Goal: Task Accomplishment & Management: Complete application form

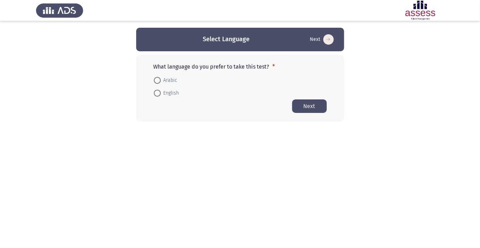
click at [350, 47] on app-language-container "Select Language Next What language do you prefer to take this test? * Arabic En…" at bounding box center [240, 75] width 480 height 94
click at [362, 48] on app-language-container "Select Language Next What language do you prefer to take this test? * Arabic En…" at bounding box center [240, 75] width 480 height 94
click at [364, 50] on app-language-container "Select Language Next What language do you prefer to take this test? * Arabic En…" at bounding box center [240, 75] width 480 height 94
click at [370, 46] on app-language-container "Select Language Next What language do you prefer to take this test? * Arabic En…" at bounding box center [240, 75] width 480 height 94
click at [372, 44] on app-language-container "Select Language Next What language do you prefer to take this test? * Arabic En…" at bounding box center [240, 75] width 480 height 94
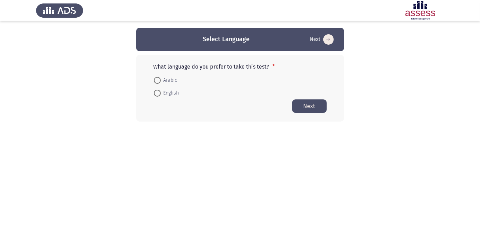
click at [372, 44] on app-language-container "Select Language Next What language do you prefer to take this test? * Arabic En…" at bounding box center [240, 75] width 480 height 94
click at [382, 39] on app-language-container "Select Language Next What language do you prefer to take this test? * Arabic En…" at bounding box center [240, 75] width 480 height 94
click at [314, 149] on html "Select Language Next What language do you prefer to take this test? * Arabic En…" at bounding box center [240, 74] width 480 height 149
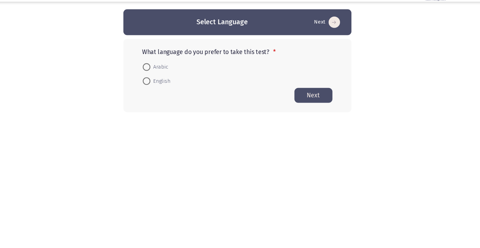
click at [364, 149] on html "Select Language Next What language do you prefer to take this test? * Arabic En…" at bounding box center [240, 74] width 480 height 149
click at [414, 136] on html "Select Language Next What language do you prefer to take this test? * Arabic En…" at bounding box center [240, 74] width 480 height 149
click at [157, 80] on span at bounding box center [157, 80] width 0 height 0
click at [157, 80] on input "Arabic" at bounding box center [157, 80] width 7 height 7
radio input "true"
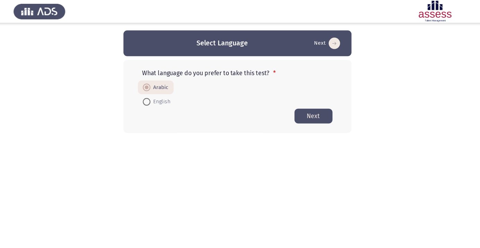
click at [308, 106] on button "Next" at bounding box center [309, 106] width 35 height 14
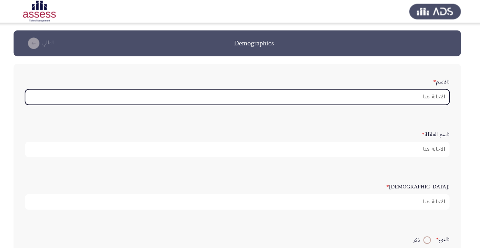
click at [414, 90] on input ":الاسم *" at bounding box center [239, 89] width 387 height 14
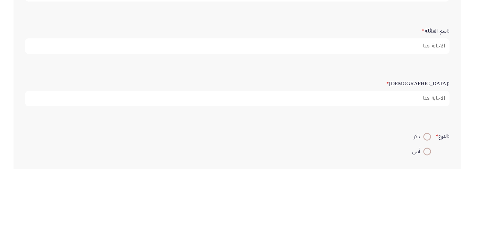
type input "[PERSON_NAME]"
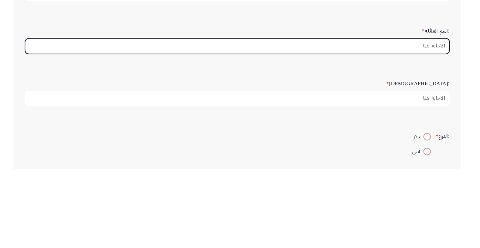
click at [413, 134] on input ":اسم العائلة *" at bounding box center [239, 136] width 387 height 14
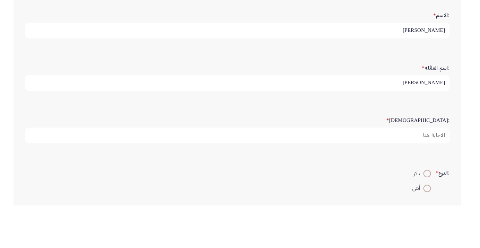
type input "[PERSON_NAME]"
click at [373, 86] on input "[PERSON_NAME]" at bounding box center [239, 89] width 387 height 14
type input "ح"
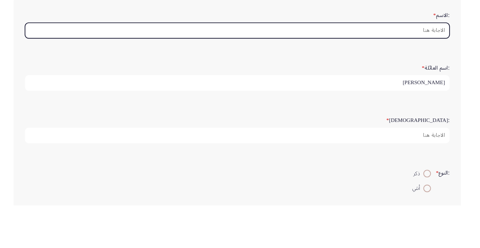
type input "ج"
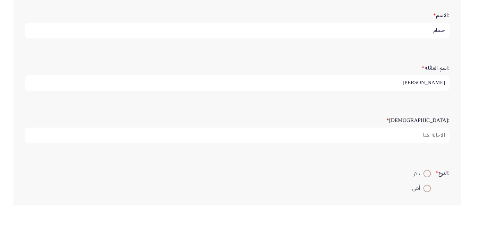
type input "حسام"
click at [393, 136] on input "[PERSON_NAME]" at bounding box center [239, 136] width 387 height 14
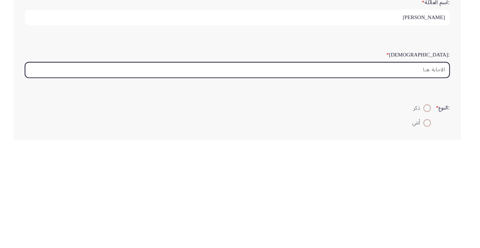
click at [415, 181] on input ":السن *" at bounding box center [239, 184] width 387 height 14
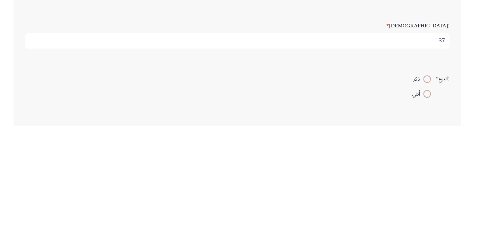
type input "37"
click at [413, 206] on span at bounding box center [413, 206] width 0 height 0
click at [412, 204] on input "ذكر" at bounding box center [413, 205] width 7 height 7
radio input "true"
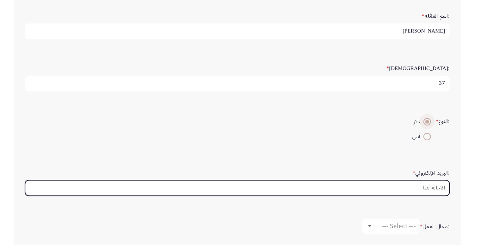
click at [417, 194] on input ":البريد الإلكتروني *" at bounding box center [239, 196] width 387 height 14
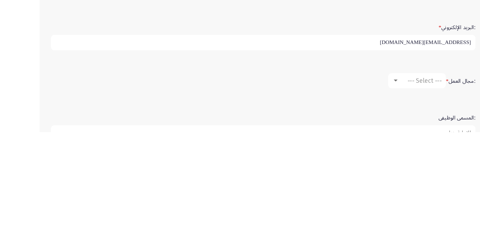
scroll to position [113, 0]
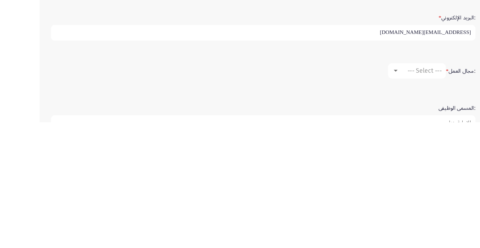
type input "[EMAIL_ADDRESS][DOMAIN_NAME]"
click at [384, 200] on span "--- Select ---" at bounding box center [387, 201] width 31 height 7
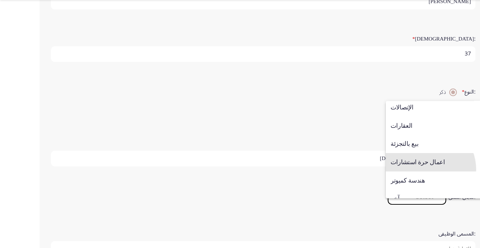
scroll to position [228, 0]
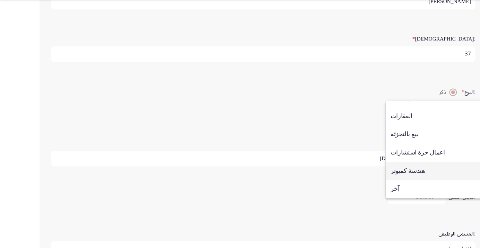
click at [374, 181] on span "هندسة كميوتر" at bounding box center [396, 178] width 79 height 17
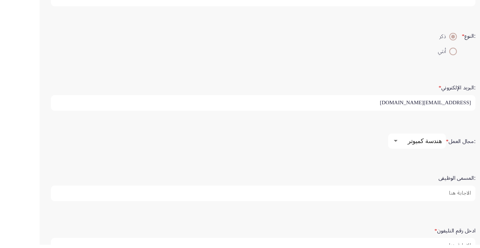
click at [413, 200] on input ":المسمى الوظيفى" at bounding box center [239, 201] width 387 height 14
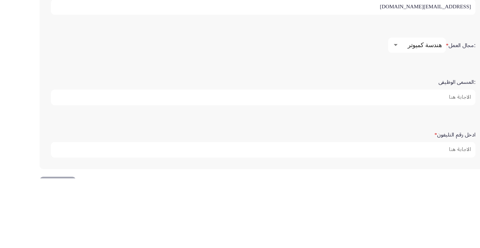
scroll to position [188, 0]
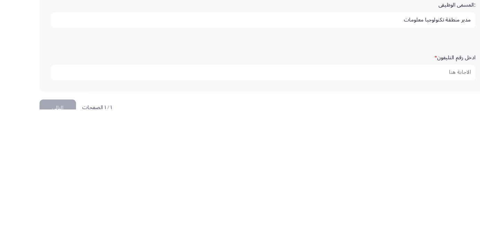
type input "مدير منطقة تكنولوجيا معلومات"
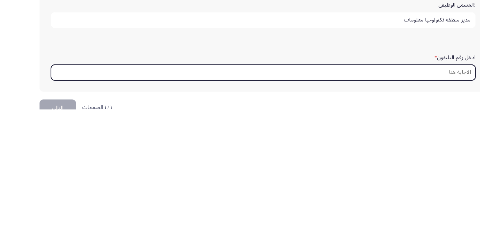
click at [409, 209] on input "ادخل رقم التليفون *" at bounding box center [239, 215] width 387 height 14
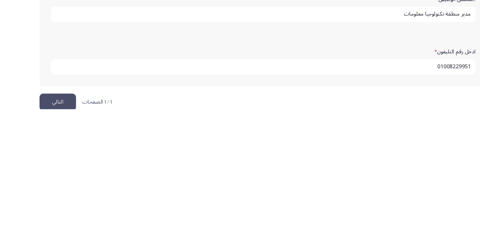
scroll to position [212, 0]
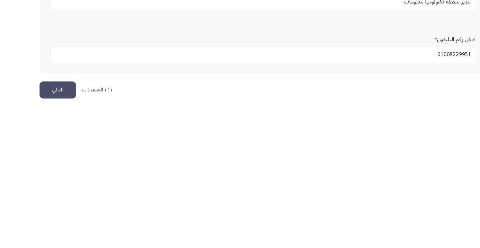
type input "01008229951"
click at [53, 231] on button "التالي" at bounding box center [52, 231] width 33 height 16
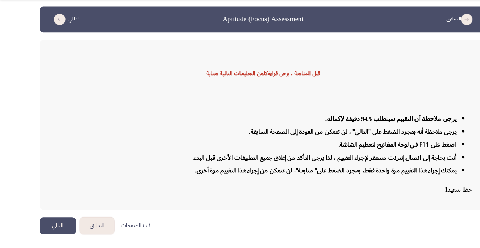
scroll to position [19, 0]
click at [54, 226] on button "التالي" at bounding box center [52, 228] width 33 height 16
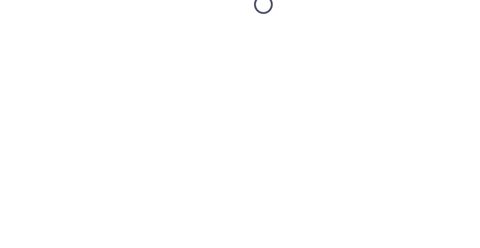
scroll to position [0, 0]
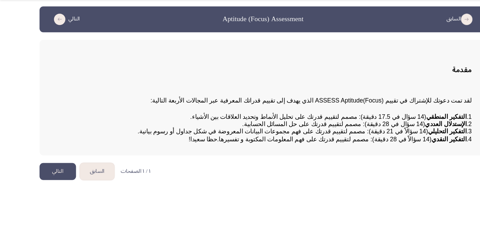
click at [52, 186] on button "التالي" at bounding box center [52, 179] width 33 height 16
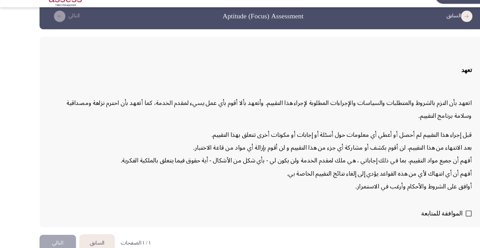
scroll to position [20, 0]
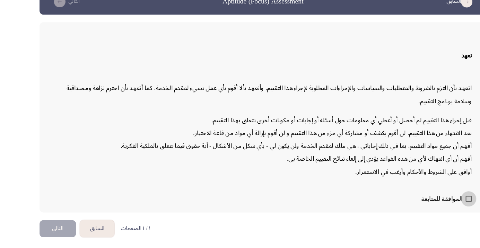
click at [426, 209] on span at bounding box center [428, 207] width 6 height 6
click at [427, 210] on input "الموافقة للمتابعة" at bounding box center [427, 209] width 0 height 0
checkbox input "true"
click at [49, 241] on button "التالي" at bounding box center [52, 234] width 33 height 16
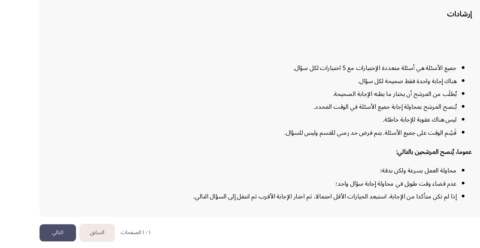
scroll to position [56, 0]
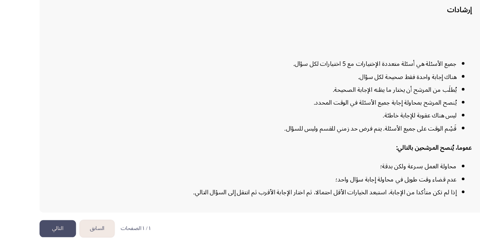
click at [89, 241] on button "السابق" at bounding box center [89, 234] width 32 height 16
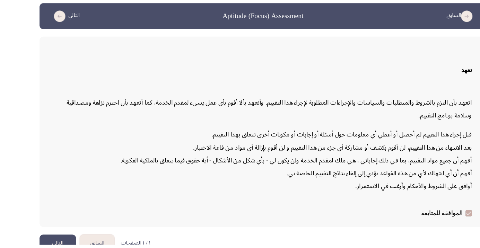
scroll to position [20, 0]
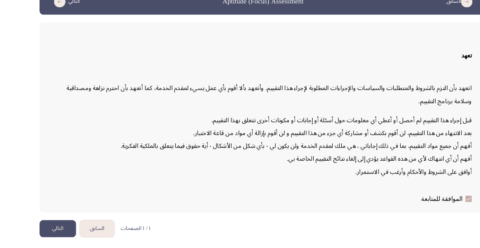
click at [91, 241] on button "السابق" at bounding box center [89, 234] width 32 height 16
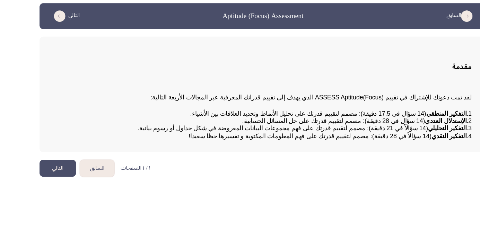
click at [53, 186] on button "التالي" at bounding box center [52, 179] width 33 height 16
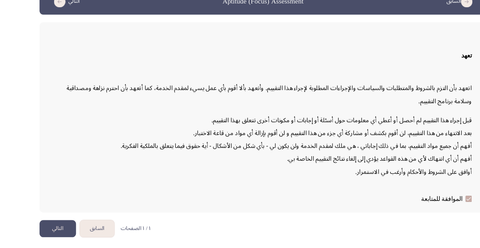
scroll to position [20, 0]
click at [49, 241] on button "التالي" at bounding box center [52, 234] width 33 height 16
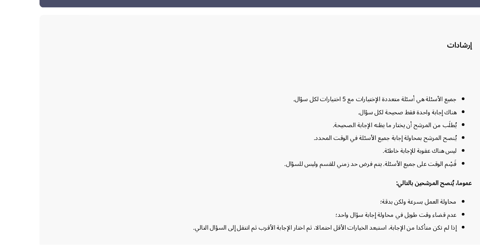
scroll to position [56, 0]
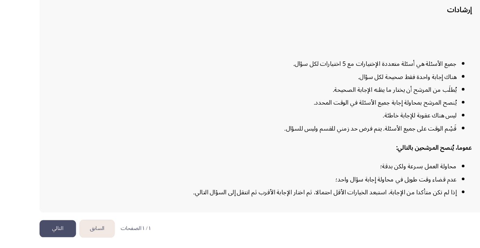
click at [53, 241] on button "التالي" at bounding box center [52, 234] width 33 height 16
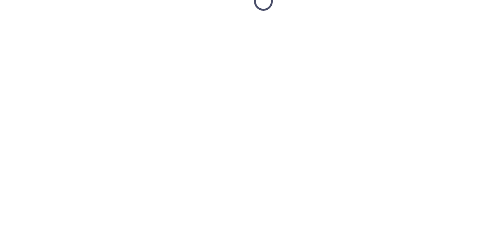
scroll to position [0, 0]
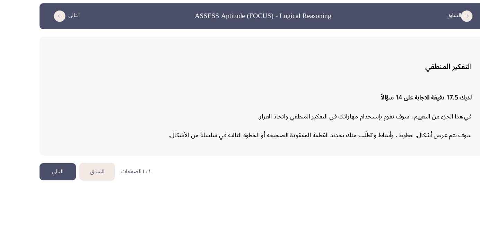
click at [52, 180] on button "التالي" at bounding box center [52, 182] width 33 height 16
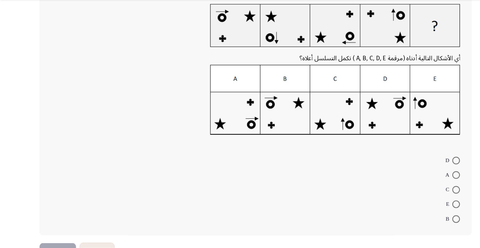
scroll to position [48, 0]
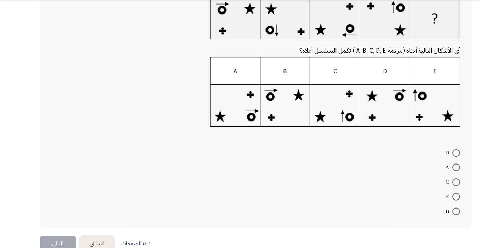
click at [416, 214] on span at bounding box center [416, 215] width 7 height 7
click at [416, 214] on input "B" at bounding box center [416, 215] width 7 height 7
radio input "true"
click at [54, 243] on button "التالي" at bounding box center [52, 244] width 33 height 16
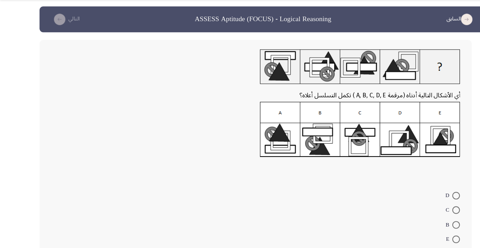
scroll to position [0, 0]
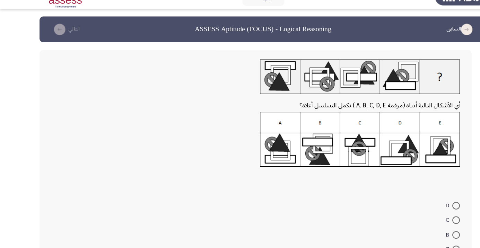
radio input "true"
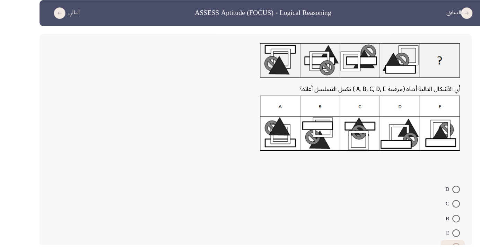
scroll to position [21, 0]
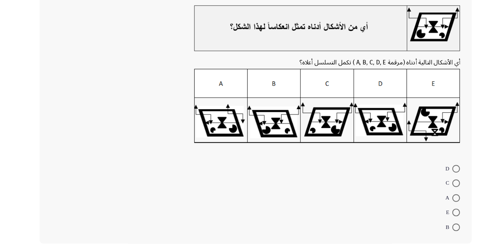
scroll to position [37, 0]
click at [416, 178] on span at bounding box center [416, 178] width 7 height 7
click at [416, 178] on input "D" at bounding box center [416, 178] width 7 height 7
radio input "true"
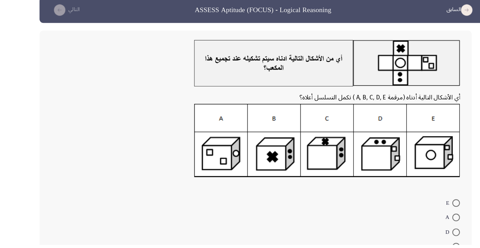
scroll to position [6, 0]
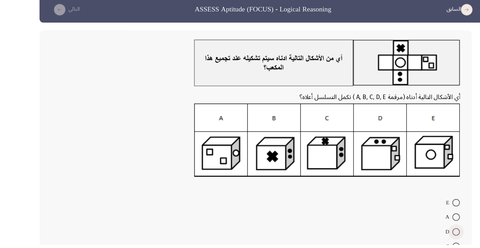
click at [416, 236] on span at bounding box center [416, 236] width 7 height 7
click at [416, 236] on input "D" at bounding box center [416, 236] width 7 height 7
radio input "true"
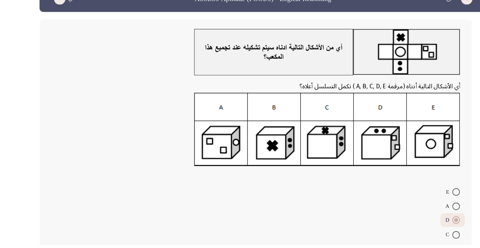
scroll to position [36, 0]
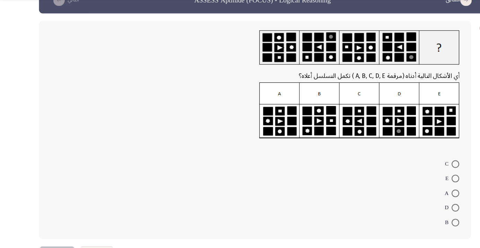
scroll to position [24, 0]
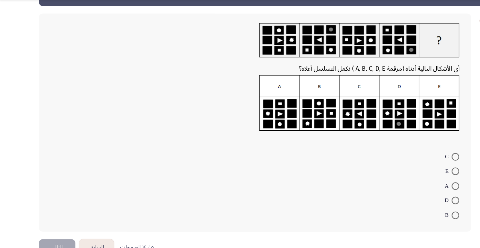
click at [414, 178] on span at bounding box center [416, 178] width 7 height 7
click at [414, 178] on input "E" at bounding box center [416, 178] width 7 height 7
radio input "true"
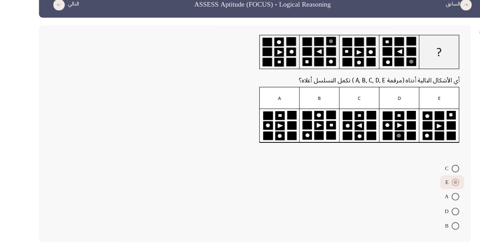
scroll to position [9, 0]
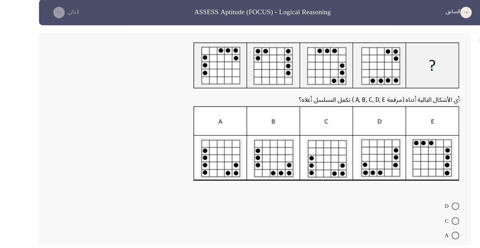
scroll to position [6, 0]
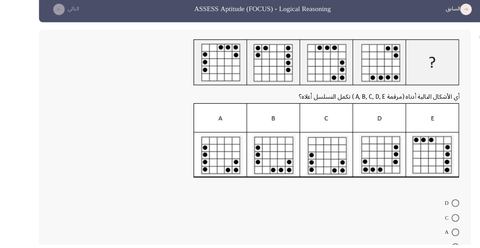
click at [416, 210] on span at bounding box center [416, 210] width 7 height 7
click at [416, 210] on input "D" at bounding box center [416, 210] width 7 height 7
radio input "true"
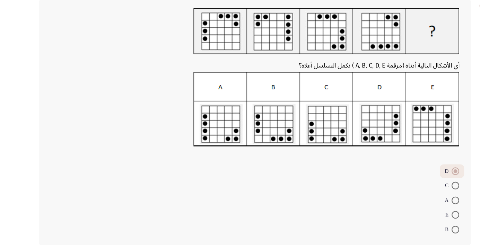
scroll to position [37, 0]
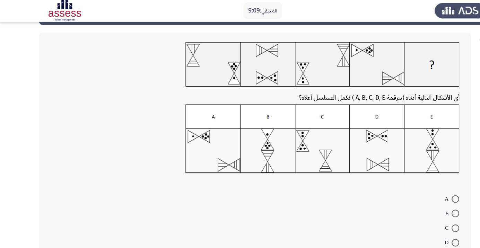
scroll to position [28, 0]
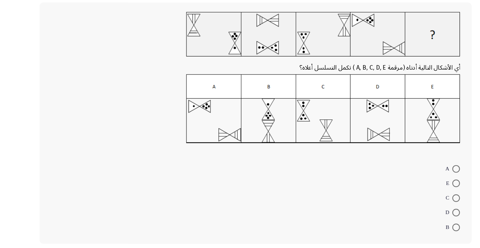
click at [416, 191] on span at bounding box center [416, 192] width 7 height 7
click at [416, 191] on input "E" at bounding box center [416, 192] width 7 height 7
radio input "true"
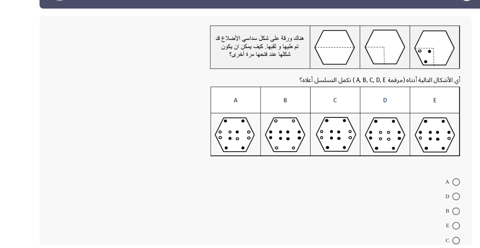
scroll to position [20, 0]
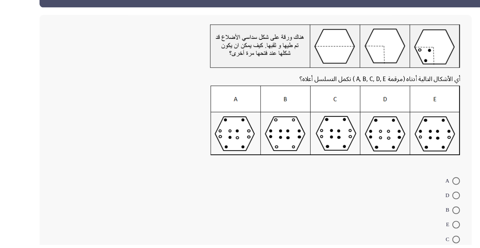
click at [416, 203] on span at bounding box center [416, 203] width 7 height 7
click at [416, 203] on input "D" at bounding box center [416, 203] width 7 height 7
radio input "true"
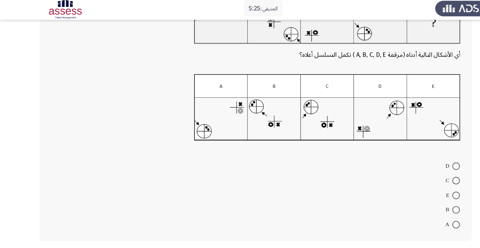
scroll to position [63, 0]
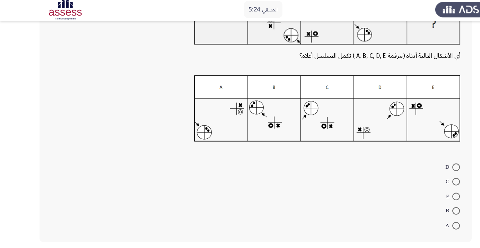
click at [299, 160] on form "D C E B A" at bounding box center [233, 180] width 374 height 67
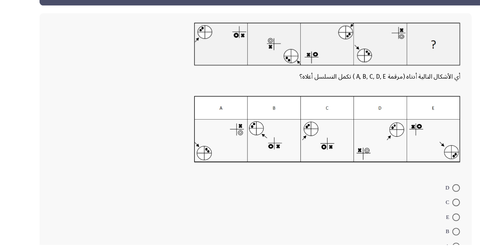
scroll to position [22, 0]
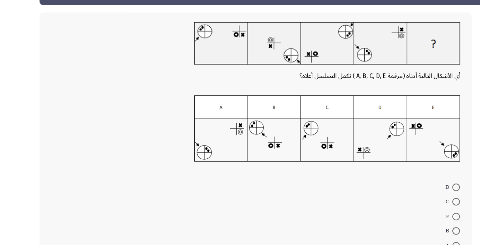
click at [416, 222] on span at bounding box center [416, 222] width 7 height 7
click at [416, 222] on input "E" at bounding box center [416, 222] width 7 height 7
radio input "true"
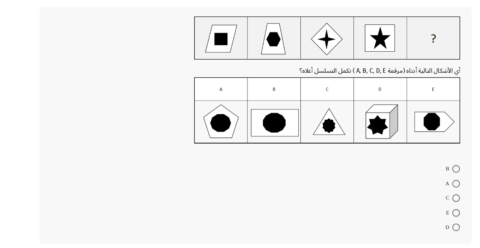
scroll to position [27, 0]
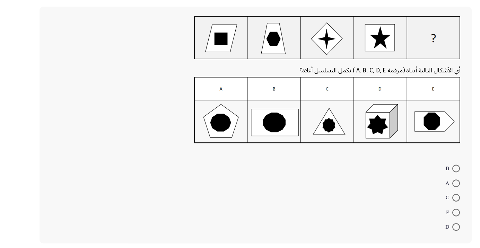
click at [412, 248] on html "المتبقي: 2:42 السابق ASSESS Aptitude (FOCUS) - Logical Reasoning التالي أي الأش…" at bounding box center [240, 127] width 480 height 309
click at [416, 205] on span at bounding box center [416, 205] width 7 height 7
click at [416, 205] on input "C" at bounding box center [416, 205] width 7 height 7
radio input "true"
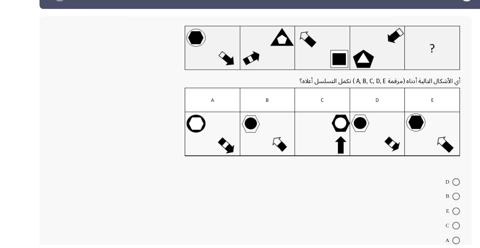
scroll to position [31, 0]
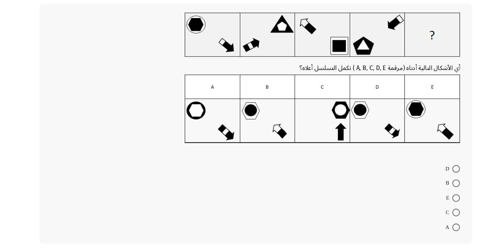
click at [438, 136] on div "أي الأشكال التالية أدناه (مرقمة A, B, C, D, E ) تكمل التسلسل أعلاه؟ D B E C A" at bounding box center [240, 137] width 408 height 233
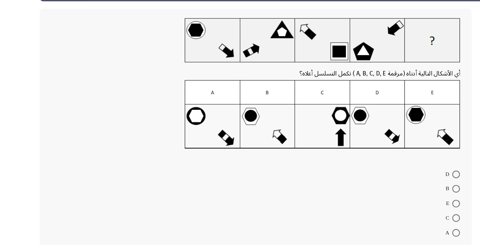
scroll to position [28, 0]
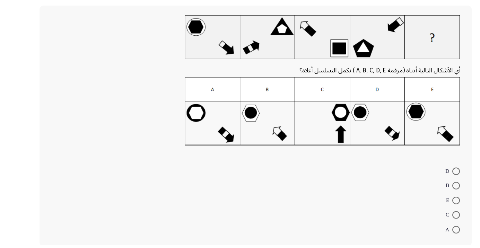
click at [416, 180] on span at bounding box center [416, 181] width 7 height 7
click at [416, 180] on input "D" at bounding box center [416, 181] width 7 height 7
radio input "true"
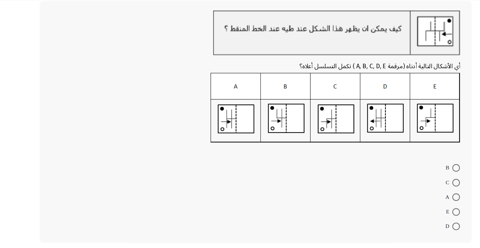
scroll to position [45, 0]
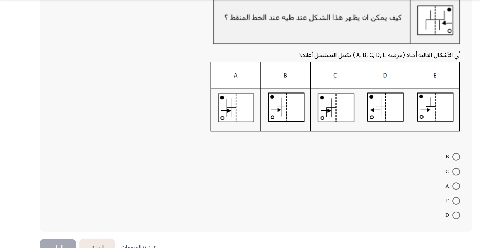
click at [416, 205] on span at bounding box center [416, 205] width 7 height 7
click at [416, 205] on input "E" at bounding box center [416, 205] width 7 height 7
radio input "true"
click at [54, 244] on button "التالي" at bounding box center [52, 248] width 33 height 16
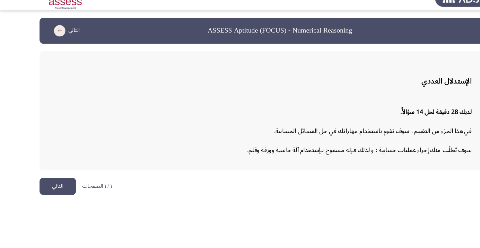
scroll to position [0, 0]
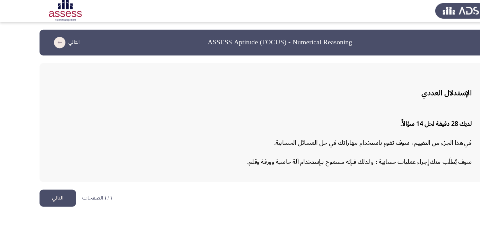
click at [58, 183] on button "التالي" at bounding box center [52, 182] width 33 height 16
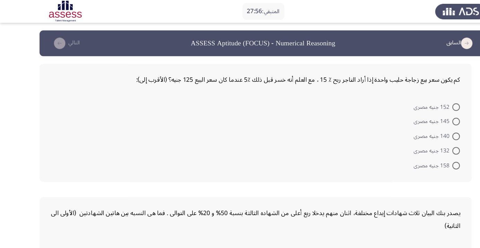
click at [33, 20] on div "المتبقي: 27:56" at bounding box center [240, 10] width 480 height 21
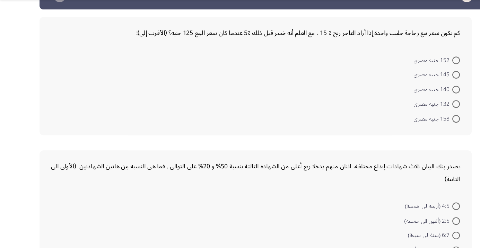
scroll to position [23, 0]
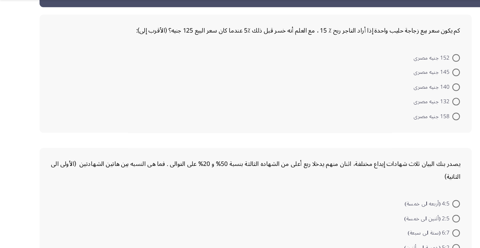
click at [416, 128] on span at bounding box center [416, 128] width 7 height 7
click at [416, 128] on input "158 جنيه مصرى" at bounding box center [416, 128] width 7 height 7
radio input "true"
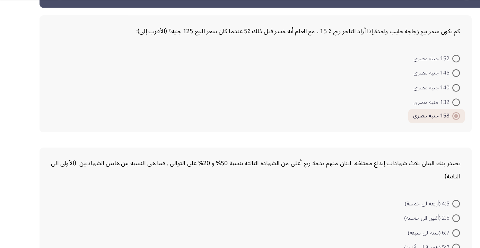
scroll to position [29, 0]
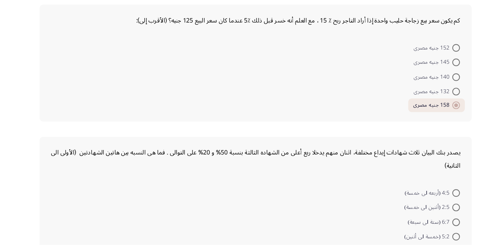
click at [416, 214] on span at bounding box center [416, 214] width 7 height 7
click at [416, 214] on input "2:5 (أثنين الى خمسة)" at bounding box center [416, 214] width 7 height 7
radio input "true"
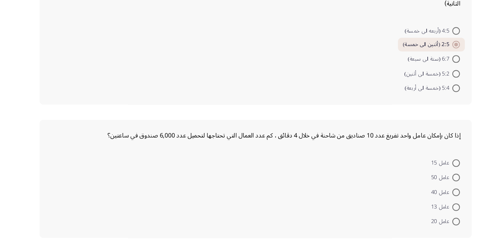
scroll to position [179, 0]
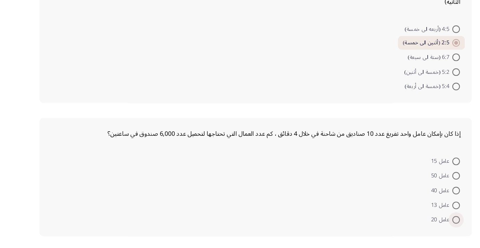
click at [416, 225] on span at bounding box center [416, 225] width 7 height 7
click at [416, 225] on input "عامل 20" at bounding box center [416, 225] width 7 height 7
radio input "true"
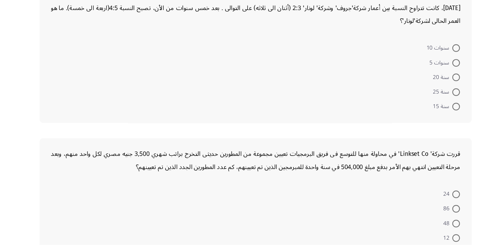
scroll to position [437, 0]
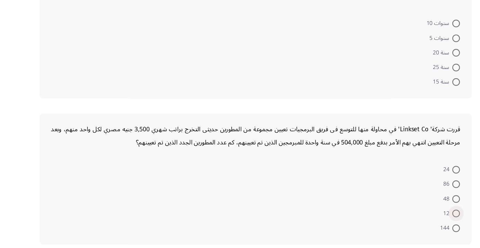
click at [416, 219] on span at bounding box center [416, 219] width 7 height 7
click at [416, 219] on input "12" at bounding box center [416, 219] width 7 height 7
radio input "true"
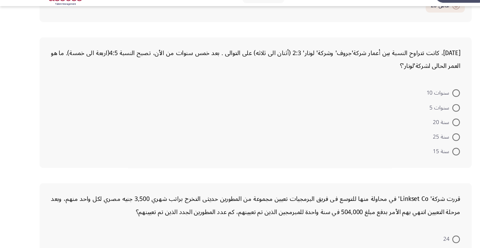
scroll to position [383, 0]
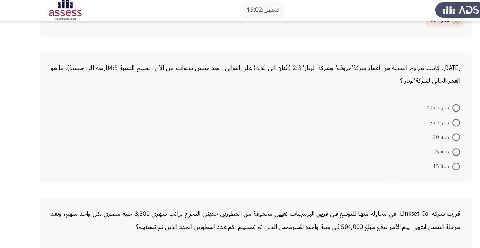
click at [416, 126] on span at bounding box center [416, 126] width 7 height 7
click at [416, 126] on input "سنة 20" at bounding box center [416, 126] width 7 height 7
radio input "true"
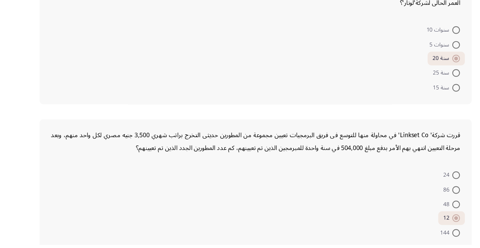
scroll to position [436, 0]
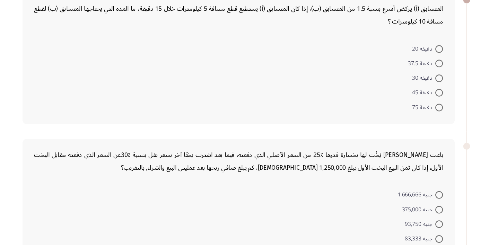
scroll to position [40, 0]
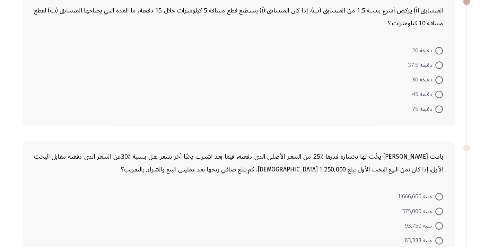
click at [420, 110] on span at bounding box center [416, 109] width 7 height 7
click at [420, 110] on input "دقيقة 45" at bounding box center [416, 109] width 7 height 7
radio input "true"
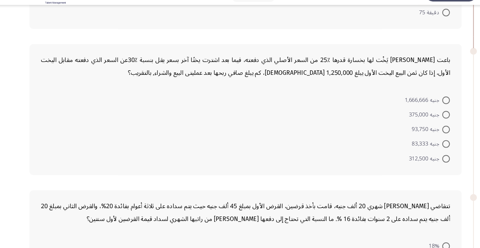
scroll to position [134, 0]
click at [416, 120] on span at bounding box center [416, 121] width 7 height 7
click at [416, 120] on input "جنيه 375,000" at bounding box center [416, 121] width 7 height 7
radio input "true"
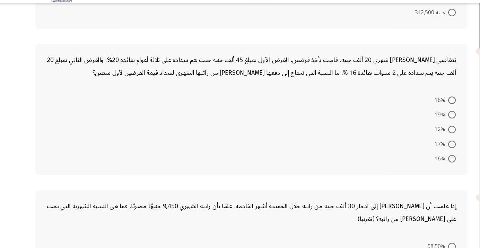
scroll to position [265, 0]
click at [145, 134] on form "18% 19% 12% 17% 16%" at bounding box center [233, 135] width 374 height 67
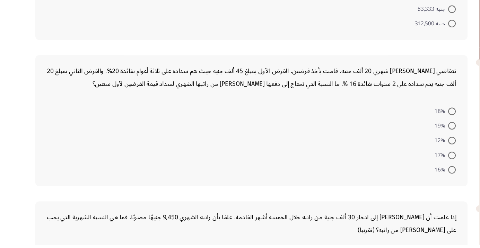
scroll to position [249, 0]
click at [416, 165] on span at bounding box center [416, 166] width 7 height 7
click at [416, 165] on input "17%" at bounding box center [416, 166] width 7 height 7
radio input "true"
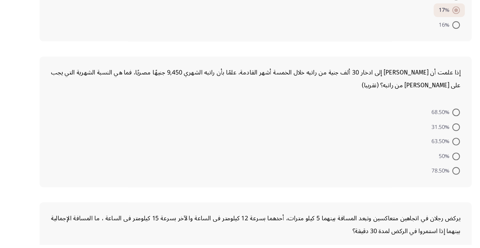
scroll to position [380, 0]
click at [416, 152] on span at bounding box center [416, 153] width 7 height 7
click at [416, 152] on input "63.50%" at bounding box center [416, 153] width 7 height 7
radio input "true"
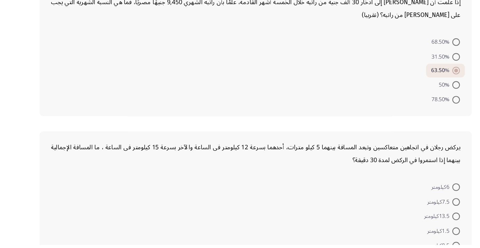
scroll to position [460, 0]
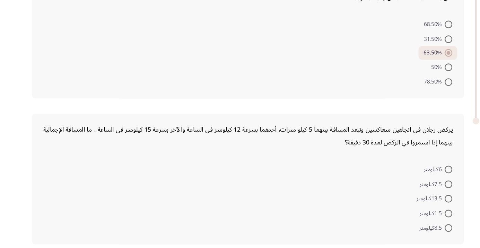
click at [416, 219] on span at bounding box center [416, 219] width 7 height 7
click at [416, 219] on input "1.5كيلومتر" at bounding box center [416, 219] width 7 height 7
radio input "true"
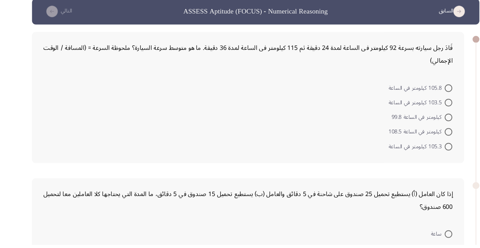
scroll to position [4, 0]
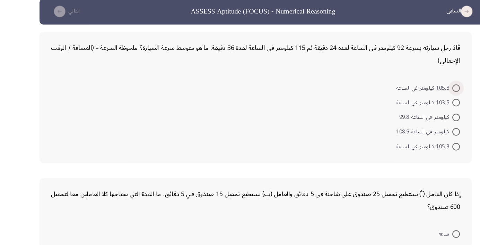
click at [416, 105] on span at bounding box center [416, 105] width 7 height 7
click at [416, 105] on input "105.8 كيلومتر في الساعة" at bounding box center [416, 105] width 7 height 7
radio input "true"
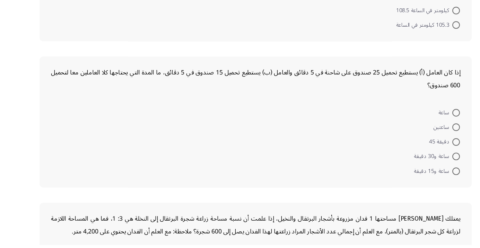
scroll to position [118, 0]
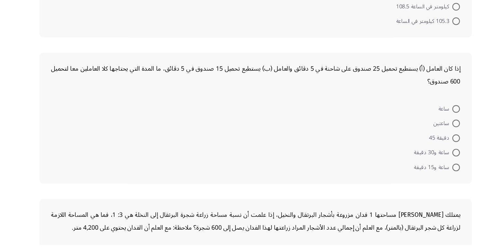
click at [416, 177] on span at bounding box center [416, 177] width 7 height 7
click at [416, 177] on input "ساعة و15 دقيقة" at bounding box center [416, 177] width 7 height 7
radio input "true"
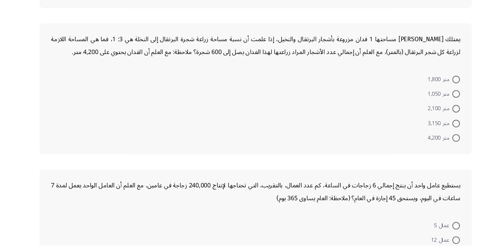
scroll to position [278, 0]
click at [416, 136] on span at bounding box center [416, 137] width 7 height 7
click at [416, 136] on input "متر 3,150" at bounding box center [416, 137] width 7 height 7
radio input "true"
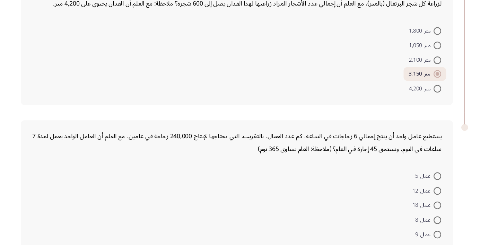
scroll to position [328, 0]
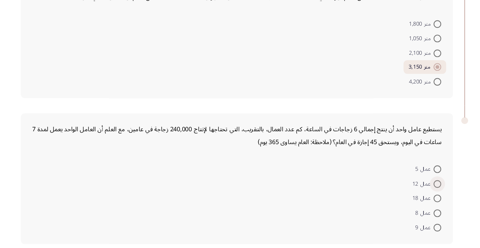
click at [416, 191] on span at bounding box center [416, 192] width 7 height 7
click at [416, 191] on input "عمال 12" at bounding box center [416, 192] width 7 height 7
radio input "true"
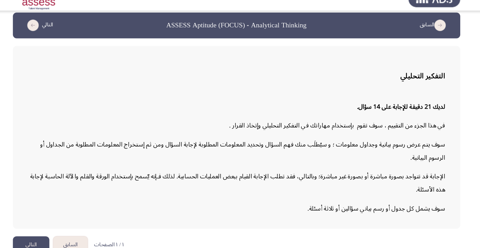
scroll to position [0, 0]
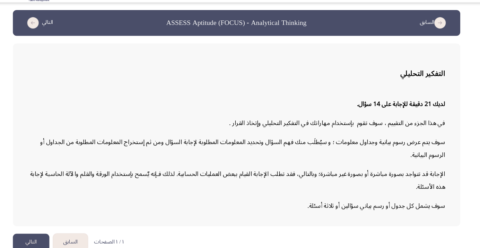
click at [53, 248] on button "التالي" at bounding box center [52, 240] width 33 height 16
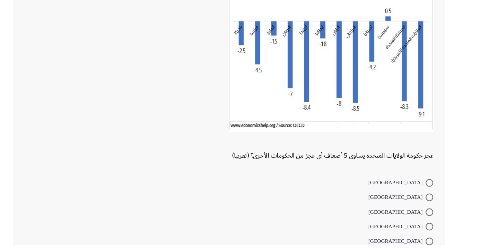
scroll to position [59, 0]
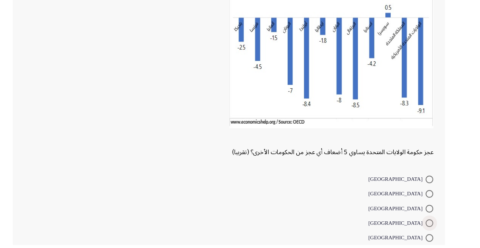
click at [416, 228] on span at bounding box center [416, 228] width 7 height 7
click at [416, 228] on input "[GEOGRAPHIC_DATA]" at bounding box center [416, 228] width 7 height 7
radio input "true"
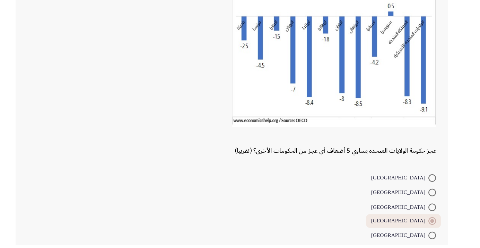
scroll to position [68, 0]
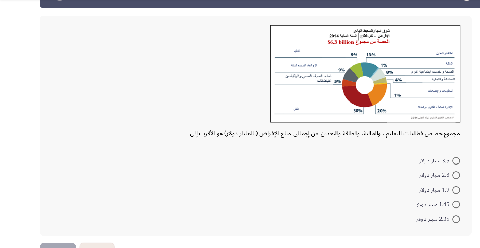
scroll to position [25, 0]
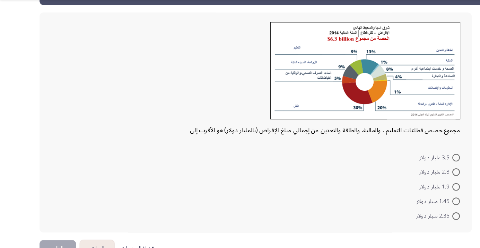
click at [416, 205] on span at bounding box center [416, 205] width 7 height 7
click at [416, 205] on input "1.45 مليار دولار" at bounding box center [416, 205] width 7 height 7
radio input "true"
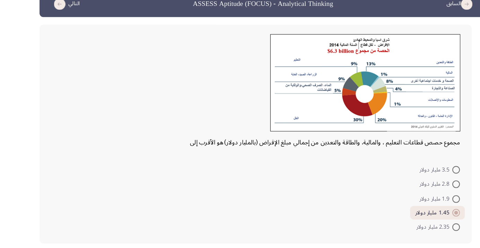
scroll to position [11, 0]
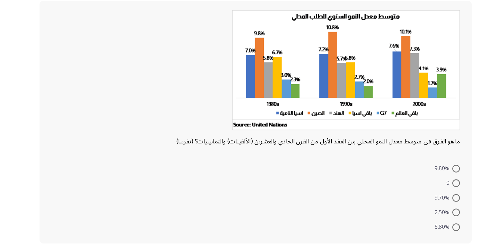
scroll to position [33, 0]
click at [416, 219] on span at bounding box center [416, 218] width 7 height 7
click at [416, 219] on input "2.50%" at bounding box center [416, 218] width 7 height 7
radio input "true"
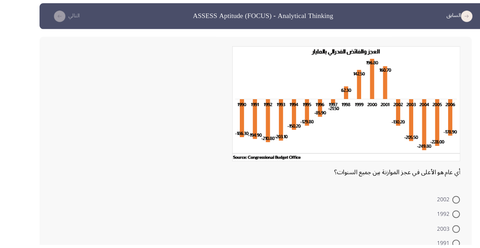
radio input "true"
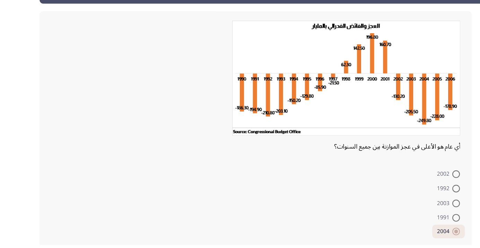
scroll to position [27, 0]
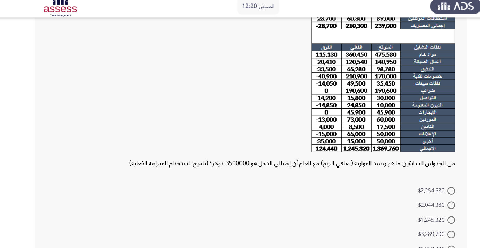
scroll to position [75, 0]
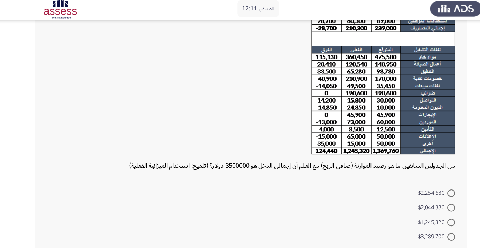
click at [416, 178] on span at bounding box center [416, 179] width 7 height 7
click at [416, 178] on input "$2,254,680" at bounding box center [416, 179] width 7 height 7
radio input "true"
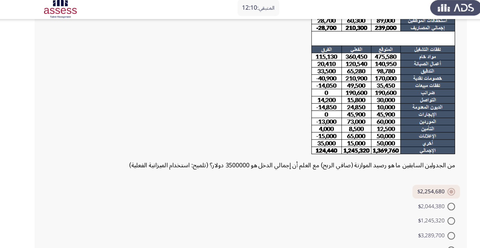
scroll to position [75, 0]
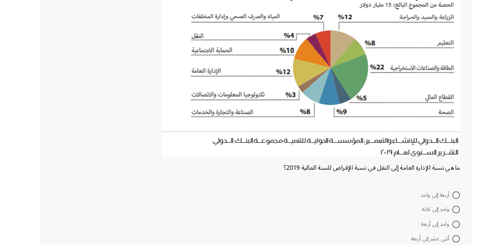
scroll to position [64, 0]
radio input "true"
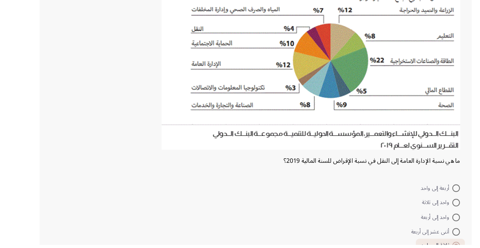
scroll to position [87, 0]
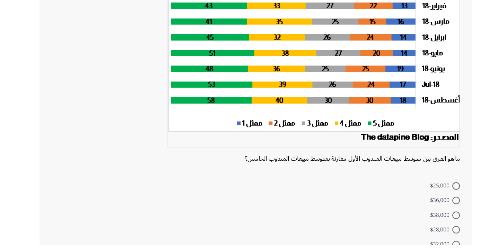
scroll to position [90, 0]
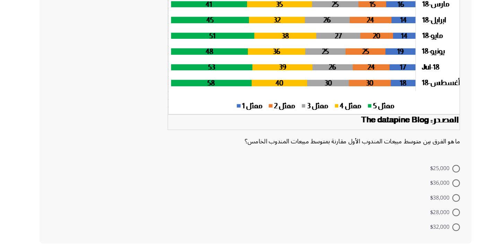
click at [416, 178] on span at bounding box center [416, 179] width 7 height 7
click at [416, 178] on input "$25,000" at bounding box center [416, 179] width 7 height 7
radio input "true"
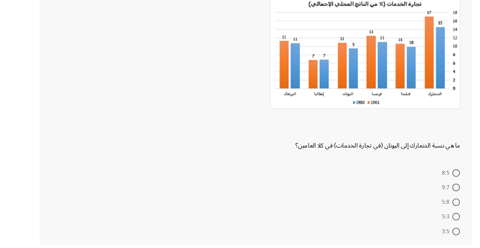
scroll to position [49, 0]
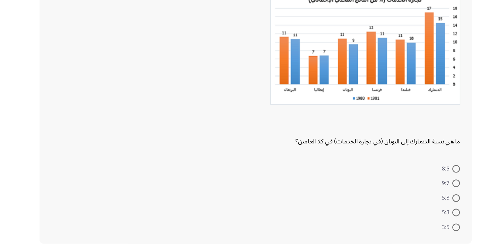
click at [416, 208] on span at bounding box center [416, 205] width 7 height 7
click at [416, 208] on input "5:8" at bounding box center [416, 205] width 7 height 7
radio input "true"
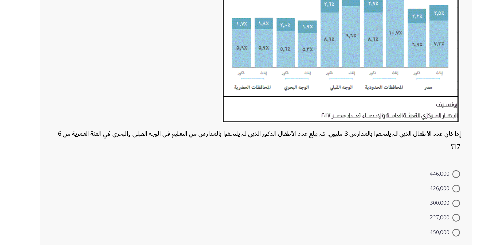
scroll to position [114, 0]
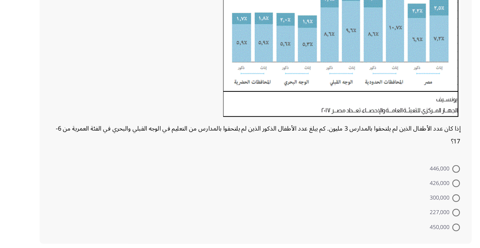
click at [416, 219] on span at bounding box center [416, 218] width 7 height 7
click at [416, 219] on input "227,000" at bounding box center [416, 218] width 7 height 7
radio input "true"
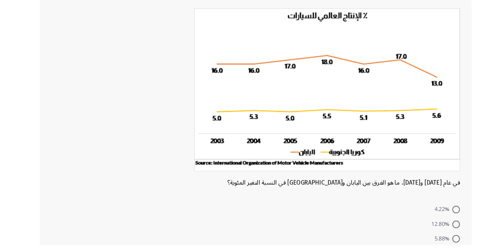
scroll to position [40, 0]
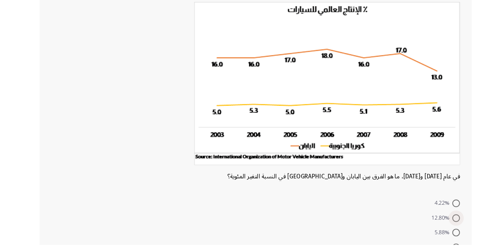
click at [416, 223] on span at bounding box center [416, 224] width 7 height 7
click at [416, 223] on input "12.80%" at bounding box center [416, 224] width 7 height 7
radio input "true"
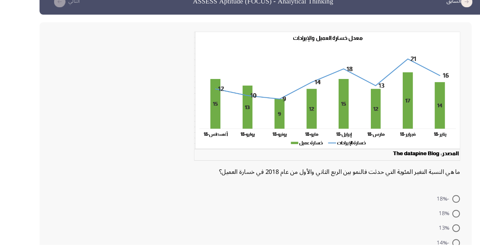
scroll to position [14, 0]
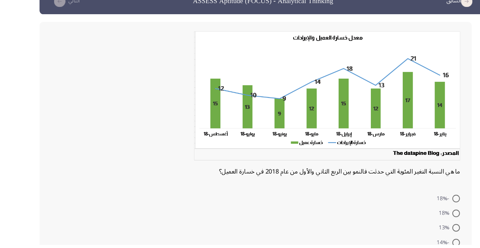
click at [416, 246] on span at bounding box center [416, 246] width 7 height 7
click at [416, 246] on input "-14%" at bounding box center [416, 246] width 7 height 7
radio input "true"
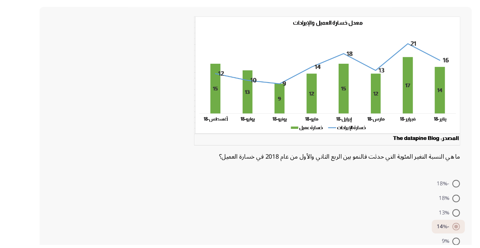
scroll to position [40, 0]
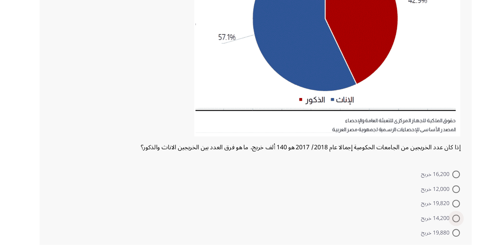
scroll to position [124, 0]
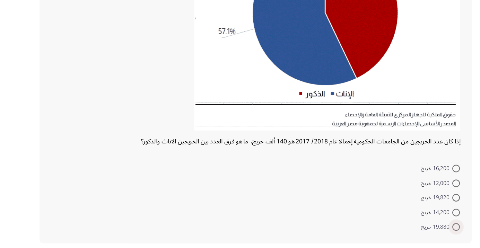
click at [416, 232] on span at bounding box center [416, 232] width 7 height 7
click at [416, 232] on input "19,880 خريج" at bounding box center [416, 232] width 7 height 7
radio input "true"
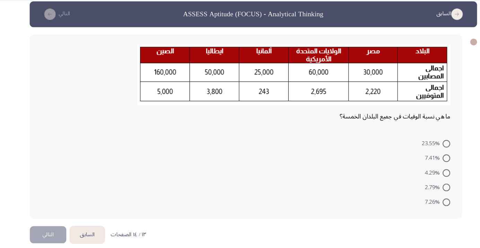
scroll to position [0, 0]
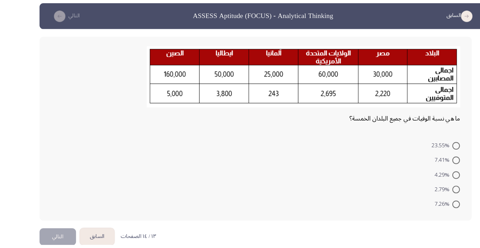
click at [416, 171] on span at bounding box center [416, 171] width 7 height 7
click at [416, 171] on input "7.41%" at bounding box center [416, 171] width 7 height 7
radio input "true"
click at [51, 239] on button "التالي" at bounding box center [52, 240] width 33 height 16
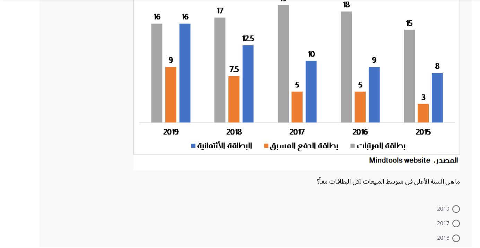
scroll to position [73, 0]
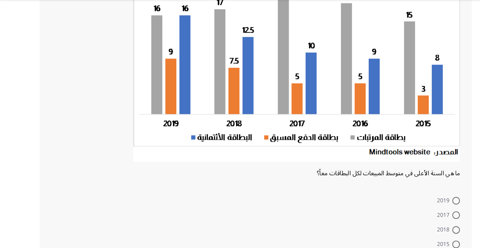
click at [232, 178] on div "ما هي السنة الأعلى في متوسط المبيعات لكل البطاقات معاً؟" at bounding box center [233, 180] width 374 height 12
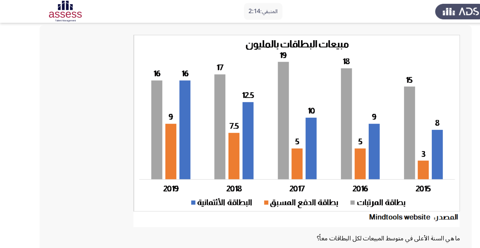
scroll to position [34, 0]
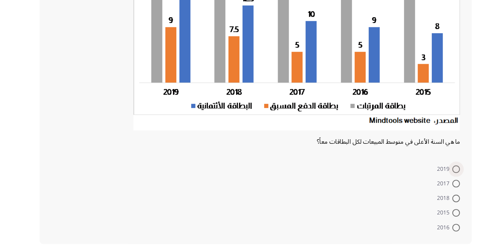
click at [416, 179] on span at bounding box center [416, 179] width 7 height 7
click at [416, 179] on input "2019" at bounding box center [416, 179] width 7 height 7
radio input "true"
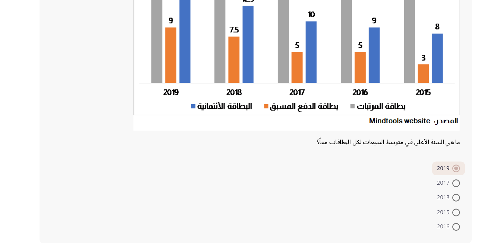
scroll to position [0, 0]
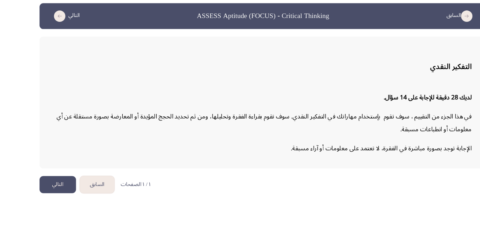
click at [54, 193] on button "التالي" at bounding box center [52, 194] width 33 height 16
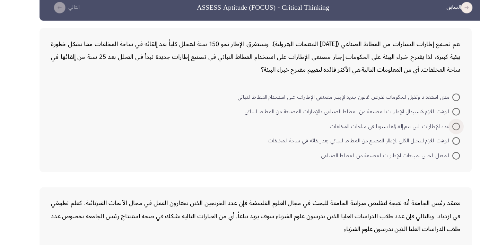
scroll to position [9, 0]
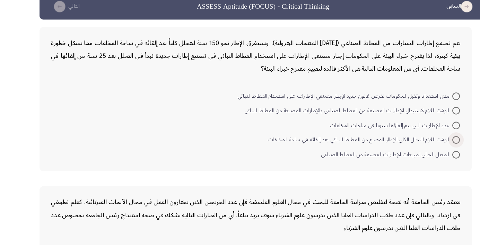
click at [414, 155] on span at bounding box center [416, 152] width 7 height 7
click at [414, 155] on input "الوقت اللازم للتحلل الكلي للإطار المصنع من المطاط النباتي بعد إلقائه في ساحة ال…" at bounding box center [416, 152] width 7 height 7
radio input "true"
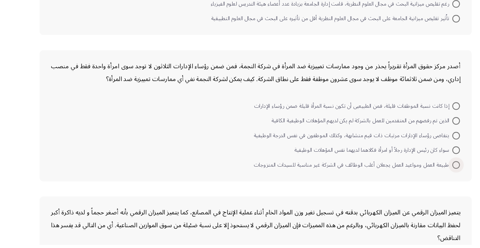
scroll to position [279, 0]
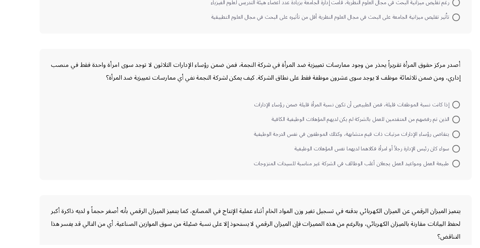
click at [416, 133] on span at bounding box center [416, 133] width 7 height 7
click at [416, 133] on input "الذين تم رفضهم من المتقدمين للعمل بالشركة لم يكن لديهم المؤهلات الوظيفية الكافية" at bounding box center [416, 133] width 7 height 7
radio input "true"
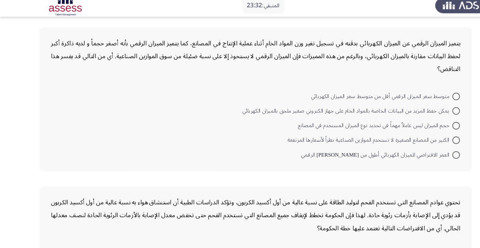
scroll to position [450, 0]
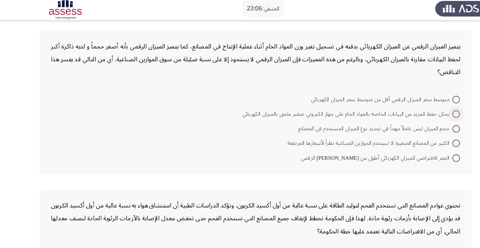
click at [416, 105] on span at bounding box center [416, 106] width 7 height 7
click at [416, 105] on input "يمكن حفظ المزيد من البيانات الخاصة بالمواد الخام على جهاز الكتروني صغير ملحق با…" at bounding box center [416, 106] width 7 height 7
radio input "true"
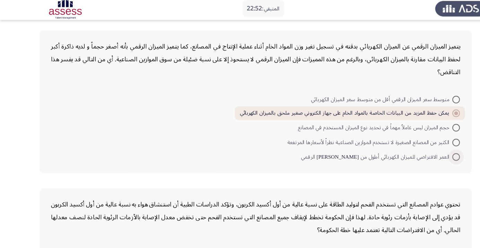
click at [416, 145] on span at bounding box center [416, 146] width 7 height 7
click at [416, 145] on input "العمر الافتراضي للميزان الكهربائي أطول من [PERSON_NAME] الرقمي" at bounding box center [416, 146] width 7 height 7
radio input "true"
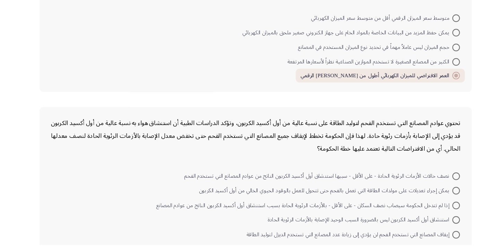
scroll to position [508, 0]
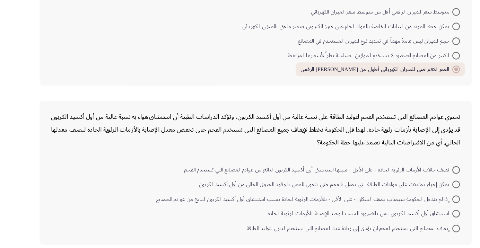
click at [416, 48] on span at bounding box center [416, 48] width 7 height 7
click at [416, 48] on input "يمكن حفظ المزيد من البيانات الخاصة بالمواد الخام على جهاز الكتروني صغير ملحق با…" at bounding box center [416, 48] width 7 height 7
radio input "true"
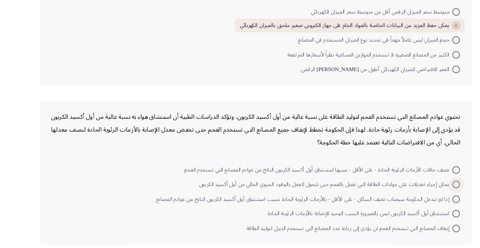
click at [413, 192] on span at bounding box center [416, 193] width 7 height 7
click at [413, 192] on input "يمكن إجراء تعديلات على مولدات الطاقة التي تعمل بالفحم حتى تتحول للعمل بالوقود ا…" at bounding box center [416, 193] width 7 height 7
radio input "true"
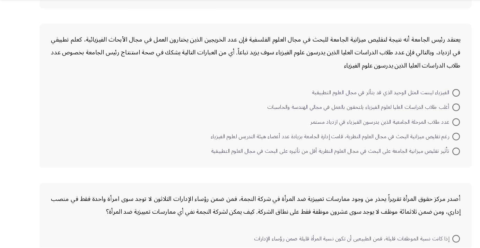
scroll to position [165, 0]
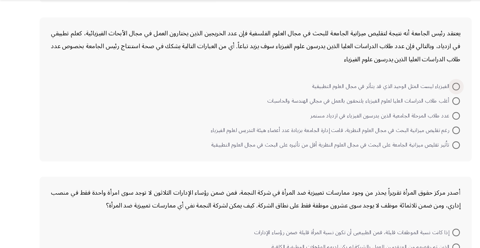
click at [416, 100] on span at bounding box center [416, 100] width 7 height 7
click at [416, 100] on input "الفيزياء ليست المثل الوحيد الذي قد يتأثر في مجال العلوم التطبيقية" at bounding box center [416, 100] width 7 height 7
radio input "true"
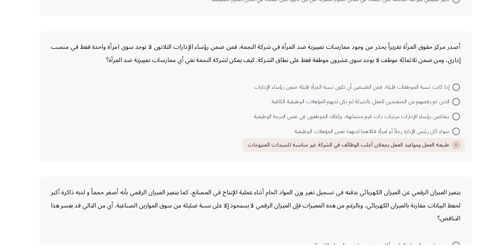
scroll to position [506, 0]
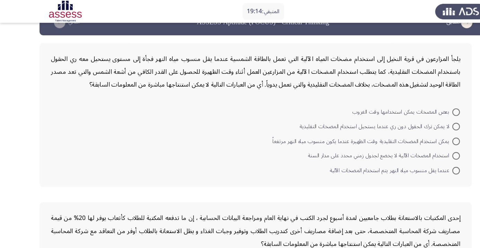
scroll to position [0, 0]
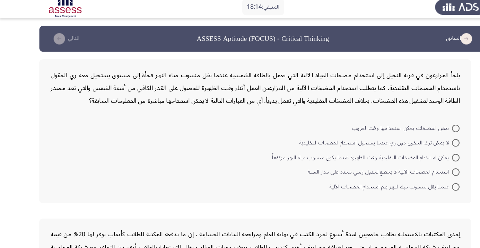
click at [413, 151] on span at bounding box center [416, 148] width 7 height 7
click at [413, 151] on input "يمكن استخدام المضخات التقليدية وقت الظهيرة عندما يكون منسوب مياه النهر مرتفعاً" at bounding box center [416, 148] width 7 height 7
radio input "true"
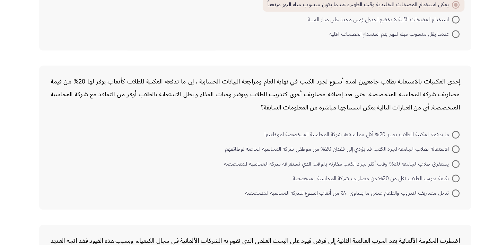
scroll to position [118, 0]
click at [414, 147] on span at bounding box center [416, 147] width 7 height 7
click at [414, 147] on input "ما تدفعه المكتبة للطلاب يعتبر 20% أقل مما تدفعه شركة المحاسبة المتخصصة لموظفيها" at bounding box center [416, 147] width 7 height 7
radio input "true"
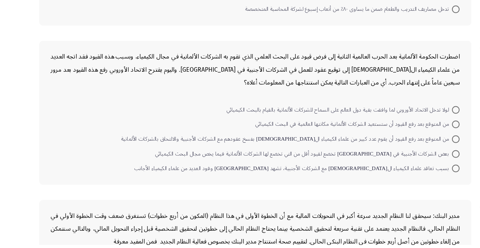
scroll to position [285, 0]
click at [416, 123] on span at bounding box center [416, 124] width 7 height 7
click at [416, 123] on input "لولا تدخل الاتحاد الأوروبي لما وافقت بقية دول العالم على السماح للشركات الألمان…" at bounding box center [416, 124] width 7 height 7
radio input "true"
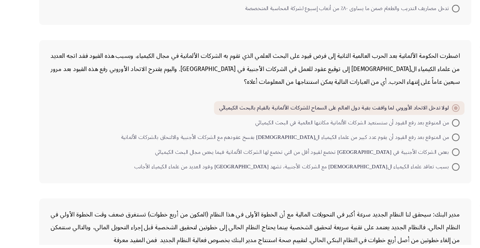
click at [413, 134] on span at bounding box center [416, 137] width 7 height 7
click at [413, 134] on input "من المتوقع بعد رفع القيود أن ستستعيد الشركات الألمانية مكانتها العالمية في البح…" at bounding box center [416, 137] width 7 height 7
radio input "true"
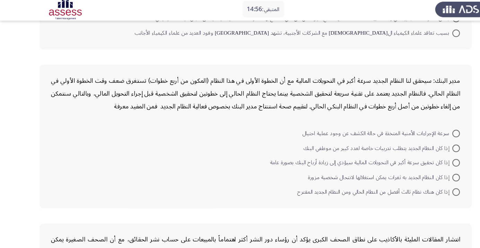
scroll to position [430, 0]
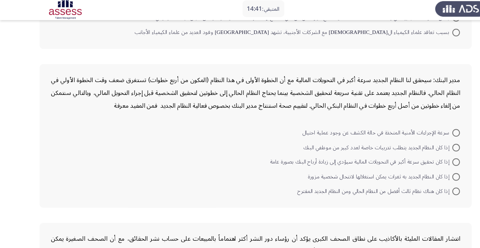
click at [414, 148] on span at bounding box center [416, 150] width 7 height 7
click at [414, 148] on input "إذا كان تحقيق سرعة أكبر في التحويلات المالية سيؤدي إلى زيادة أرباح البنك بصورة …" at bounding box center [416, 150] width 7 height 7
radio input "true"
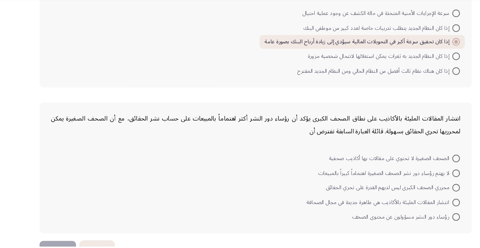
scroll to position [535, 0]
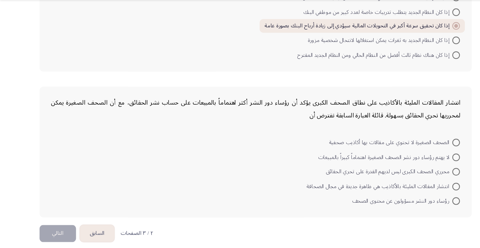
click at [416, 190] on span at bounding box center [416, 192] width 7 height 7
click at [416, 190] on input "انتشار المقالات المليئة بالأكاذيب هي ظاهرة جديدة في مجال الصحافة" at bounding box center [416, 192] width 7 height 7
radio input "true"
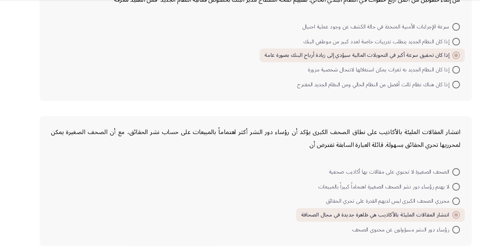
scroll to position [506, 0]
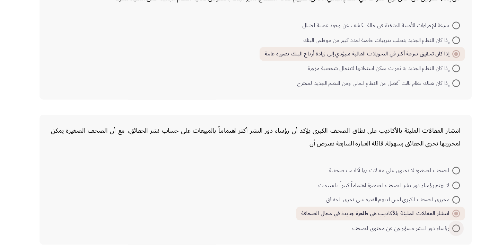
click at [414, 234] on span at bounding box center [416, 233] width 7 height 7
click at [414, 234] on input "رؤساء دور النشر مسؤولون عن محتوى الصحف" at bounding box center [416, 233] width 7 height 7
radio input "true"
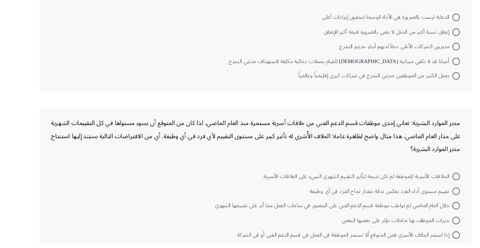
scroll to position [366, 0]
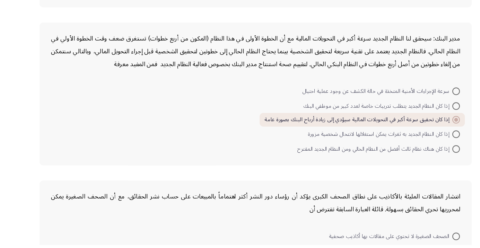
scroll to position [506, 0]
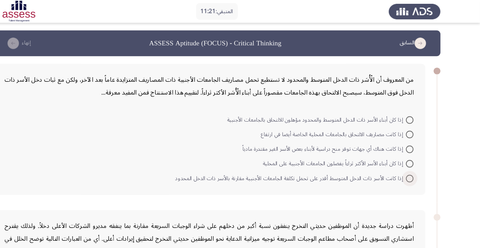
scroll to position [0, 0]
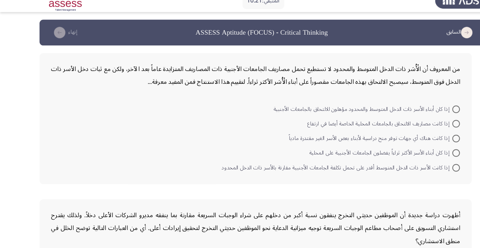
click at [416, 122] on span at bounding box center [416, 122] width 7 height 7
click at [416, 122] on input "إذا كانت مصاريف الالتحاق بالجامعات المحلية الخاصة أيضا في ارتفاع" at bounding box center [416, 122] width 7 height 7
radio input "true"
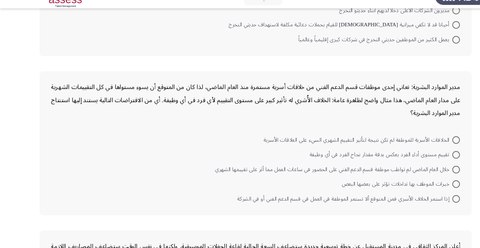
scroll to position [258, 0]
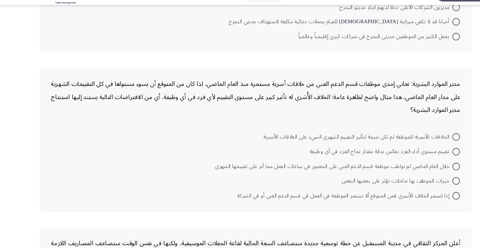
click at [413, 179] on span at bounding box center [416, 181] width 7 height 7
click at [413, 179] on input "خبرات الموظف بها تداخلات تؤثر على بعضها البعض" at bounding box center [416, 181] width 7 height 7
radio input "true"
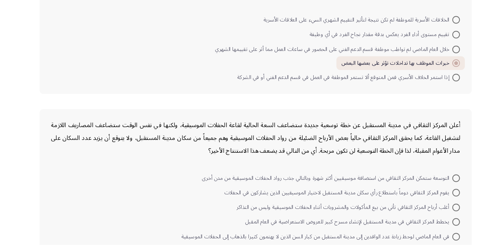
scroll to position [364, 0]
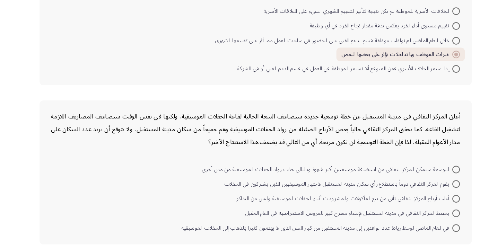
click at [416, 178] on span at bounding box center [416, 179] width 7 height 7
click at [416, 178] on input "التوسعة ستمكن المركز الثقافي من استضافة موسيقيين أكثر شهرة وبالتالي جذب رواد ال…" at bounding box center [416, 179] width 7 height 7
radio input "true"
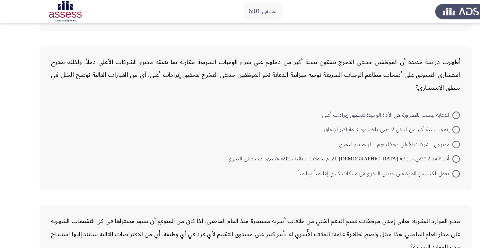
scroll to position [144, 0]
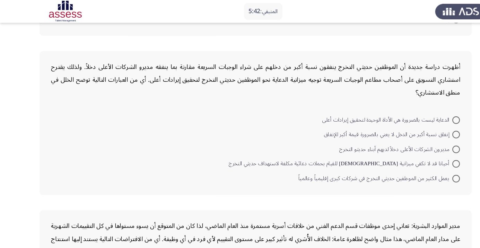
click at [418, 111] on span at bounding box center [416, 109] width 7 height 7
click at [418, 111] on input "الدعاية ليست بالضرورة هي الأداة الوحيدة لتحقيق إيرادات أعلى" at bounding box center [416, 109] width 7 height 7
radio input "true"
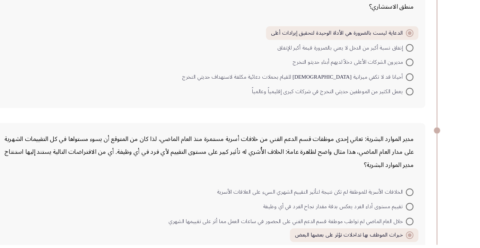
scroll to position [362, 0]
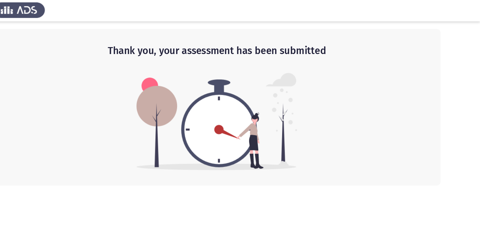
scroll to position [0, 0]
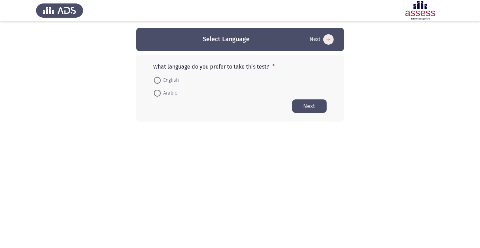
click at [159, 96] on span at bounding box center [157, 93] width 7 height 7
click at [159, 96] on input "Arabic" at bounding box center [157, 93] width 7 height 7
radio input "true"
click at [315, 104] on button "Next" at bounding box center [309, 106] width 35 height 14
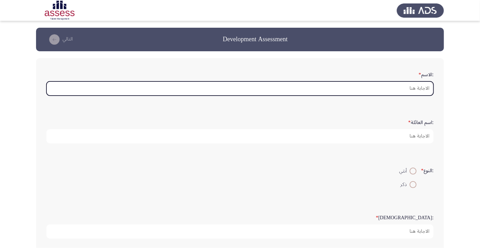
click at [415, 88] on input ":الاسم *" at bounding box center [239, 89] width 387 height 14
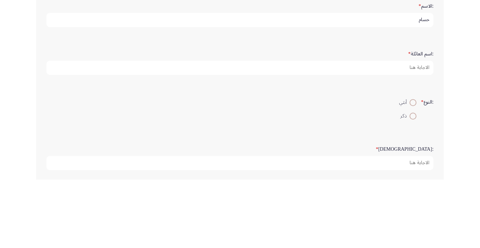
type input "حسام"
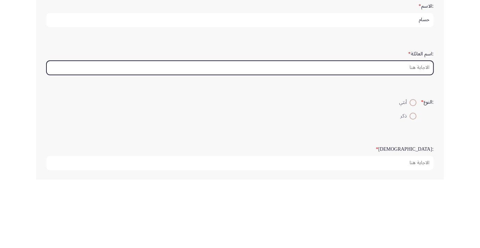
click at [411, 137] on input ":اسم العائلة *" at bounding box center [239, 136] width 387 height 14
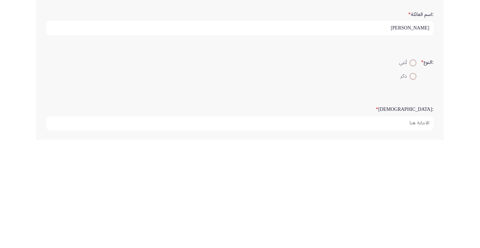
type input "[PERSON_NAME]"
click at [413, 185] on span at bounding box center [413, 185] width 0 height 0
click at [412, 184] on input "ذكر" at bounding box center [413, 184] width 7 height 7
radio input "true"
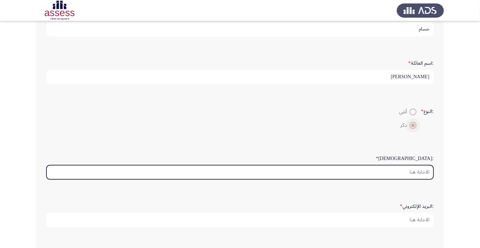
click at [421, 170] on input ":السن *" at bounding box center [239, 172] width 387 height 14
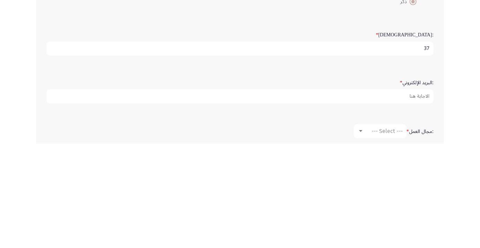
scroll to position [79, 0]
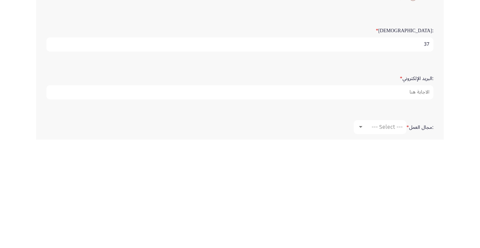
type input "37"
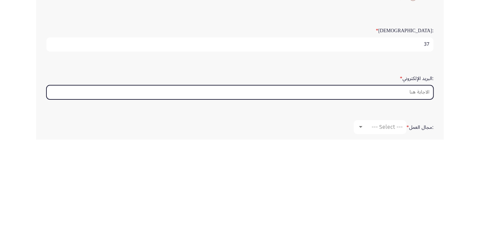
click at [417, 199] on input ":البريد الإلكتروني *" at bounding box center [239, 201] width 387 height 14
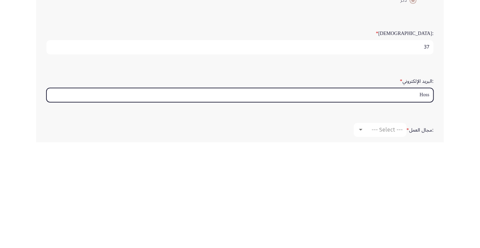
type input "Hossa"
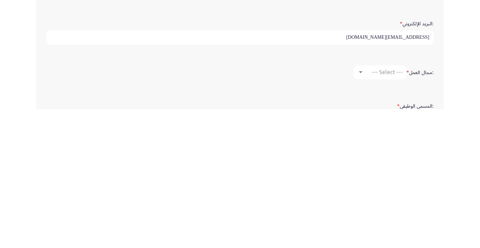
type input "hossam.abbas@ibnsina-pharma.com"
click at [390, 211] on span "--- Select ---" at bounding box center [387, 211] width 31 height 7
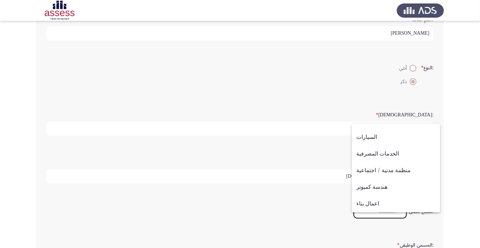
scroll to position [46, 0]
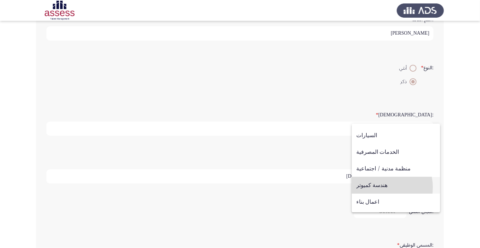
click at [379, 187] on span "هندسة كميوتر" at bounding box center [396, 185] width 79 height 17
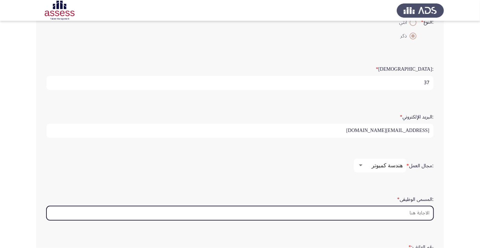
click at [415, 213] on input ":المسمى الوظيفى *" at bounding box center [239, 213] width 387 height 14
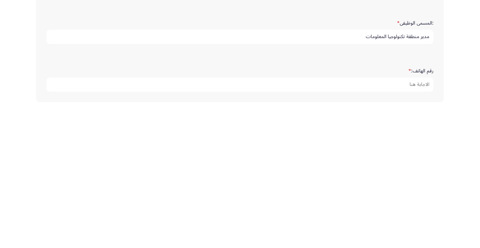
scroll to position [204, 0]
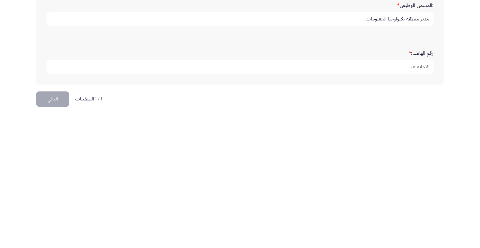
type input "مدير منطقة تكنولوجيا المعلومات"
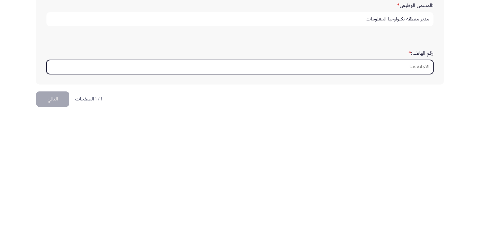
click at [423, 202] on input "رقم الهاتف: *" at bounding box center [239, 206] width 387 height 14
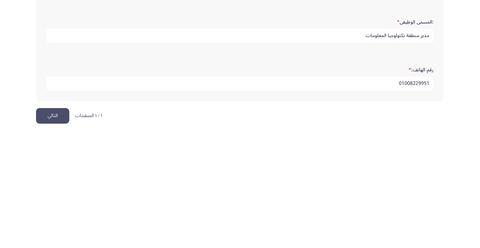
scroll to position [211, 0]
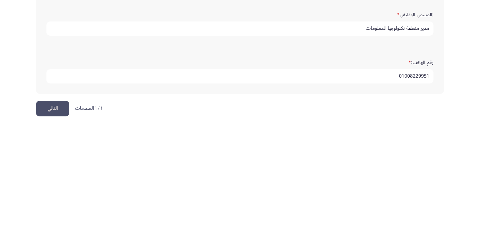
type input "01008229951"
click at [56, 225] on button "التالي" at bounding box center [52, 231] width 33 height 16
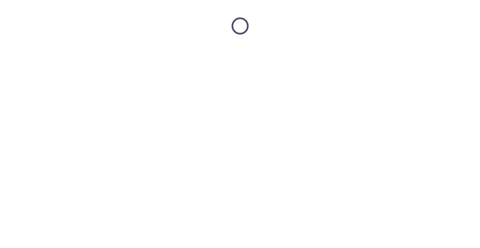
scroll to position [0, 0]
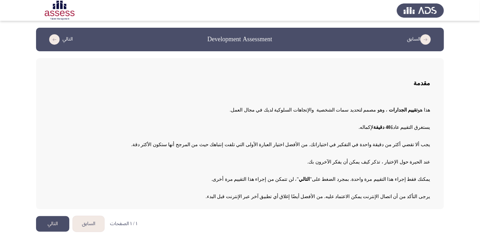
click at [54, 232] on button "التالي" at bounding box center [52, 224] width 33 height 16
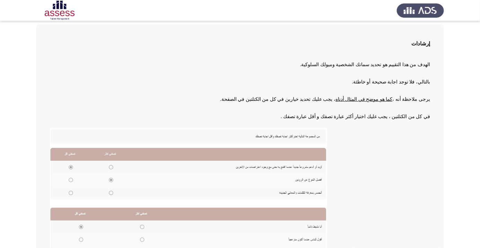
scroll to position [37, 0]
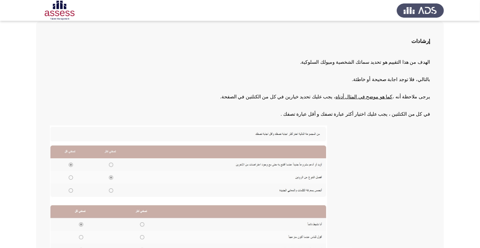
click at [0, 135] on app-assessment-container "السابق Development Assessment التالي إرشادات الهدف من هذا التقييم هو تحديد سمات…" at bounding box center [240, 141] width 480 height 301
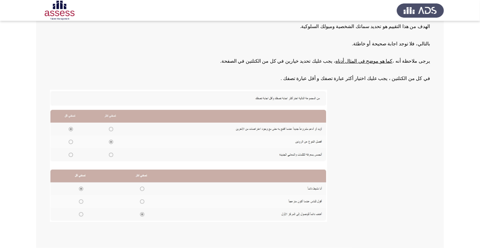
scroll to position [76, 0]
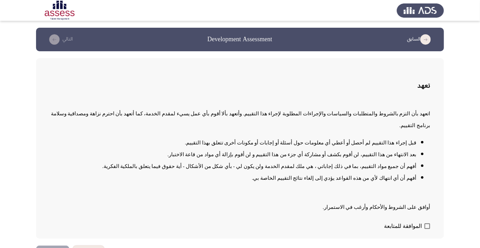
click at [428, 229] on span at bounding box center [428, 227] width 6 height 6
click at [428, 230] on input "الموافقة للمتابعة" at bounding box center [427, 229] width 0 height 0
checkbox input "true"
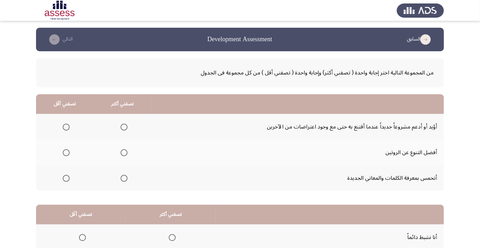
click at [124, 153] on span "Select an option" at bounding box center [124, 153] width 0 height 0
click at [123, 153] on input "Select an option" at bounding box center [124, 152] width 7 height 7
click at [64, 124] on span "Select an option" at bounding box center [66, 127] width 7 height 7
click at [64, 124] on input "Select an option" at bounding box center [66, 127] width 7 height 7
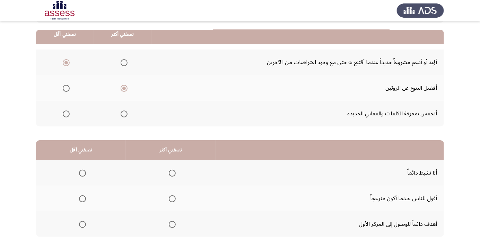
scroll to position [68, 0]
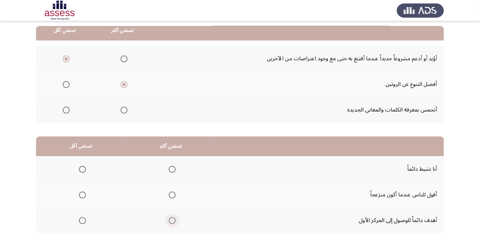
click at [172, 221] on span "Select an option" at bounding box center [172, 221] width 0 height 0
click at [171, 220] on input "Select an option" at bounding box center [172, 220] width 7 height 7
click at [83, 195] on span "Select an option" at bounding box center [83, 195] width 0 height 0
click at [82, 195] on input "Select an option" at bounding box center [82, 195] width 7 height 7
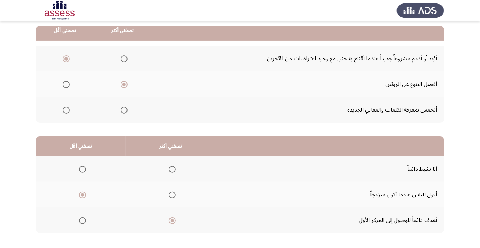
scroll to position [0, 0]
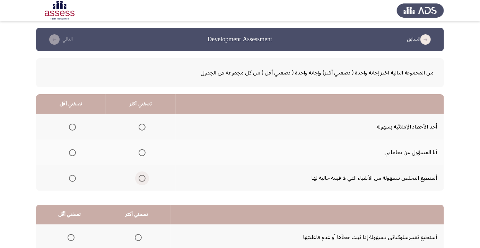
click at [143, 176] on span "Select an option" at bounding box center [142, 178] width 7 height 7
click at [143, 176] on input "Select an option" at bounding box center [142, 178] width 7 height 7
click at [144, 125] on span "Select an option" at bounding box center [142, 127] width 7 height 7
click at [144, 125] on input "Select an option" at bounding box center [142, 127] width 7 height 7
click at [143, 178] on span "Select an option" at bounding box center [142, 178] width 7 height 7
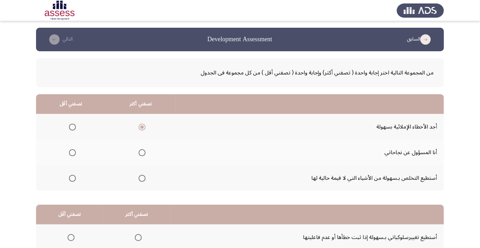
click at [143, 178] on input "Select an option" at bounding box center [142, 178] width 7 height 7
click at [72, 153] on span "Select an option" at bounding box center [72, 152] width 7 height 7
click at [72, 153] on input "Select an option" at bounding box center [72, 152] width 7 height 7
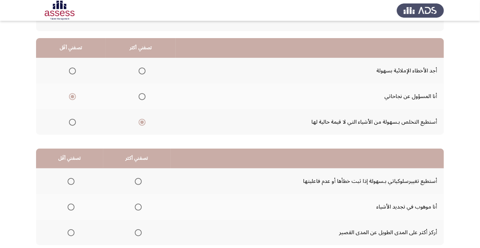
scroll to position [66, 0]
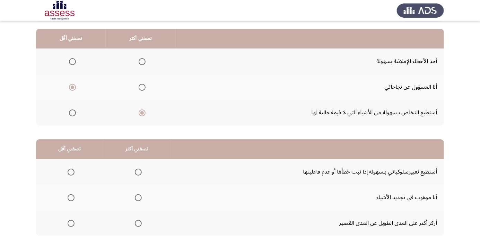
click at [137, 172] on span "Select an option" at bounding box center [138, 172] width 7 height 7
click at [137, 172] on input "Select an option" at bounding box center [138, 172] width 7 height 7
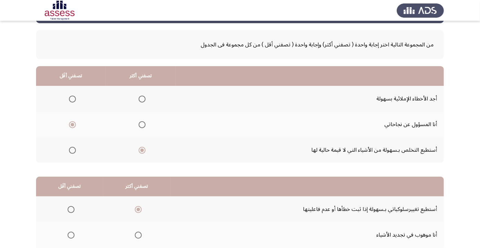
scroll to position [68, 0]
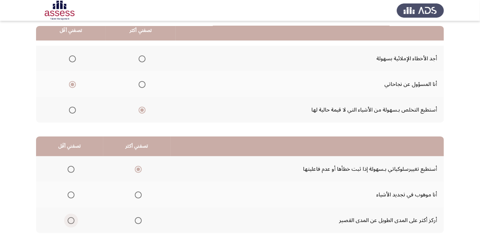
click at [71, 221] on span "Select an option" at bounding box center [71, 221] width 0 height 0
click at [70, 220] on input "Select an option" at bounding box center [71, 220] width 7 height 7
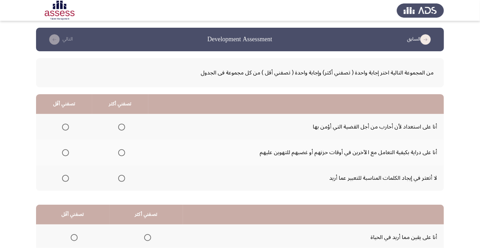
click at [66, 179] on span "Select an option" at bounding box center [66, 179] width 0 height 0
click at [65, 178] on input "Select an option" at bounding box center [65, 178] width 7 height 7
click at [121, 153] on span "Select an option" at bounding box center [121, 152] width 7 height 7
click at [121, 153] on input "Select an option" at bounding box center [121, 152] width 7 height 7
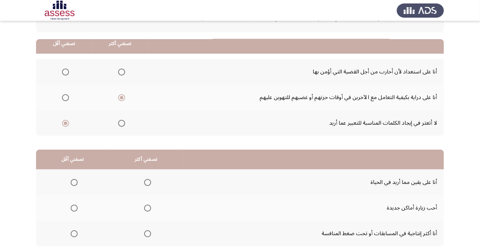
scroll to position [68, 0]
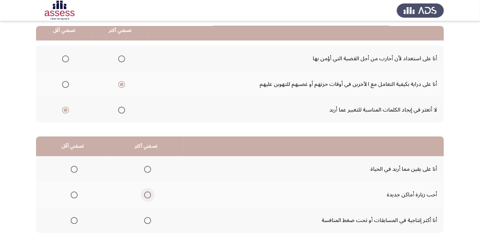
click at [146, 195] on span "Select an option" at bounding box center [147, 195] width 7 height 7
click at [146, 195] on input "Select an option" at bounding box center [147, 195] width 7 height 7
click at [74, 169] on span "Select an option" at bounding box center [74, 169] width 7 height 7
click at [74, 169] on input "Select an option" at bounding box center [74, 169] width 7 height 7
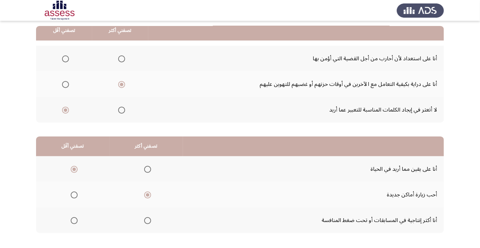
scroll to position [0, 0]
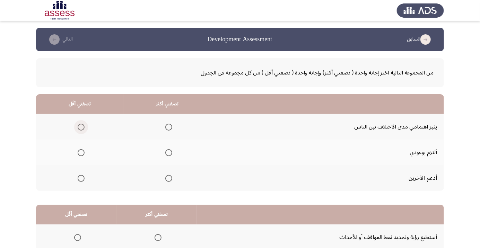
click at [80, 127] on span "Select an option" at bounding box center [81, 127] width 7 height 7
click at [80, 127] on input "Select an option" at bounding box center [81, 127] width 7 height 7
click at [167, 153] on span "Select an option" at bounding box center [168, 152] width 7 height 7
click at [167, 153] on input "Select an option" at bounding box center [168, 152] width 7 height 7
click at [167, 178] on span "Select an option" at bounding box center [168, 178] width 7 height 7
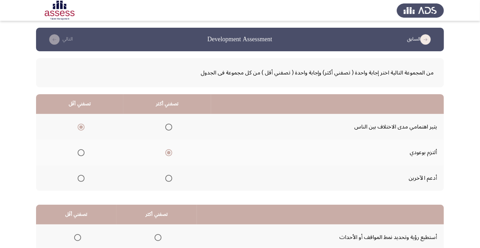
click at [167, 178] on input "Select an option" at bounding box center [168, 178] width 7 height 7
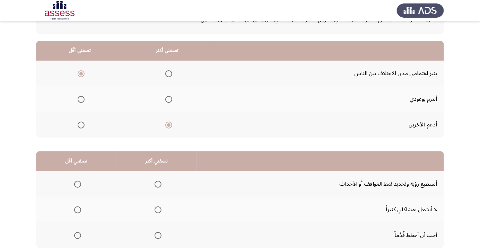
scroll to position [68, 0]
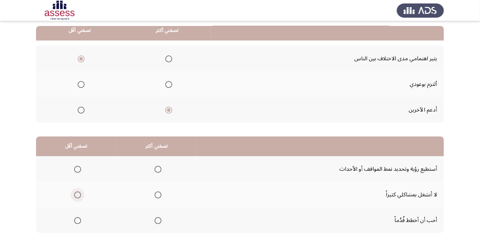
click at [78, 195] on span "Select an option" at bounding box center [78, 195] width 0 height 0
click at [77, 195] on input "Select an option" at bounding box center [77, 195] width 7 height 7
click at [158, 221] on span "Select an option" at bounding box center [158, 221] width 0 height 0
click at [156, 220] on input "Select an option" at bounding box center [158, 220] width 7 height 7
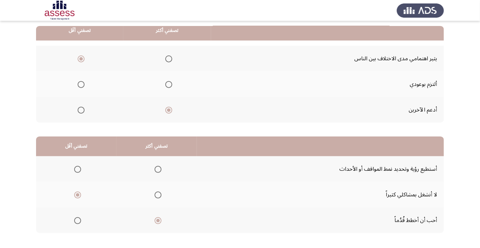
scroll to position [0, 0]
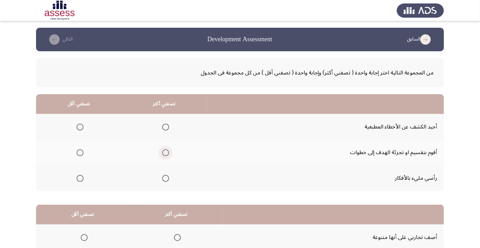
click at [166, 153] on span "Select an option" at bounding box center [165, 152] width 7 height 7
click at [166, 153] on input "Select an option" at bounding box center [165, 152] width 7 height 7
click at [79, 127] on span "Select an option" at bounding box center [80, 127] width 7 height 7
click at [79, 127] on input "Select an option" at bounding box center [80, 127] width 7 height 7
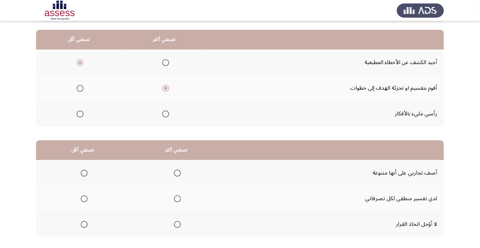
scroll to position [68, 0]
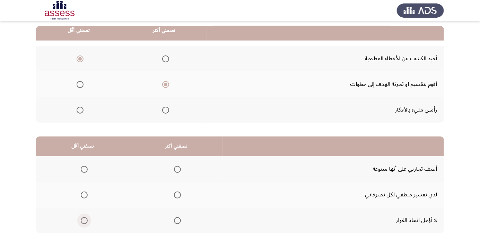
click at [84, 220] on span "Select an option" at bounding box center [84, 220] width 7 height 7
click at [84, 220] on input "Select an option" at bounding box center [84, 220] width 7 height 7
click at [179, 166] on span "Select an option" at bounding box center [177, 169] width 7 height 7
click at [179, 166] on input "Select an option" at bounding box center [177, 169] width 7 height 7
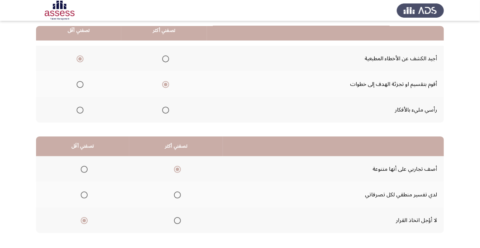
scroll to position [0, 0]
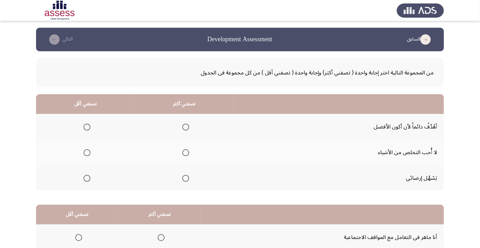
click at [186, 127] on span "Select an option" at bounding box center [186, 127] width 0 height 0
click at [186, 127] on input "Select an option" at bounding box center [185, 127] width 7 height 7
click at [87, 179] on span "Select an option" at bounding box center [87, 179] width 0 height 0
click at [87, 178] on input "Select an option" at bounding box center [87, 178] width 7 height 7
click at [90, 150] on span "Select an option" at bounding box center [87, 152] width 7 height 7
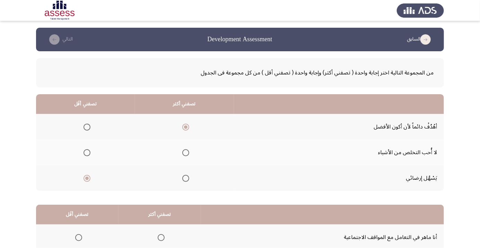
click at [90, 150] on input "Select an option" at bounding box center [87, 152] width 7 height 7
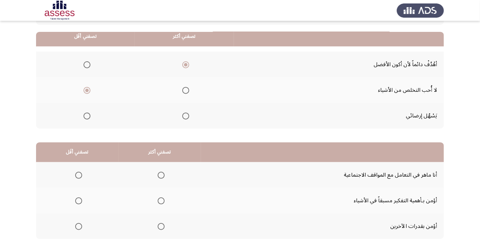
scroll to position [68, 0]
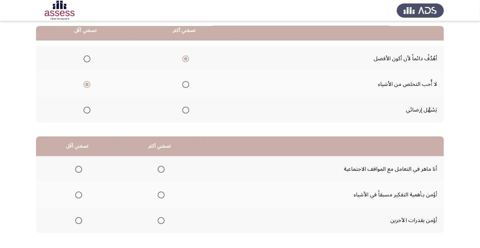
click at [161, 195] on span "Select an option" at bounding box center [161, 195] width 0 height 0
click at [160, 195] on input "Select an option" at bounding box center [161, 195] width 7 height 7
click at [78, 166] on span "Select an option" at bounding box center [78, 169] width 7 height 7
click at [78, 166] on input "Select an option" at bounding box center [78, 169] width 7 height 7
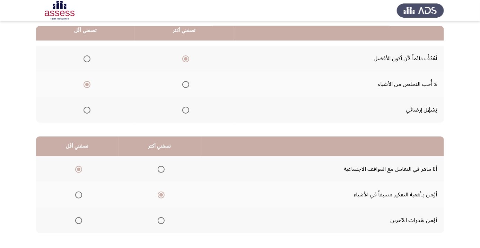
scroll to position [0, 0]
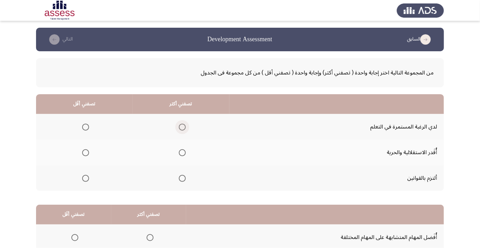
click at [181, 127] on span "Select an option" at bounding box center [182, 127] width 7 height 7
click at [181, 127] on input "Select an option" at bounding box center [182, 127] width 7 height 7
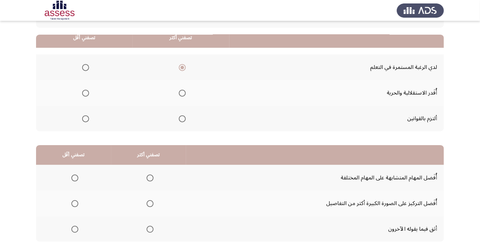
scroll to position [68, 0]
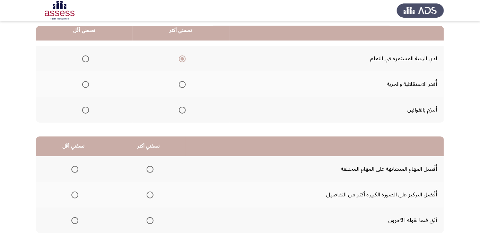
click at [75, 195] on span "Select an option" at bounding box center [74, 195] width 7 height 7
click at [75, 195] on input "Select an option" at bounding box center [74, 195] width 7 height 7
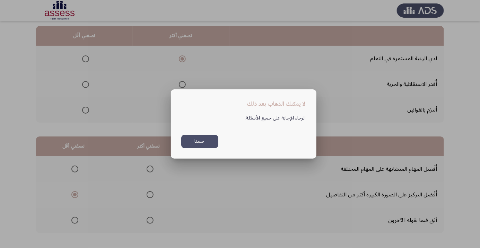
click at [203, 148] on button "حسنا" at bounding box center [199, 142] width 37 height 14
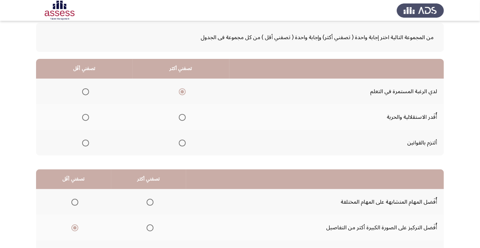
scroll to position [25, 0]
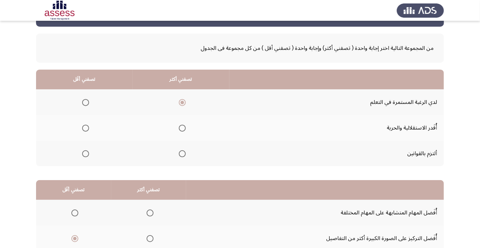
click at [87, 126] on span "Select an option" at bounding box center [85, 128] width 7 height 7
click at [87, 126] on input "Select an option" at bounding box center [85, 128] width 7 height 7
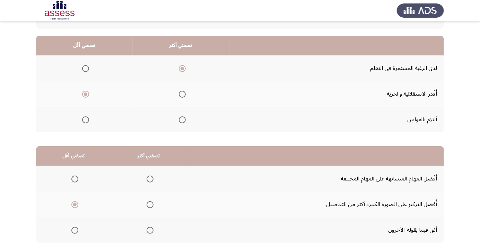
scroll to position [59, 0]
click at [157, 200] on th at bounding box center [148, 205] width 75 height 26
click at [76, 177] on span "Select an option" at bounding box center [74, 179] width 7 height 7
click at [76, 177] on input "Select an option" at bounding box center [74, 179] width 7 height 7
click at [150, 205] on span "Select an option" at bounding box center [150, 205] width 0 height 0
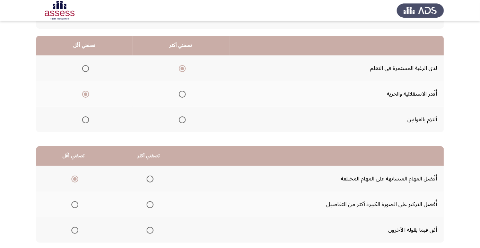
click at [149, 204] on input "Select an option" at bounding box center [150, 205] width 7 height 7
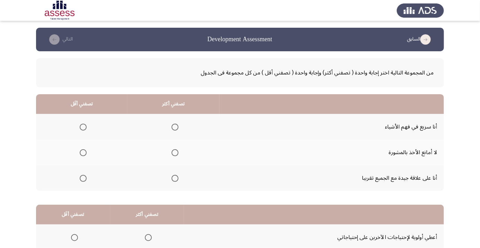
click at [175, 153] on span "Select an option" at bounding box center [175, 153] width 0 height 0
click at [173, 153] on input "Select an option" at bounding box center [175, 152] width 7 height 7
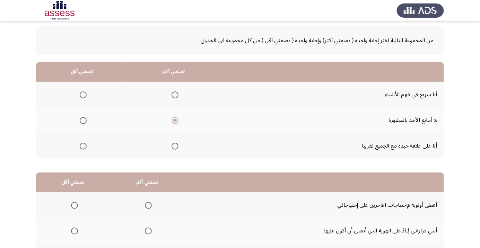
scroll to position [34, 0]
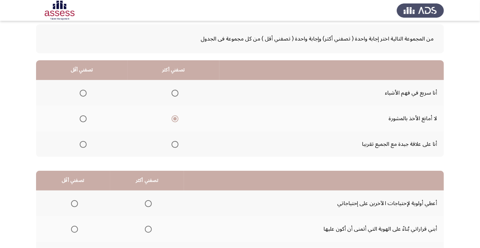
click at [74, 200] on span "Select an option" at bounding box center [74, 203] width 7 height 7
click at [74, 200] on input "Select an option" at bounding box center [74, 203] width 7 height 7
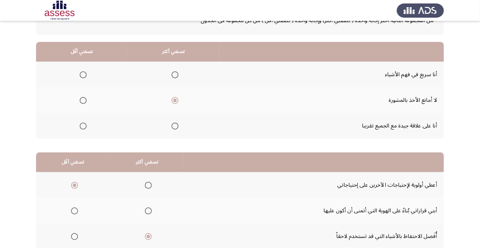
scroll to position [48, 0]
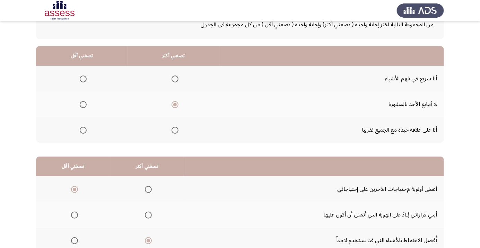
click at [90, 126] on th at bounding box center [82, 130] width 92 height 26
click at [83, 130] on span "Select an option" at bounding box center [83, 130] width 0 height 0
click at [83, 130] on input "Select an option" at bounding box center [83, 130] width 7 height 7
click at [83, 76] on span "Select an option" at bounding box center [83, 79] width 7 height 7
click at [83, 76] on input "Select an option" at bounding box center [83, 79] width 7 height 7
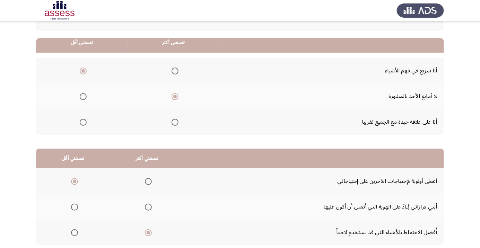
scroll to position [68, 0]
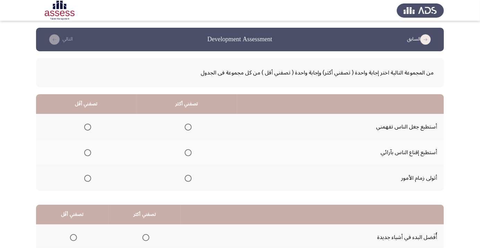
click at [187, 153] on span "Select an option" at bounding box center [188, 152] width 7 height 7
click at [187, 153] on input "Select an option" at bounding box center [188, 152] width 7 height 7
click at [87, 125] on span "Select an option" at bounding box center [87, 127] width 7 height 7
click at [87, 125] on input "Select an option" at bounding box center [87, 127] width 7 height 7
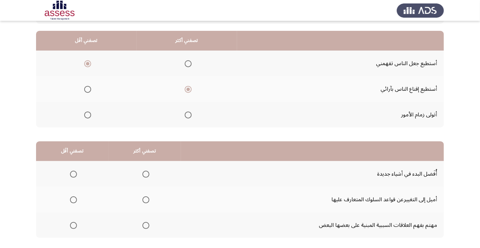
scroll to position [68, 0]
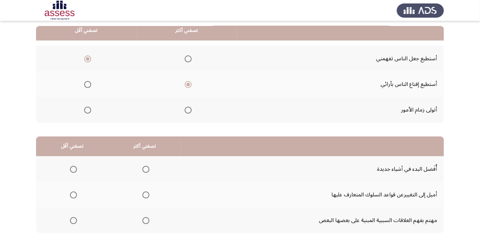
click at [74, 195] on span "Select an option" at bounding box center [74, 195] width 0 height 0
click at [73, 195] on input "Select an option" at bounding box center [73, 195] width 7 height 7
click at [75, 223] on span "Select an option" at bounding box center [73, 220] width 7 height 7
click at [75, 223] on input "Select an option" at bounding box center [73, 220] width 7 height 7
click at [147, 168] on span "Select an option" at bounding box center [146, 169] width 7 height 7
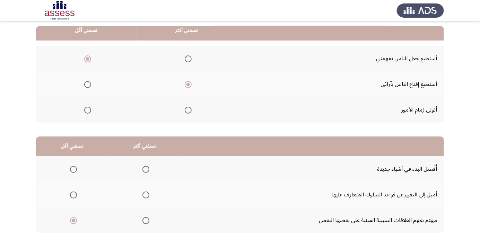
click at [147, 168] on input "Select an option" at bounding box center [146, 169] width 7 height 7
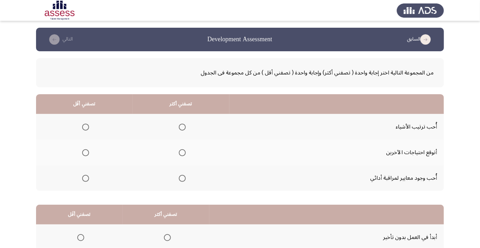
click at [185, 125] on span "Select an option" at bounding box center [182, 127] width 7 height 7
click at [185, 125] on input "Select an option" at bounding box center [182, 127] width 7 height 7
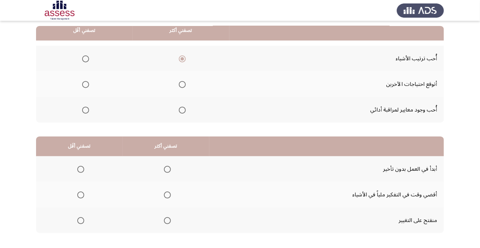
click at [165, 166] on span "Select an option" at bounding box center [167, 169] width 7 height 7
click at [165, 166] on input "Select an option" at bounding box center [167, 169] width 7 height 7
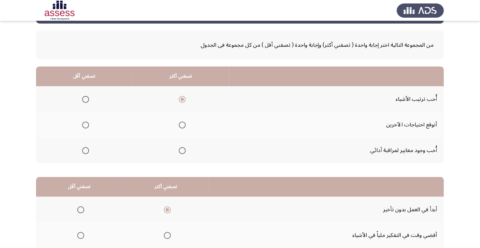
scroll to position [26, 0]
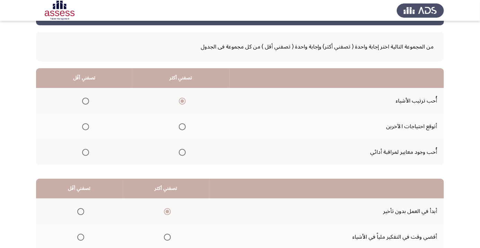
click at [185, 152] on span "Select an option" at bounding box center [182, 152] width 7 height 7
click at [185, 152] on input "Select an option" at bounding box center [182, 152] width 7 height 7
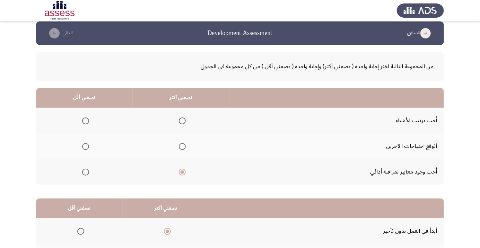
scroll to position [0, 0]
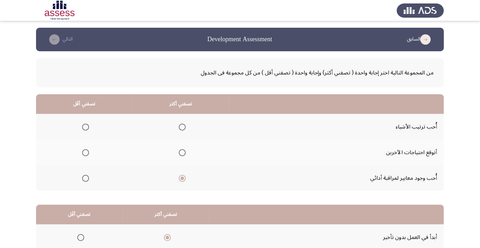
click at [87, 151] on span "Select an option" at bounding box center [85, 152] width 7 height 7
click at [87, 151] on input "Select an option" at bounding box center [85, 152] width 7 height 7
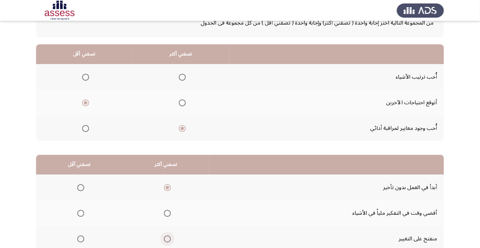
scroll to position [68, 0]
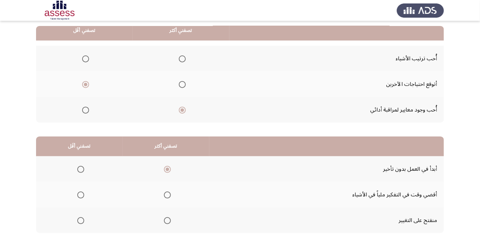
click at [168, 221] on span "Select an option" at bounding box center [168, 221] width 0 height 0
click at [166, 220] on input "Select an option" at bounding box center [167, 220] width 7 height 7
click at [81, 195] on span "Select an option" at bounding box center [81, 195] width 0 height 0
click at [80, 195] on input "Select an option" at bounding box center [80, 195] width 7 height 7
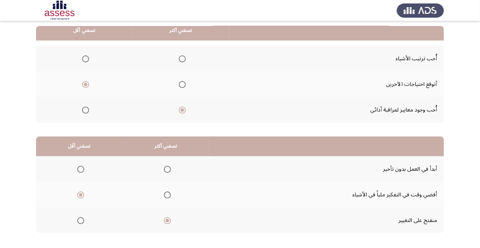
scroll to position [0, 0]
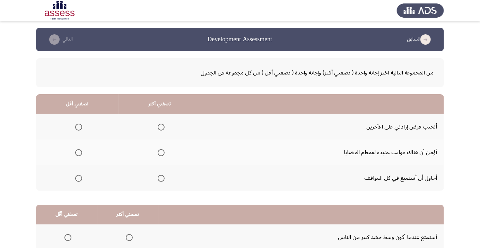
click at [78, 127] on span "Select an option" at bounding box center [78, 127] width 7 height 7
click at [78, 127] on input "Select an option" at bounding box center [78, 127] width 7 height 7
click at [159, 127] on span "Select an option" at bounding box center [161, 127] width 7 height 7
click at [159, 127] on input "Select an option" at bounding box center [161, 127] width 7 height 7
click at [159, 153] on span "Select an option" at bounding box center [161, 152] width 7 height 7
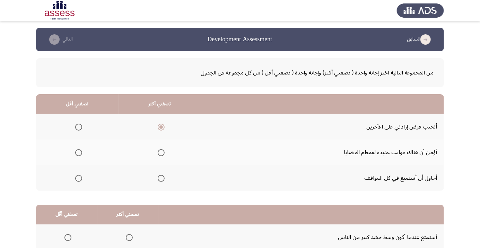
click at [159, 153] on input "Select an option" at bounding box center [161, 152] width 7 height 7
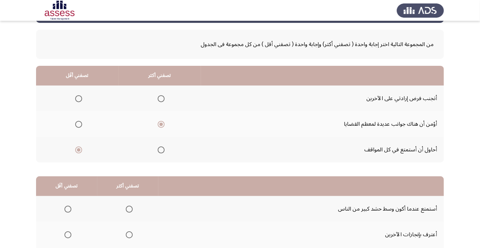
scroll to position [68, 0]
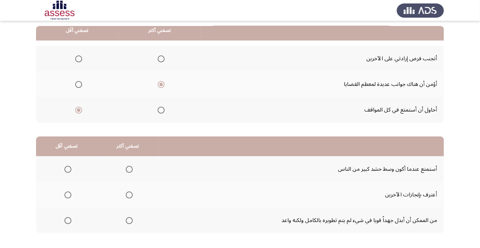
click at [129, 195] on span "Select an option" at bounding box center [129, 195] width 0 height 0
click at [128, 195] on input "Select an option" at bounding box center [129, 195] width 7 height 7
click at [67, 166] on span "Select an option" at bounding box center [68, 169] width 7 height 7
click at [67, 166] on input "Select an option" at bounding box center [68, 169] width 7 height 7
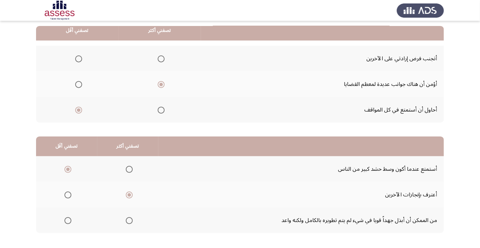
scroll to position [0, 0]
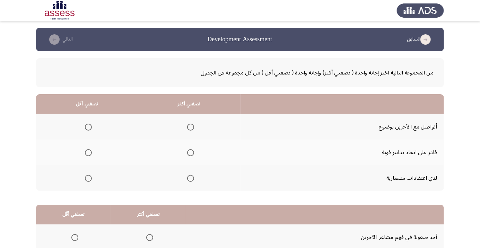
click at [88, 178] on span "Select an option" at bounding box center [88, 178] width 7 height 7
click at [88, 178] on input "Select an option" at bounding box center [88, 178] width 7 height 7
click at [191, 153] on span "Select an option" at bounding box center [191, 153] width 0 height 0
click at [190, 153] on input "Select an option" at bounding box center [190, 152] width 7 height 7
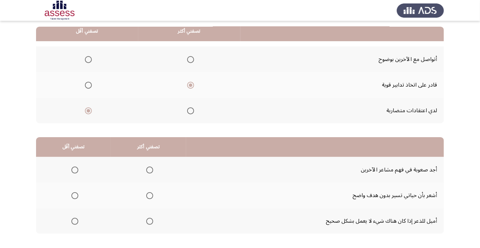
scroll to position [68, 0]
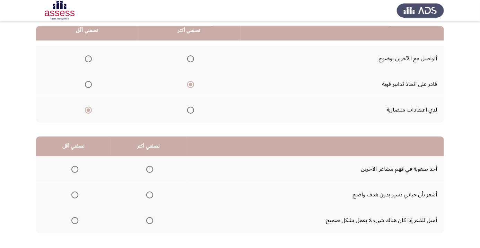
click at [150, 221] on span "Select an option" at bounding box center [149, 220] width 7 height 7
click at [150, 221] on input "Select an option" at bounding box center [149, 220] width 7 height 7
click at [77, 194] on span "Select an option" at bounding box center [74, 195] width 7 height 7
click at [77, 194] on input "Select an option" at bounding box center [74, 195] width 7 height 7
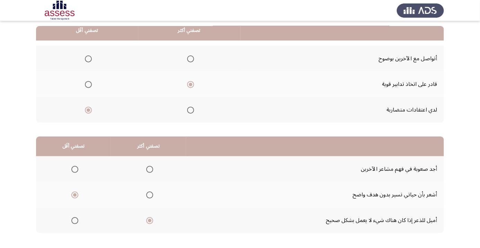
scroll to position [0, 0]
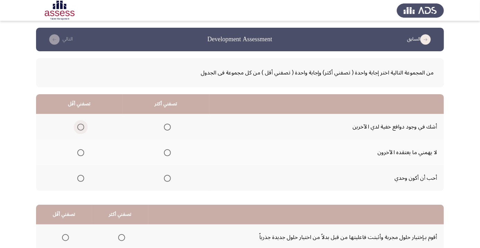
click at [80, 125] on span "Select an option" at bounding box center [80, 127] width 7 height 7
click at [80, 125] on input "Select an option" at bounding box center [80, 127] width 7 height 7
click at [168, 179] on span "Select an option" at bounding box center [168, 179] width 0 height 0
click at [166, 178] on input "Select an option" at bounding box center [167, 178] width 7 height 7
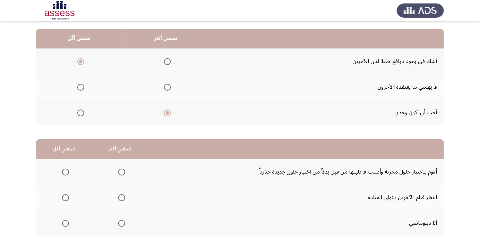
scroll to position [68, 0]
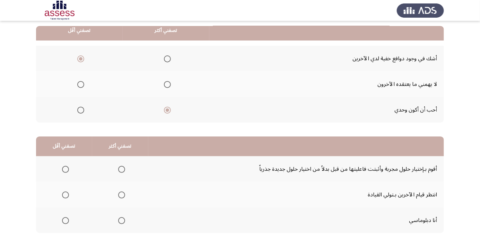
click at [120, 220] on span "Select an option" at bounding box center [121, 220] width 7 height 7
click at [120, 220] on input "Select an option" at bounding box center [121, 220] width 7 height 7
click at [67, 166] on span "Select an option" at bounding box center [65, 169] width 7 height 7
click at [67, 166] on input "Select an option" at bounding box center [65, 169] width 7 height 7
click at [66, 195] on span "Select an option" at bounding box center [66, 195] width 0 height 0
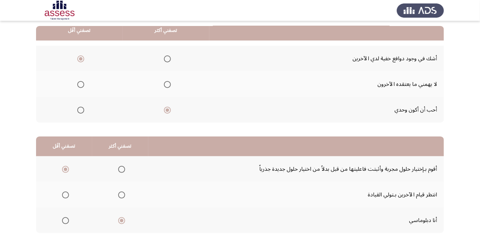
click at [65, 195] on input "Select an option" at bounding box center [65, 195] width 7 height 7
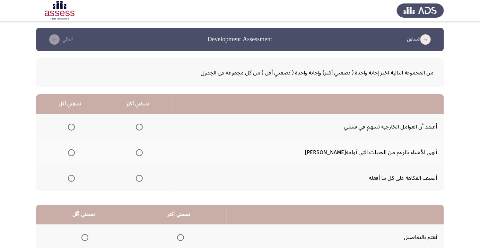
click at [139, 153] on span "Select an option" at bounding box center [139, 153] width 0 height 0
click at [143, 153] on input "Select an option" at bounding box center [139, 152] width 7 height 7
click at [71, 179] on span "Select an option" at bounding box center [71, 179] width 0 height 0
click at [75, 178] on input "Select an option" at bounding box center [71, 178] width 7 height 7
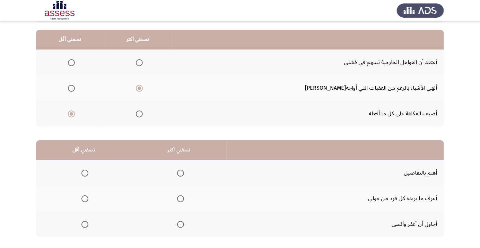
scroll to position [65, 0]
click at [182, 172] on span "Select an option" at bounding box center [180, 173] width 7 height 7
click at [182, 172] on input "Select an option" at bounding box center [180, 173] width 7 height 7
click at [87, 190] on th at bounding box center [83, 199] width 95 height 26
click at [85, 199] on span "Select an option" at bounding box center [85, 199] width 0 height 0
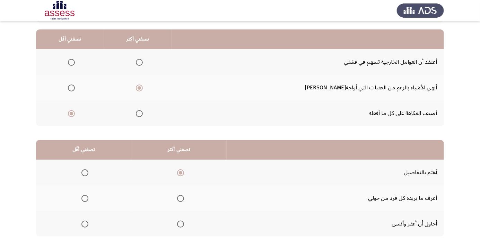
click at [85, 198] on input "Select an option" at bounding box center [85, 198] width 7 height 7
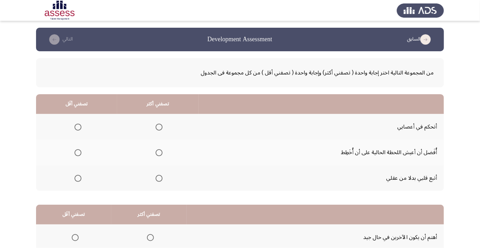
click at [79, 179] on span "Select an option" at bounding box center [78, 178] width 7 height 7
click at [79, 179] on input "Select an option" at bounding box center [78, 178] width 7 height 7
click at [159, 127] on span "Select an option" at bounding box center [159, 127] width 0 height 0
click at [157, 127] on input "Select an option" at bounding box center [159, 127] width 7 height 7
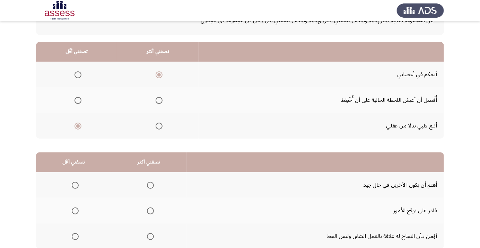
scroll to position [52, 0]
click at [151, 237] on span "Select an option" at bounding box center [151, 237] width 0 height 0
click at [148, 236] on input "Select an option" at bounding box center [150, 236] width 7 height 7
click at [75, 211] on span "Select an option" at bounding box center [75, 211] width 0 height 0
click at [74, 211] on input "Select an option" at bounding box center [75, 211] width 7 height 7
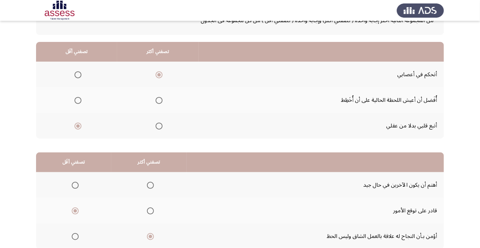
scroll to position [68, 0]
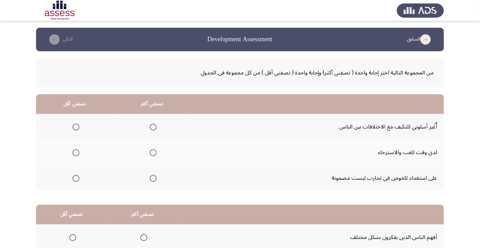
click at [76, 179] on span "Select an option" at bounding box center [76, 179] width 0 height 0
click at [76, 178] on input "Select an option" at bounding box center [75, 178] width 7 height 7
click at [152, 127] on span "Select an option" at bounding box center [153, 127] width 7 height 7
click at [152, 127] on input "Select an option" at bounding box center [153, 127] width 7 height 7
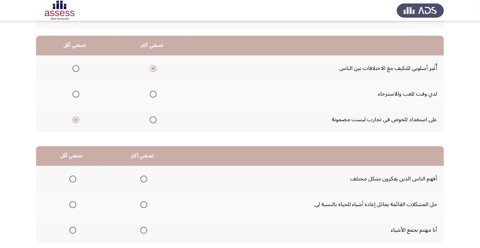
scroll to position [68, 0]
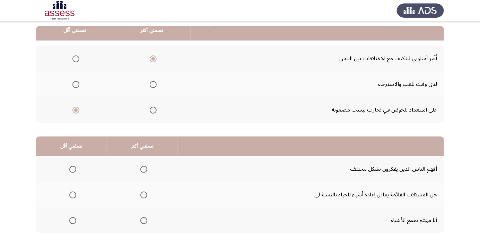
click at [149, 190] on th at bounding box center [142, 195] width 71 height 26
click at [145, 195] on span "Select an option" at bounding box center [143, 195] width 7 height 7
click at [145, 195] on input "Select an option" at bounding box center [143, 195] width 7 height 7
click at [72, 169] on span "Select an option" at bounding box center [72, 169] width 7 height 7
click at [72, 169] on input "Select an option" at bounding box center [72, 169] width 7 height 7
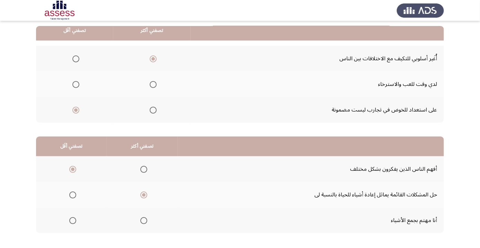
click at [73, 218] on span "Select an option" at bounding box center [72, 220] width 7 height 7
click at [73, 218] on input "Select an option" at bounding box center [72, 220] width 7 height 7
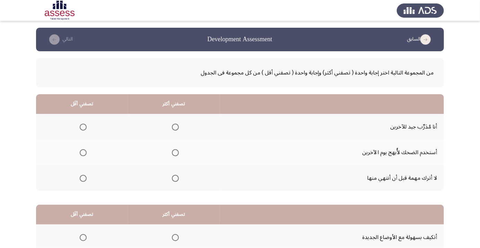
click at [175, 179] on span "Select an option" at bounding box center [175, 179] width 0 height 0
click at [175, 178] on input "Select an option" at bounding box center [175, 178] width 7 height 7
click at [83, 153] on span "Select an option" at bounding box center [83, 153] width 0 height 0
click at [83, 153] on input "Select an option" at bounding box center [83, 152] width 7 height 7
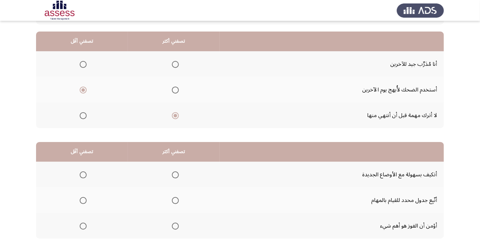
scroll to position [68, 0]
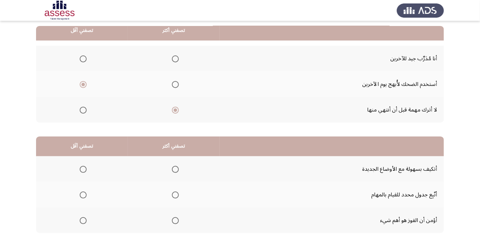
click at [172, 170] on span "Select an option" at bounding box center [175, 169] width 7 height 7
click at [172, 170] on input "Select an option" at bounding box center [175, 169] width 7 height 7
click at [173, 197] on span "Select an option" at bounding box center [175, 195] width 7 height 7
click at [173, 197] on input "Select an option" at bounding box center [175, 195] width 7 height 7
click at [83, 220] on span "Select an option" at bounding box center [83, 220] width 7 height 7
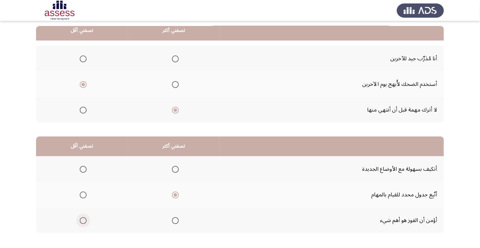
click at [83, 220] on input "Select an option" at bounding box center [83, 220] width 7 height 7
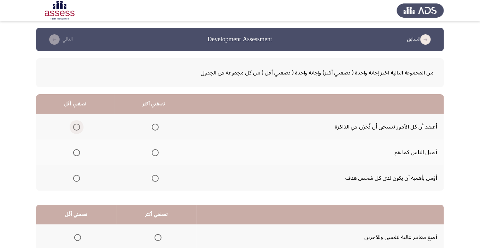
click at [77, 125] on span "Select an option" at bounding box center [76, 127] width 7 height 7
click at [77, 125] on input "Select an option" at bounding box center [76, 127] width 7 height 7
click at [155, 180] on span "Select an option" at bounding box center [155, 178] width 7 height 7
click at [155, 180] on input "Select an option" at bounding box center [155, 178] width 7 height 7
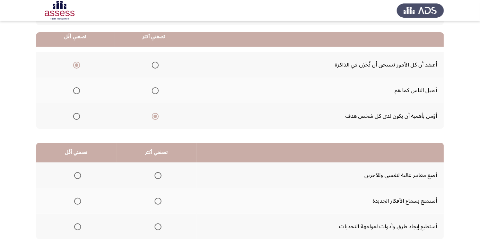
scroll to position [68, 0]
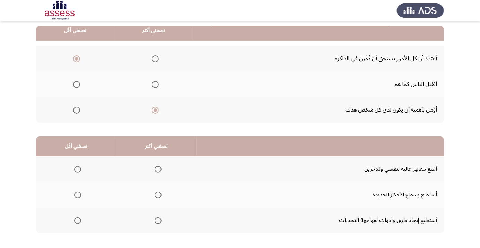
click at [158, 221] on span "Select an option" at bounding box center [158, 221] width 0 height 0
click at [156, 220] on input "Select an option" at bounding box center [158, 220] width 7 height 7
click at [77, 166] on span "Select an option" at bounding box center [77, 169] width 7 height 7
click at [77, 166] on input "Select an option" at bounding box center [77, 169] width 7 height 7
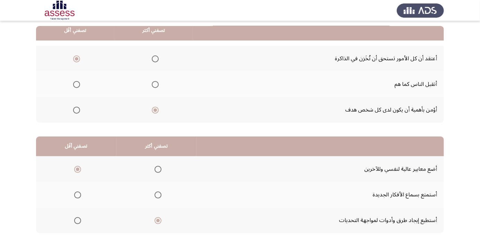
scroll to position [0, 0]
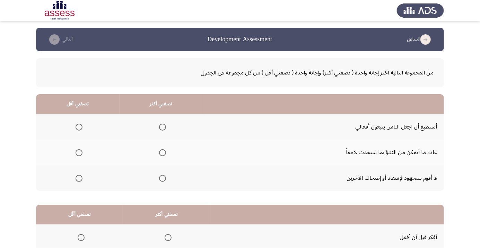
click at [79, 179] on span "Select an option" at bounding box center [79, 179] width 0 height 0
click at [79, 178] on input "Select an option" at bounding box center [79, 178] width 7 height 7
click at [79, 127] on span "Select an option" at bounding box center [79, 127] width 0 height 0
click at [79, 127] on input "Select an option" at bounding box center [79, 127] width 7 height 7
click at [165, 176] on span "Select an option" at bounding box center [162, 178] width 7 height 7
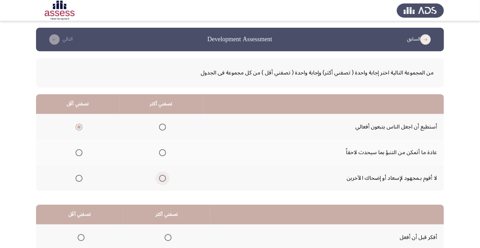
click at [165, 176] on input "Select an option" at bounding box center [162, 178] width 7 height 7
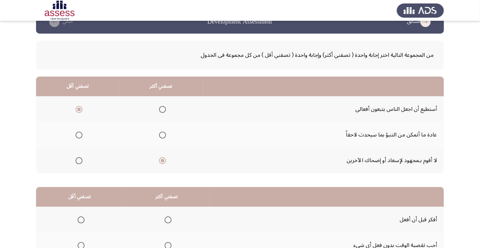
scroll to position [68, 0]
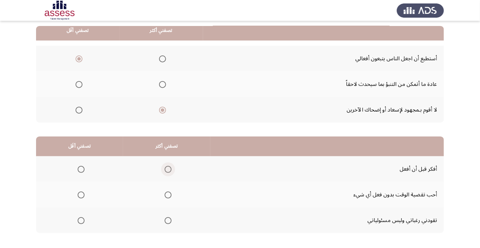
click at [168, 168] on span "Select an option" at bounding box center [168, 169] width 7 height 7
click at [168, 168] on input "Select an option" at bounding box center [168, 169] width 7 height 7
click at [81, 195] on span "Select an option" at bounding box center [81, 195] width 0 height 0
click at [80, 195] on input "Select an option" at bounding box center [81, 195] width 7 height 7
click at [81, 221] on span "Select an option" at bounding box center [81, 221] width 0 height 0
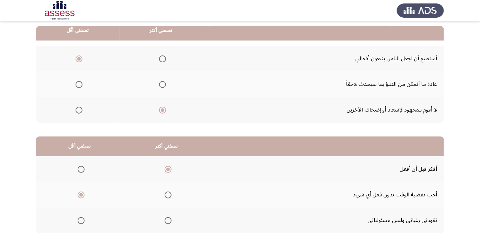
click at [80, 220] on input "Select an option" at bounding box center [81, 220] width 7 height 7
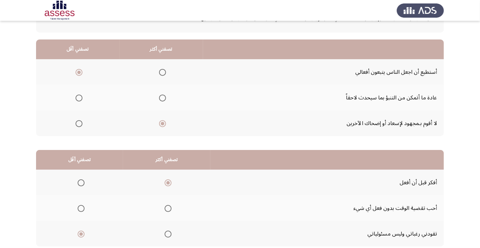
scroll to position [54, 0]
click at [163, 99] on span "Select an option" at bounding box center [163, 99] width 0 height 0
click at [161, 98] on input "Select an option" at bounding box center [162, 98] width 7 height 7
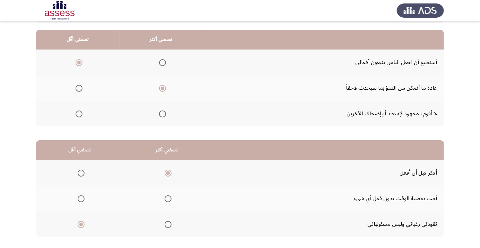
scroll to position [68, 0]
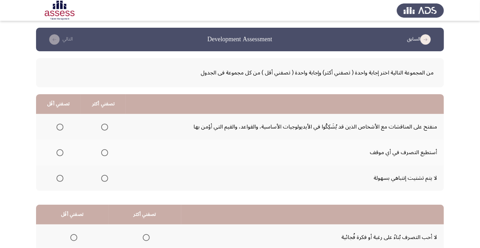
click at [105, 127] on span "Select an option" at bounding box center [105, 127] width 0 height 0
click at [104, 127] on input "Select an option" at bounding box center [104, 127] width 7 height 7
click at [60, 153] on span "Select an option" at bounding box center [60, 153] width 0 height 0
click at [59, 153] on input "Select an option" at bounding box center [60, 152] width 7 height 7
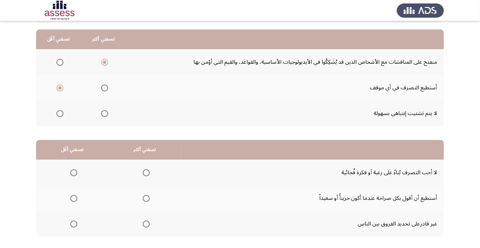
scroll to position [68, 0]
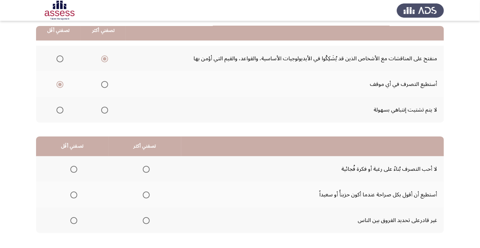
click at [74, 195] on span "Select an option" at bounding box center [74, 195] width 0 height 0
click at [73, 195] on input "Select an option" at bounding box center [73, 195] width 7 height 7
click at [146, 170] on span "Select an option" at bounding box center [146, 170] width 0 height 0
click at [145, 169] on input "Select an option" at bounding box center [146, 169] width 7 height 7
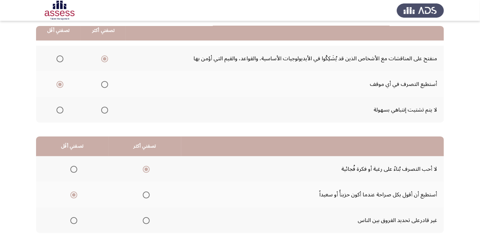
scroll to position [0, 0]
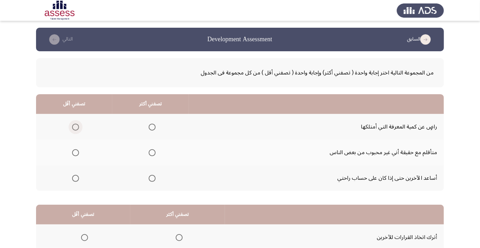
click at [76, 127] on span "Select an option" at bounding box center [76, 127] width 0 height 0
click at [75, 127] on input "Select an option" at bounding box center [75, 127] width 7 height 7
click at [154, 177] on span "Select an option" at bounding box center [152, 178] width 7 height 7
click at [154, 177] on input "Select an option" at bounding box center [152, 178] width 7 height 7
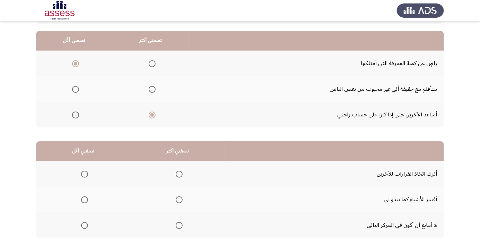
scroll to position [68, 0]
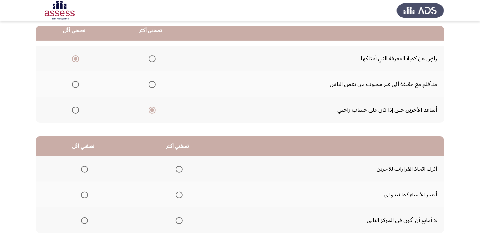
click at [85, 169] on span "Select an option" at bounding box center [84, 169] width 7 height 7
click at [85, 169] on input "Select an option" at bounding box center [84, 169] width 7 height 7
click at [179, 203] on th at bounding box center [177, 195] width 95 height 26
click at [179, 223] on span "Select an option" at bounding box center [179, 220] width 7 height 7
click at [179, 223] on input "Select an option" at bounding box center [179, 220] width 7 height 7
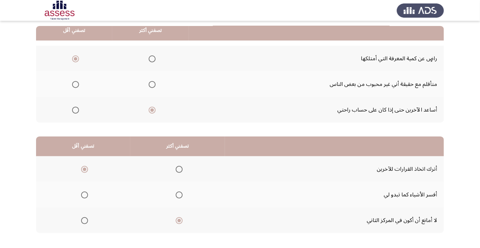
click at [181, 197] on span "Select an option" at bounding box center [179, 195] width 7 height 7
click at [181, 197] on input "Select an option" at bounding box center [179, 195] width 7 height 7
click at [180, 217] on span "Select an option" at bounding box center [179, 220] width 7 height 7
click at [180, 217] on input "Select an option" at bounding box center [179, 220] width 7 height 7
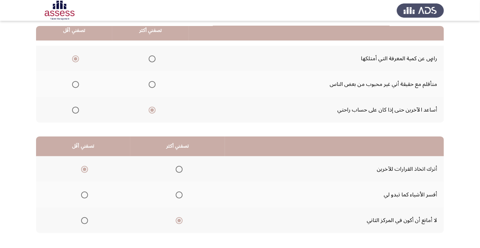
scroll to position [0, 0]
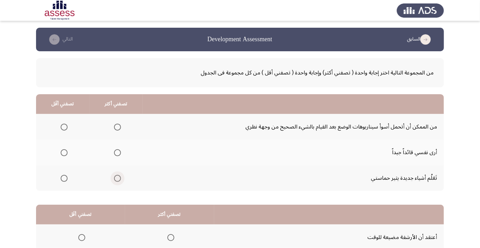
click at [115, 180] on span "Select an option" at bounding box center [117, 178] width 7 height 7
click at [115, 180] on input "Select an option" at bounding box center [117, 178] width 7 height 7
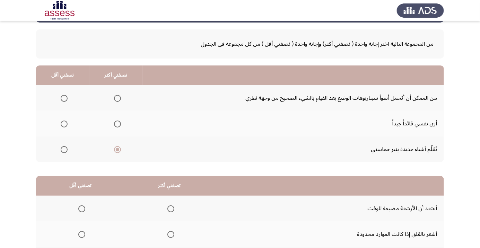
scroll to position [30, 0]
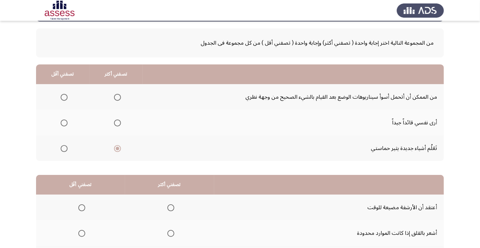
click at [66, 97] on span "Select an option" at bounding box center [64, 97] width 7 height 7
click at [66, 97] on input "Select an option" at bounding box center [64, 97] width 7 height 7
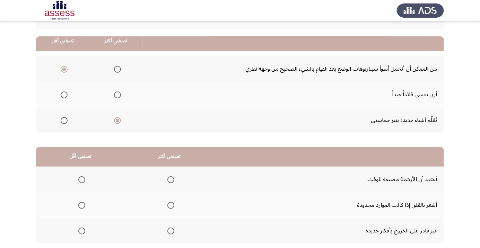
scroll to position [68, 0]
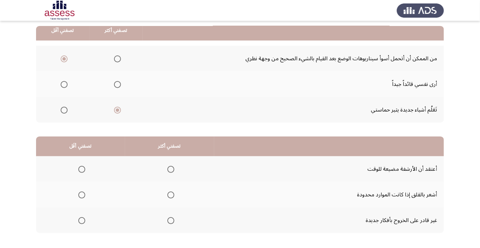
click at [82, 221] on span "Select an option" at bounding box center [82, 221] width 0 height 0
click at [82, 220] on input "Select an option" at bounding box center [81, 220] width 7 height 7
click at [171, 195] on span "Select an option" at bounding box center [171, 195] width 0 height 0
click at [170, 195] on input "Select an option" at bounding box center [171, 195] width 7 height 7
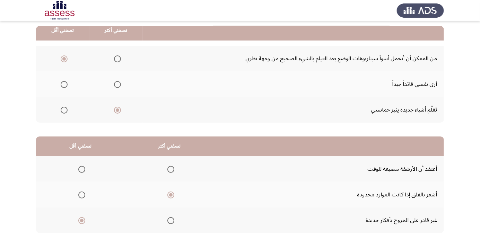
scroll to position [0, 0]
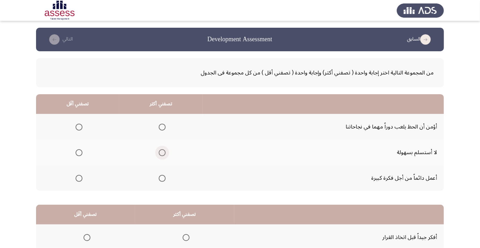
click at [162, 153] on span "Select an option" at bounding box center [162, 153] width 0 height 0
click at [161, 153] on input "Select an option" at bounding box center [162, 152] width 7 height 7
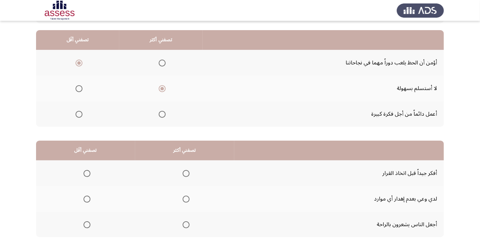
scroll to position [65, 0]
click at [186, 173] on span "Select an option" at bounding box center [186, 173] width 0 height 0
click at [185, 173] on input "Select an option" at bounding box center [186, 173] width 7 height 7
click at [87, 225] on span "Select an option" at bounding box center [87, 225] width 0 height 0
click at [86, 224] on input "Select an option" at bounding box center [87, 224] width 7 height 7
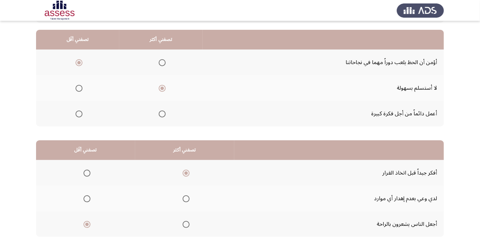
scroll to position [68, 0]
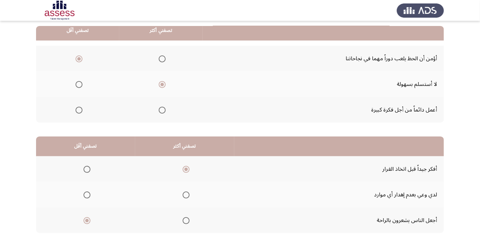
click at [0, 248] on html "السابق Development Assessment التالي من المجموعة التالية اختر إجابة واحدة ( تصف…" at bounding box center [240, 107] width 480 height 350
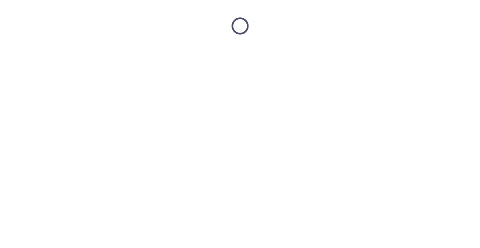
scroll to position [0, 0]
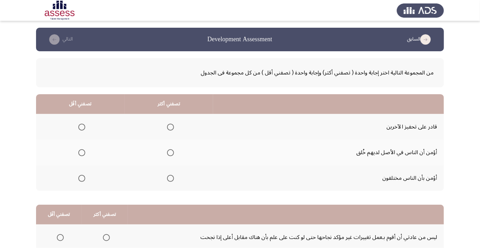
click at [170, 127] on span "Select an option" at bounding box center [170, 127] width 0 height 0
click at [170, 127] on input "Select an option" at bounding box center [170, 127] width 7 height 7
click at [82, 151] on span "Select an option" at bounding box center [81, 152] width 7 height 7
click at [82, 151] on input "Select an option" at bounding box center [81, 152] width 7 height 7
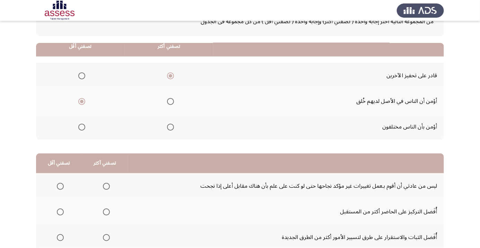
scroll to position [68, 0]
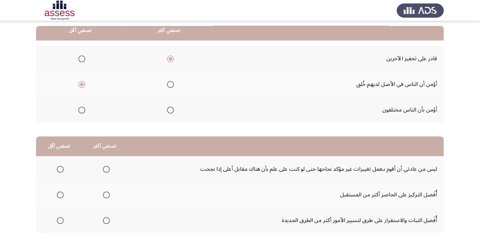
click at [60, 193] on span "Select an option" at bounding box center [60, 195] width 7 height 7
click at [60, 193] on input "Select an option" at bounding box center [60, 195] width 7 height 7
click at [61, 217] on span "Select an option" at bounding box center [60, 220] width 7 height 7
click at [61, 217] on input "Select an option" at bounding box center [60, 220] width 7 height 7
click at [57, 193] on span "Select an option" at bounding box center [60, 195] width 7 height 7
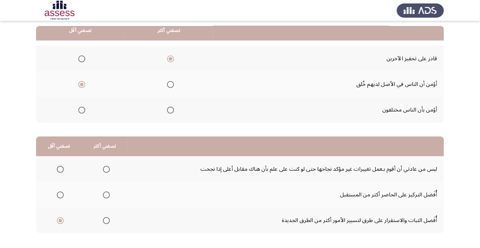
click at [57, 193] on input "Select an option" at bounding box center [60, 195] width 7 height 7
click at [63, 217] on span "Select an option" at bounding box center [60, 220] width 7 height 7
click at [63, 217] on input "Select an option" at bounding box center [60, 220] width 7 height 7
click at [105, 169] on span "Select an option" at bounding box center [106, 169] width 7 height 7
click at [105, 169] on input "Select an option" at bounding box center [106, 169] width 7 height 7
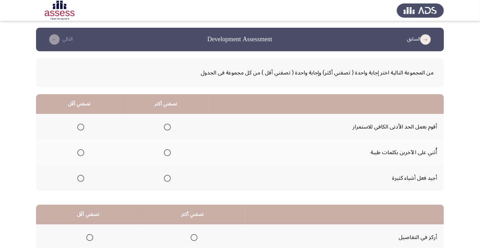
click at [164, 160] on th at bounding box center [166, 153] width 87 height 26
click at [169, 153] on span "Select an option" at bounding box center [167, 152] width 7 height 7
click at [169, 153] on input "Select an option" at bounding box center [167, 152] width 7 height 7
click at [80, 127] on span "Select an option" at bounding box center [80, 127] width 7 height 7
click at [80, 127] on input "Select an option" at bounding box center [80, 127] width 7 height 7
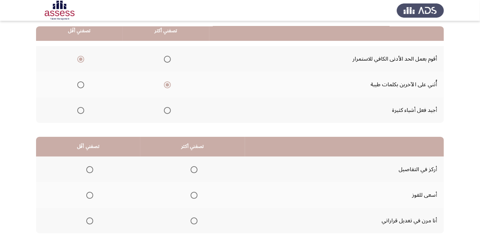
scroll to position [68, 0]
click at [195, 220] on span "Select an option" at bounding box center [194, 220] width 7 height 7
click at [195, 220] on input "Select an option" at bounding box center [194, 220] width 7 height 7
click at [88, 166] on span "Select an option" at bounding box center [89, 169] width 7 height 7
click at [88, 166] on input "Select an option" at bounding box center [89, 169] width 7 height 7
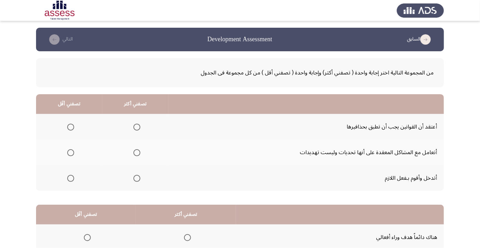
click at [140, 152] on span "Select an option" at bounding box center [137, 152] width 7 height 7
click at [140, 152] on input "Select an option" at bounding box center [137, 152] width 7 height 7
click at [71, 127] on span "Select an option" at bounding box center [71, 127] width 0 height 0
click at [70, 127] on input "Select an option" at bounding box center [70, 127] width 7 height 7
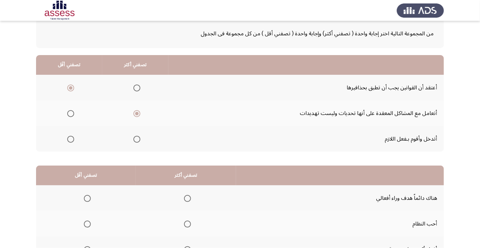
scroll to position [68, 0]
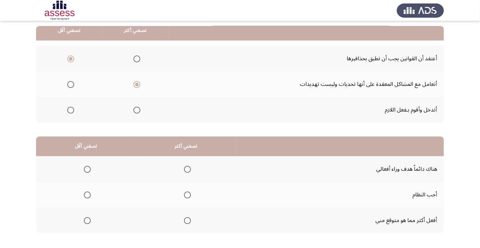
click at [88, 166] on span "Select an option" at bounding box center [87, 169] width 7 height 7
click at [88, 166] on input "Select an option" at bounding box center [87, 169] width 7 height 7
click at [186, 195] on span "Select an option" at bounding box center [187, 195] width 7 height 7
click at [186, 195] on input "Select an option" at bounding box center [187, 195] width 7 height 7
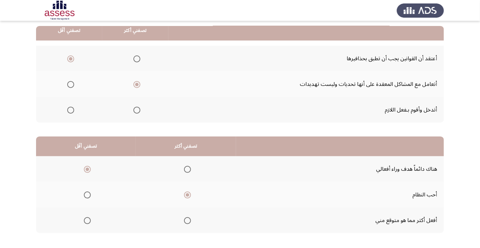
scroll to position [0, 0]
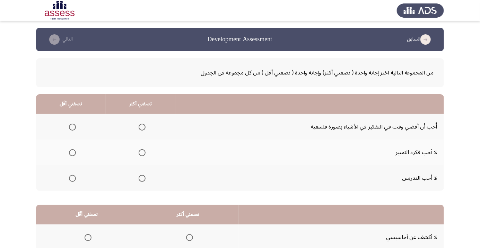
click at [74, 152] on span "Select an option" at bounding box center [72, 152] width 7 height 7
click at [74, 152] on input "Select an option" at bounding box center [72, 152] width 7 height 7
click at [148, 175] on th at bounding box center [141, 178] width 70 height 26
click at [141, 178] on span "Select an option" at bounding box center [142, 178] width 7 height 7
click at [141, 178] on input "Select an option" at bounding box center [142, 178] width 7 height 7
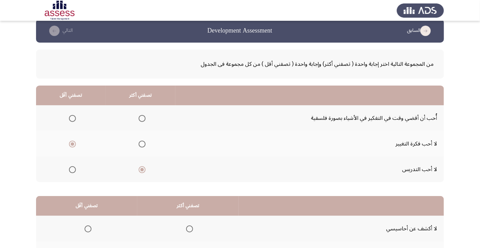
scroll to position [68, 0]
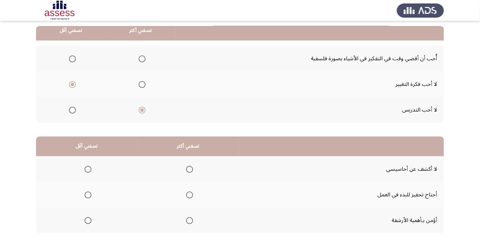
click at [190, 196] on span "Select an option" at bounding box center [189, 195] width 7 height 7
click at [190, 196] on input "Select an option" at bounding box center [189, 195] width 7 height 7
click at [188, 169] on span "Select an option" at bounding box center [189, 169] width 7 height 7
click at [188, 169] on input "Select an option" at bounding box center [189, 169] width 7 height 7
click at [87, 195] on span "Select an option" at bounding box center [88, 195] width 7 height 7
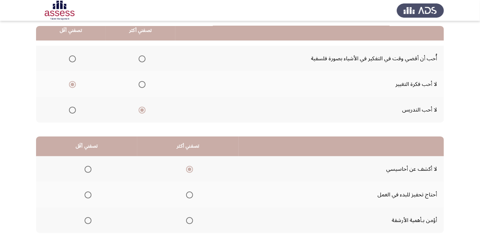
click at [87, 195] on input "Select an option" at bounding box center [88, 195] width 7 height 7
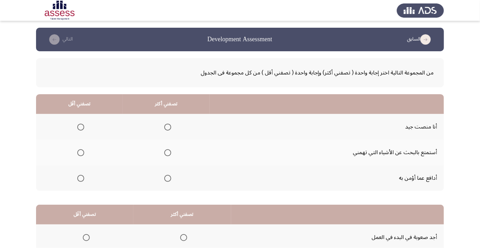
click at [173, 171] on th at bounding box center [166, 178] width 87 height 26
click at [168, 179] on span "Select an option" at bounding box center [168, 179] width 0 height 0
click at [167, 178] on input "Select an option" at bounding box center [167, 178] width 7 height 7
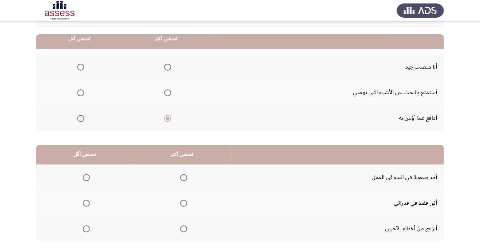
scroll to position [68, 0]
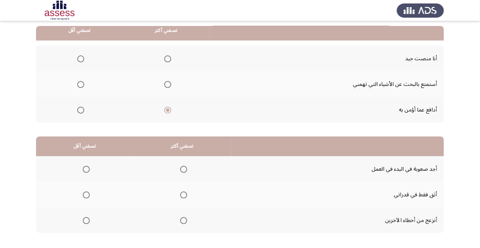
click at [88, 219] on span "Select an option" at bounding box center [86, 220] width 7 height 7
click at [88, 219] on input "Select an option" at bounding box center [86, 220] width 7 height 7
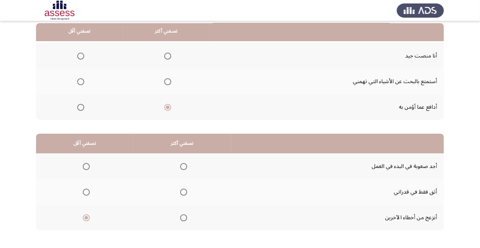
scroll to position [71, 0]
click at [169, 55] on span "Select an option" at bounding box center [167, 55] width 7 height 7
click at [169, 55] on input "Select an option" at bounding box center [167, 55] width 7 height 7
click at [81, 107] on span "Select an option" at bounding box center [81, 107] width 0 height 0
click at [80, 106] on input "Select an option" at bounding box center [80, 107] width 7 height 7
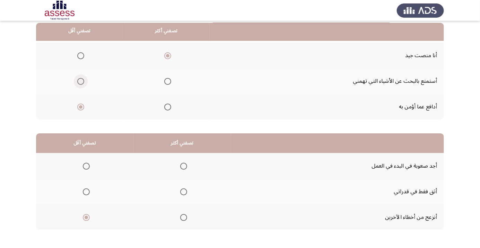
click at [80, 84] on span "Select an option" at bounding box center [80, 81] width 7 height 7
click at [80, 84] on input "Select an option" at bounding box center [80, 81] width 7 height 7
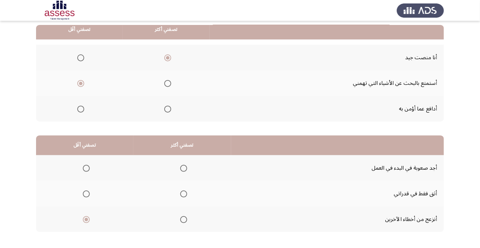
scroll to position [68, 0]
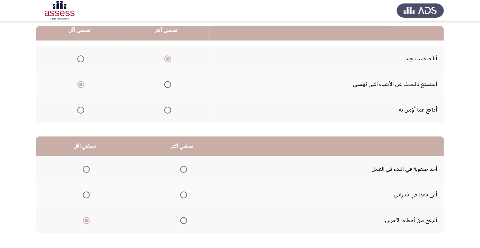
click at [182, 218] on span "Select an option" at bounding box center [183, 220] width 7 height 7
click at [182, 218] on input "Select an option" at bounding box center [183, 220] width 7 height 7
click at [86, 195] on span "Select an option" at bounding box center [86, 195] width 7 height 7
click at [86, 195] on input "Select an option" at bounding box center [86, 195] width 7 height 7
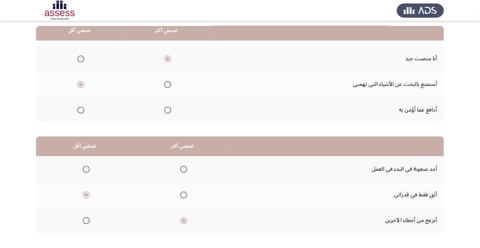
scroll to position [0, 0]
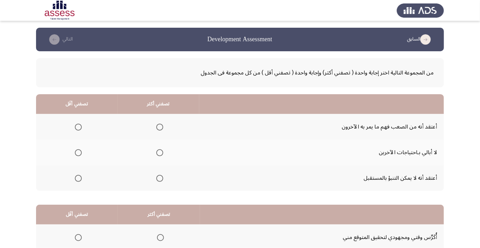
click at [78, 153] on span "Select an option" at bounding box center [78, 152] width 7 height 7
click at [78, 153] on input "Select an option" at bounding box center [78, 152] width 7 height 7
click at [161, 181] on span "Select an option" at bounding box center [159, 178] width 7 height 7
click at [161, 181] on input "Select an option" at bounding box center [159, 178] width 7 height 7
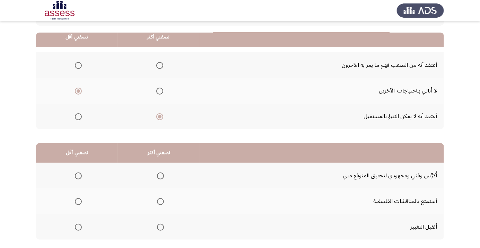
scroll to position [68, 0]
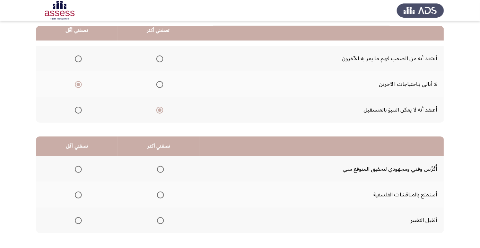
click at [161, 220] on span "Select an option" at bounding box center [160, 220] width 7 height 7
click at [161, 220] on input "Select an option" at bounding box center [160, 220] width 7 height 7
click at [161, 170] on span "Select an option" at bounding box center [161, 170] width 0 height 0
click at [160, 169] on input "Select an option" at bounding box center [160, 169] width 7 height 7
click at [78, 195] on span "Select an option" at bounding box center [78, 195] width 0 height 0
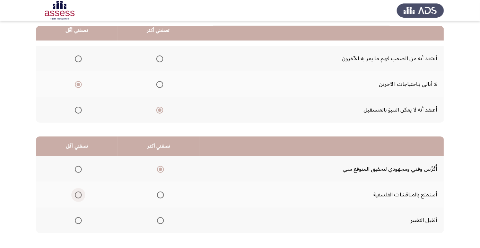
click at [78, 195] on input "Select an option" at bounding box center [78, 195] width 7 height 7
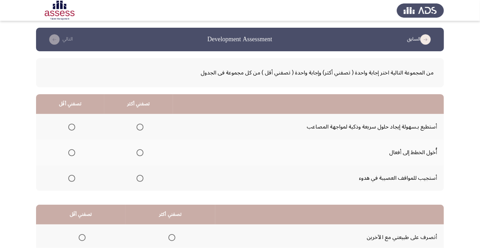
click at [140, 127] on span "Select an option" at bounding box center [140, 127] width 0 height 0
click at [138, 127] on input "Select an option" at bounding box center [140, 127] width 7 height 7
click at [66, 154] on label "Select an option" at bounding box center [71, 152] width 10 height 7
click at [68, 154] on input "Select an option" at bounding box center [71, 152] width 7 height 7
click at [69, 180] on span "Select an option" at bounding box center [71, 178] width 7 height 7
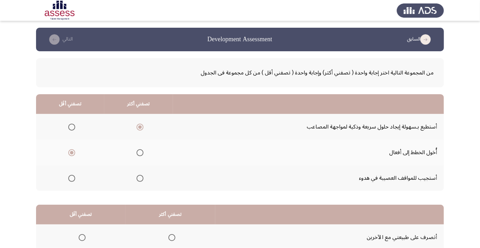
click at [69, 180] on input "Select an option" at bounding box center [71, 178] width 7 height 7
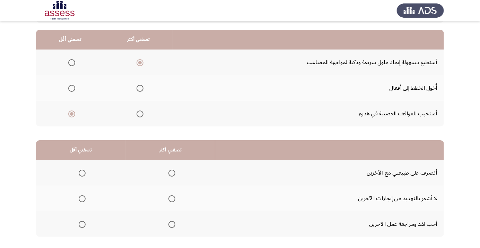
scroll to position [68, 0]
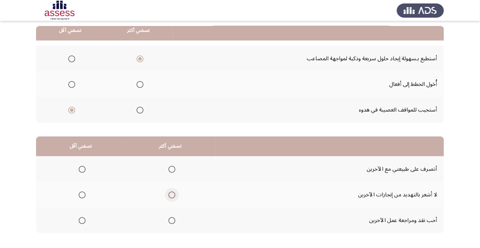
click at [171, 195] on span "Select an option" at bounding box center [172, 195] width 7 height 7
click at [171, 195] on input "Select an option" at bounding box center [172, 195] width 7 height 7
click at [166, 170] on label "Select an option" at bounding box center [171, 169] width 10 height 7
click at [169, 170] on input "Select an option" at bounding box center [172, 169] width 7 height 7
click at [169, 197] on span "Select an option" at bounding box center [172, 195] width 7 height 7
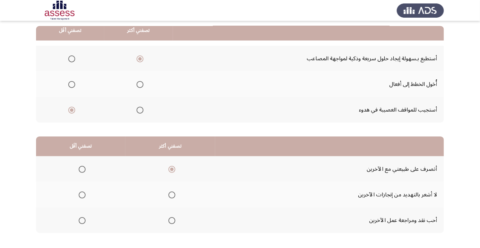
click at [169, 197] on input "Select an option" at bounding box center [172, 195] width 7 height 7
click at [171, 169] on span "Select an option" at bounding box center [172, 169] width 7 height 7
click at [171, 169] on input "Select an option" at bounding box center [172, 169] width 7 height 7
click at [79, 222] on span "Select an option" at bounding box center [82, 220] width 7 height 7
click at [79, 222] on input "Select an option" at bounding box center [82, 220] width 7 height 7
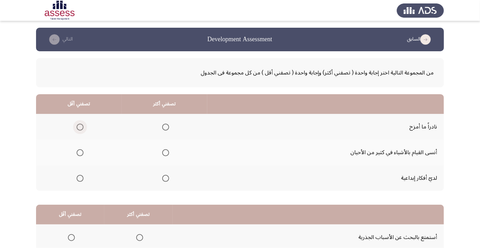
click at [80, 127] on span "Select an option" at bounding box center [80, 127] width 7 height 7
click at [80, 127] on input "Select an option" at bounding box center [80, 127] width 7 height 7
click at [80, 154] on span "Select an option" at bounding box center [80, 152] width 7 height 7
click at [80, 154] on input "Select an option" at bounding box center [80, 152] width 7 height 7
click at [166, 179] on span "Select an option" at bounding box center [166, 179] width 0 height 0
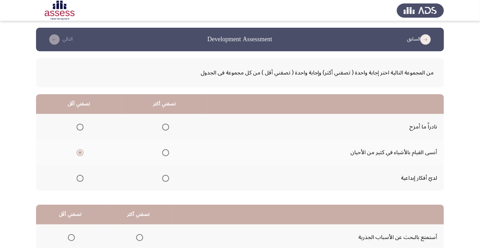
click at [165, 178] on input "Select an option" at bounding box center [165, 178] width 7 height 7
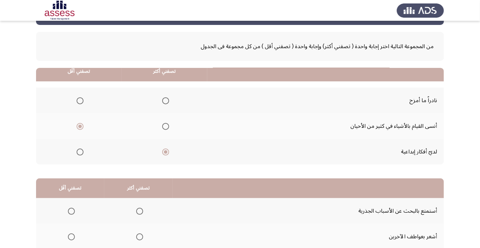
scroll to position [68, 0]
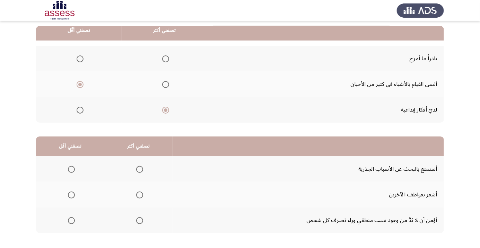
click at [140, 170] on span "Select an option" at bounding box center [140, 170] width 0 height 0
click at [139, 169] on input "Select an option" at bounding box center [139, 169] width 7 height 7
click at [71, 195] on span "Select an option" at bounding box center [71, 195] width 0 height 0
click at [71, 195] on input "Select an option" at bounding box center [71, 195] width 7 height 7
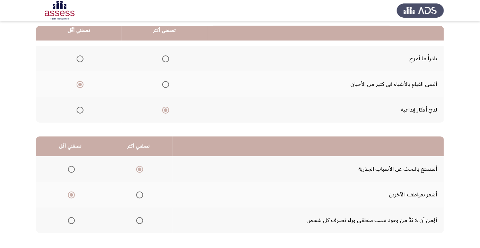
scroll to position [0, 0]
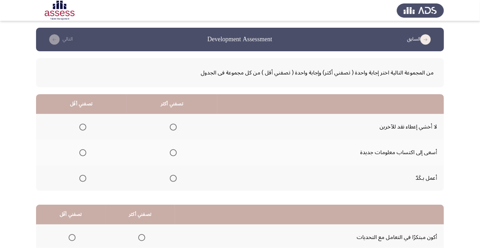
click at [180, 160] on th at bounding box center [172, 153] width 91 height 26
click at [173, 153] on span "Select an option" at bounding box center [173, 153] width 0 height 0
click at [173, 153] on input "Select an option" at bounding box center [173, 152] width 7 height 7
click at [83, 127] on span "Select an option" at bounding box center [83, 127] width 0 height 0
click at [83, 127] on input "Select an option" at bounding box center [82, 127] width 7 height 7
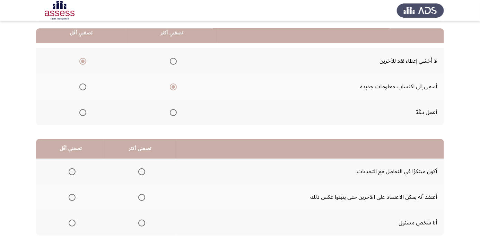
scroll to position [68, 0]
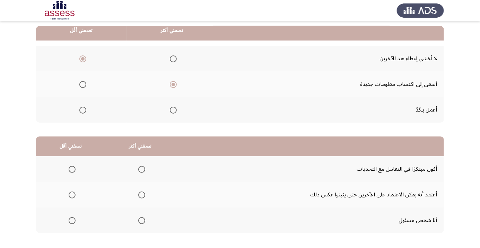
click at [142, 195] on span "Select an option" at bounding box center [142, 195] width 0 height 0
click at [140, 195] on input "Select an option" at bounding box center [141, 195] width 7 height 7
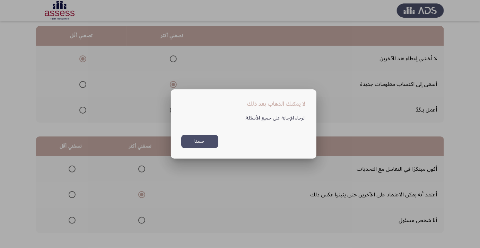
scroll to position [0, 0]
click at [208, 148] on button "حسنا" at bounding box center [199, 142] width 37 height 14
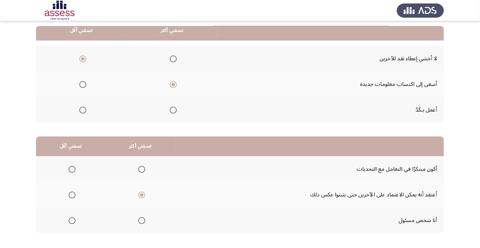
click at [69, 195] on span "Select an option" at bounding box center [72, 195] width 7 height 7
click at [69, 195] on input "Select an option" at bounding box center [72, 195] width 7 height 7
click at [140, 166] on span "Select an option" at bounding box center [141, 169] width 7 height 7
click at [140, 166] on input "Select an option" at bounding box center [141, 169] width 7 height 7
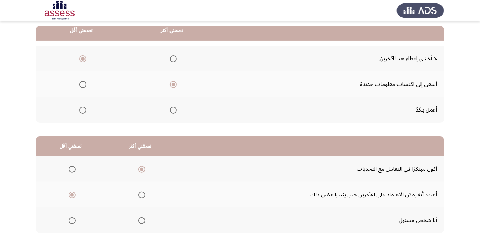
scroll to position [0, 0]
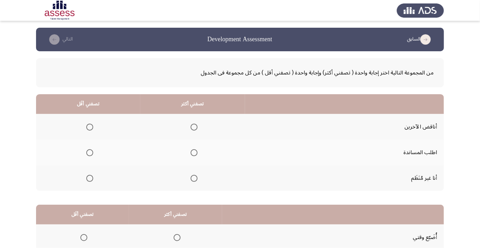
click at [90, 127] on span "Select an option" at bounding box center [90, 127] width 0 height 0
click at [89, 127] on input "Select an option" at bounding box center [89, 127] width 7 height 7
click at [195, 156] on span "Select an option" at bounding box center [194, 152] width 7 height 7
click at [195, 156] on input "Select an option" at bounding box center [194, 152] width 7 height 7
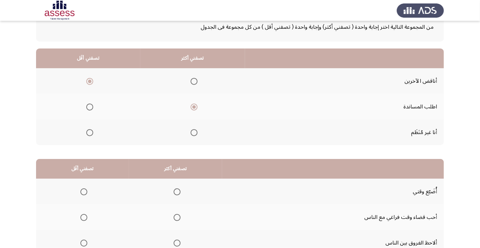
scroll to position [48, 0]
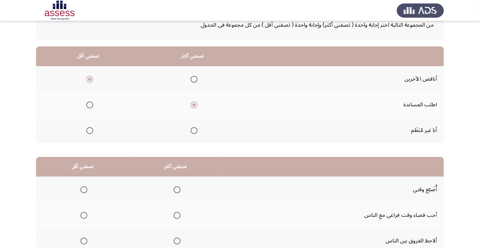
click at [177, 216] on span "Select an option" at bounding box center [177, 216] width 0 height 0
click at [176, 215] on input "Select an option" at bounding box center [177, 215] width 7 height 7
click at [83, 189] on span "Select an option" at bounding box center [83, 190] width 7 height 7
click at [83, 189] on input "Select an option" at bounding box center [83, 190] width 7 height 7
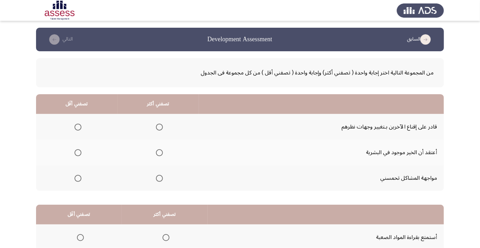
click at [160, 128] on span "Select an option" at bounding box center [159, 127] width 7 height 7
click at [160, 128] on input "Select an option" at bounding box center [159, 127] width 7 height 7
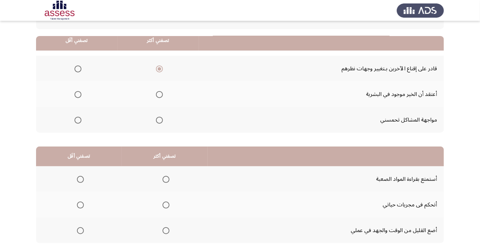
scroll to position [68, 0]
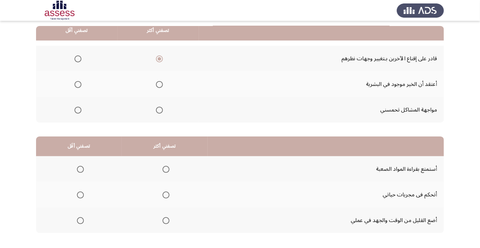
click at [80, 220] on span "Select an option" at bounding box center [80, 220] width 7 height 7
click at [80, 220] on input "Select an option" at bounding box center [80, 220] width 7 height 7
click at [166, 166] on span "Select an option" at bounding box center [166, 169] width 7 height 7
click at [166, 166] on input "Select an option" at bounding box center [166, 169] width 7 height 7
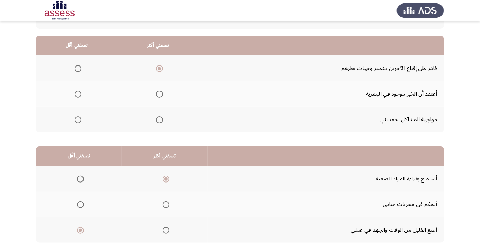
scroll to position [53, 0]
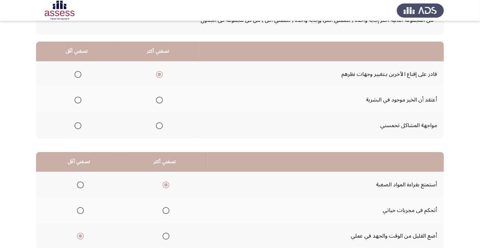
click at [78, 126] on span "Select an option" at bounding box center [78, 126] width 0 height 0
click at [77, 125] on input "Select an option" at bounding box center [78, 125] width 7 height 7
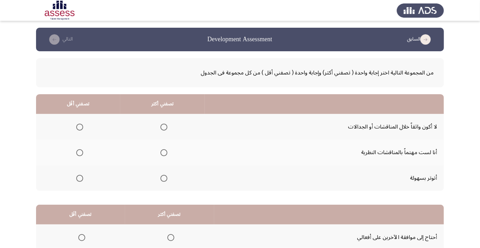
click at [79, 125] on span "Select an option" at bounding box center [79, 127] width 7 height 7
click at [79, 125] on input "Select an option" at bounding box center [79, 127] width 7 height 7
click at [163, 153] on span "Select an option" at bounding box center [164, 152] width 7 height 7
click at [163, 153] on input "Select an option" at bounding box center [164, 152] width 7 height 7
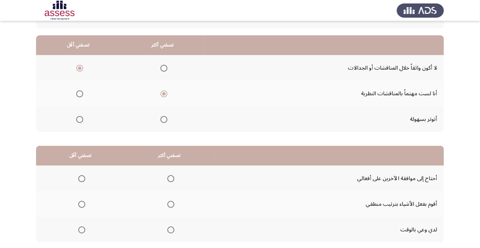
scroll to position [61, 0]
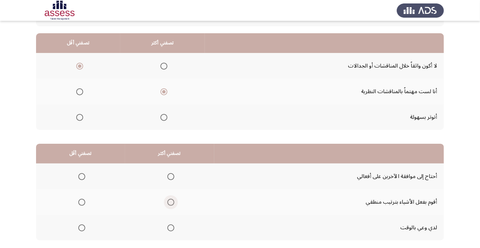
click at [173, 202] on span "Select an option" at bounding box center [171, 202] width 7 height 7
click at [173, 202] on input "Select an option" at bounding box center [171, 202] width 7 height 7
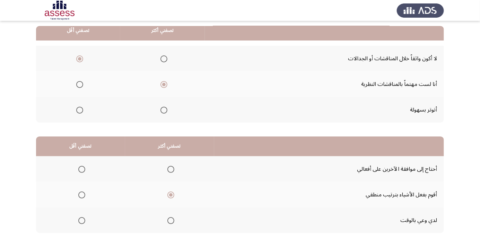
click at [178, 221] on th at bounding box center [169, 221] width 89 height 26
click at [170, 195] on span "Select an option" at bounding box center [170, 195] width 3 height 3
click at [170, 195] on input "Select an option" at bounding box center [171, 195] width 7 height 7
click at [82, 169] on span "Select an option" at bounding box center [81, 169] width 7 height 7
click at [82, 169] on input "Select an option" at bounding box center [81, 169] width 7 height 7
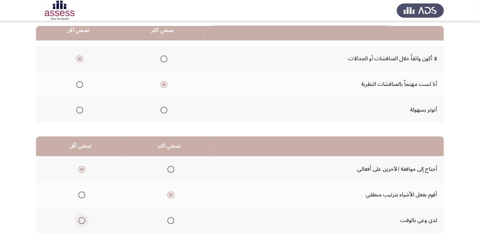
click at [82, 220] on span "Select an option" at bounding box center [81, 220] width 7 height 7
click at [82, 220] on input "Select an option" at bounding box center [81, 220] width 7 height 7
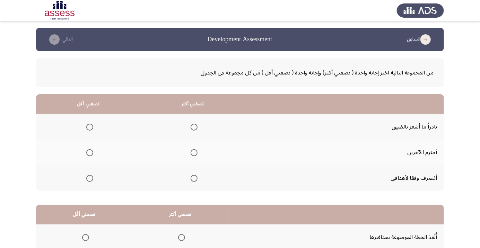
click at [195, 152] on span "Select an option" at bounding box center [194, 152] width 7 height 7
click at [195, 152] on input "Select an option" at bounding box center [194, 152] width 7 height 7
click at [87, 181] on span "Select an option" at bounding box center [89, 178] width 7 height 7
click at [87, 181] on input "Select an option" at bounding box center [89, 178] width 7 height 7
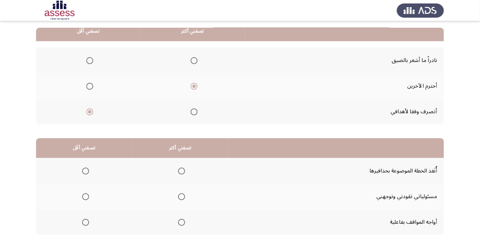
scroll to position [68, 0]
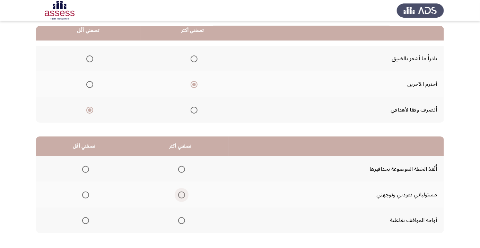
click at [182, 193] on span "Select an option" at bounding box center [181, 195] width 7 height 7
click at [182, 193] on input "Select an option" at bounding box center [181, 195] width 7 height 7
click at [86, 170] on span "Select an option" at bounding box center [86, 170] width 0 height 0
click at [85, 169] on input "Select an option" at bounding box center [85, 169] width 7 height 7
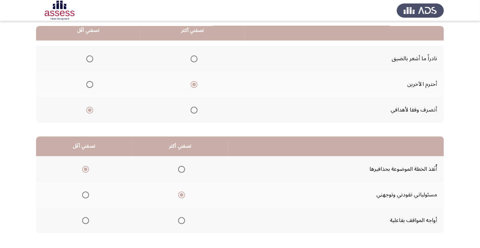
click at [181, 222] on span "Select an option" at bounding box center [181, 220] width 7 height 7
click at [181, 222] on input "Select an option" at bounding box center [181, 220] width 7 height 7
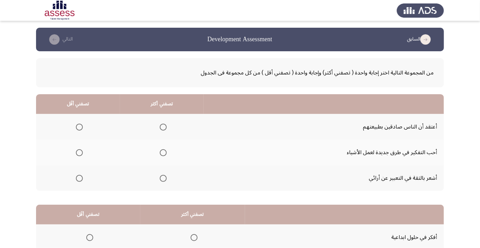
click at [163, 153] on span "Select an option" at bounding box center [163, 153] width 0 height 0
click at [162, 153] on input "Select an option" at bounding box center [163, 152] width 7 height 7
click at [79, 127] on span "Select an option" at bounding box center [79, 127] width 7 height 7
click at [79, 127] on input "Select an option" at bounding box center [79, 127] width 7 height 7
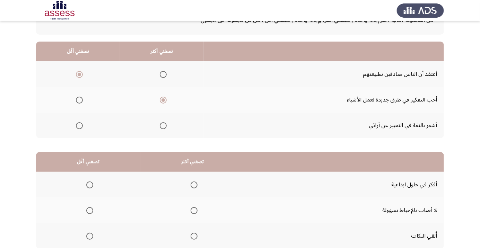
scroll to position [64, 0]
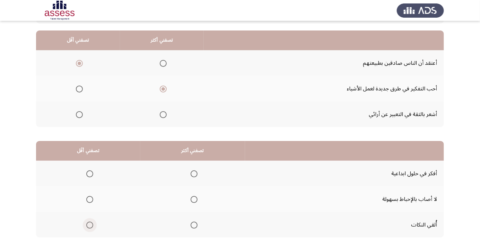
click at [90, 225] on span "Select an option" at bounding box center [90, 225] width 0 height 0
click at [89, 225] on input "Select an option" at bounding box center [89, 225] width 7 height 7
click at [194, 174] on span "Select an option" at bounding box center [194, 174] width 0 height 0
click at [193, 173] on input "Select an option" at bounding box center [194, 174] width 7 height 7
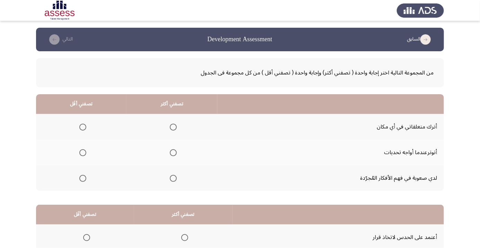
click at [79, 128] on span "Select an option" at bounding box center [82, 127] width 7 height 7
click at [79, 128] on input "Select an option" at bounding box center [82, 127] width 7 height 7
click at [173, 179] on span "Select an option" at bounding box center [173, 179] width 0 height 0
click at [173, 178] on input "Select an option" at bounding box center [173, 178] width 7 height 7
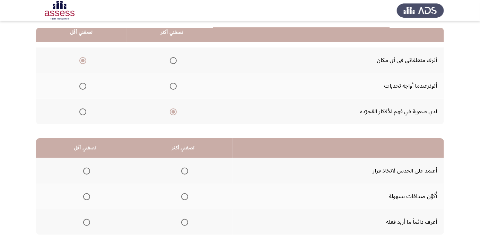
scroll to position [68, 0]
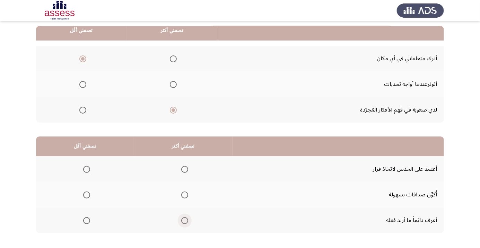
click at [185, 221] on span "Select an option" at bounding box center [185, 221] width 0 height 0
click at [185, 220] on input "Select an option" at bounding box center [184, 220] width 7 height 7
click at [87, 170] on span "Select an option" at bounding box center [87, 170] width 0 height 0
click at [86, 169] on input "Select an option" at bounding box center [86, 169] width 7 height 7
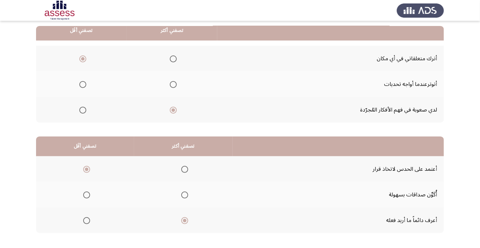
scroll to position [0, 0]
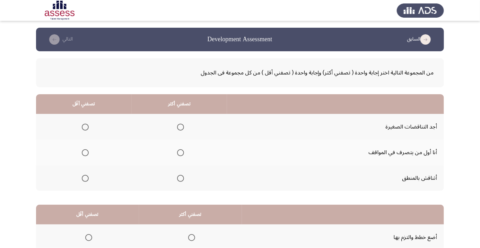
click at [178, 180] on span "Select an option" at bounding box center [180, 178] width 7 height 7
click at [178, 180] on input "Select an option" at bounding box center [180, 178] width 7 height 7
click at [85, 153] on span "Select an option" at bounding box center [85, 152] width 7 height 7
click at [85, 153] on input "Select an option" at bounding box center [85, 152] width 7 height 7
click at [85, 127] on span "Select an option" at bounding box center [85, 127] width 7 height 7
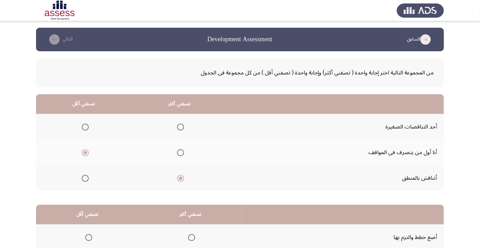
click at [85, 127] on input "Select an option" at bounding box center [85, 127] width 7 height 7
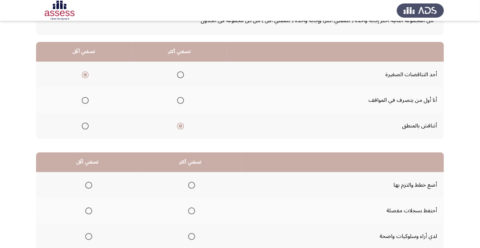
scroll to position [68, 0]
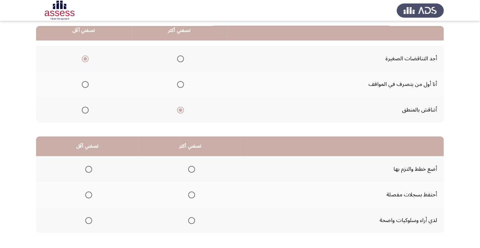
click at [190, 169] on span "Select an option" at bounding box center [191, 169] width 7 height 7
click at [190, 169] on input "Select an option" at bounding box center [191, 169] width 7 height 7
click at [89, 195] on span "Select an option" at bounding box center [89, 195] width 0 height 0
click at [88, 195] on input "Select an option" at bounding box center [88, 195] width 7 height 7
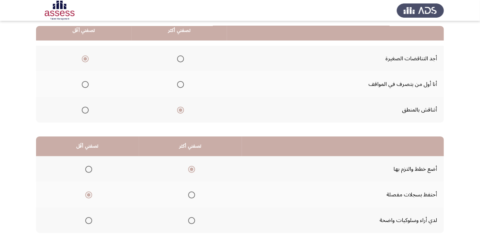
scroll to position [0, 0]
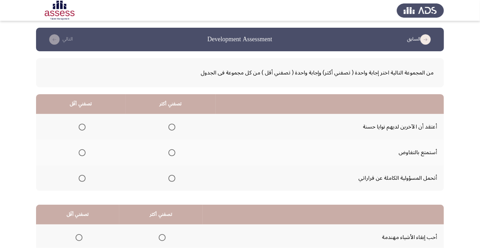
click at [172, 179] on span "Select an option" at bounding box center [172, 179] width 0 height 0
click at [171, 178] on input "Select an option" at bounding box center [172, 178] width 7 height 7
click at [82, 127] on span "Select an option" at bounding box center [82, 127] width 0 height 0
click at [82, 127] on input "Select an option" at bounding box center [82, 127] width 7 height 7
click at [82, 153] on span "Select an option" at bounding box center [82, 153] width 0 height 0
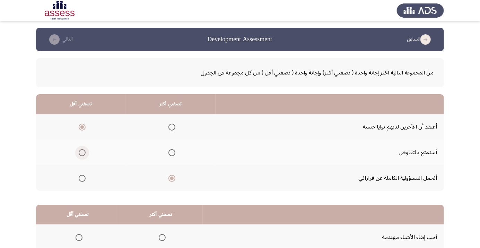
click at [82, 153] on input "Select an option" at bounding box center [82, 152] width 7 height 7
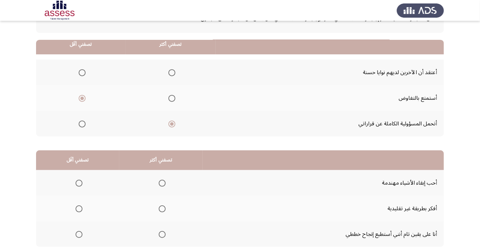
scroll to position [68, 0]
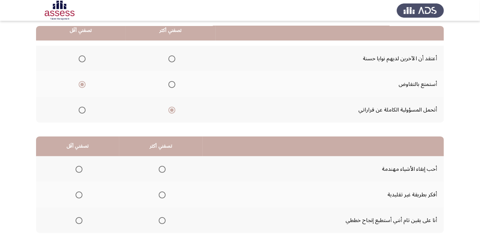
click at [162, 221] on span "Select an option" at bounding box center [162, 221] width 0 height 0
click at [161, 220] on input "Select an option" at bounding box center [162, 220] width 7 height 7
click at [78, 169] on span "Select an option" at bounding box center [79, 169] width 7 height 7
click at [78, 169] on input "Select an option" at bounding box center [79, 169] width 7 height 7
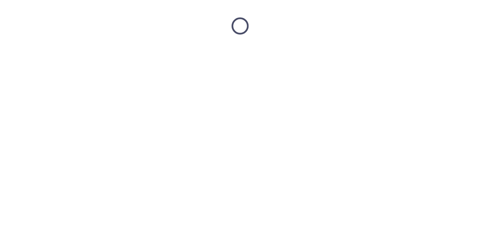
scroll to position [0, 0]
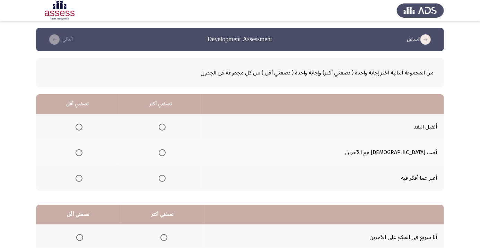
click at [162, 127] on span "Select an option" at bounding box center [162, 127] width 0 height 0
click at [166, 127] on input "Select an option" at bounding box center [162, 127] width 7 height 7
click at [79, 179] on span "Select an option" at bounding box center [79, 179] width 0 height 0
click at [83, 178] on input "Select an option" at bounding box center [79, 178] width 7 height 7
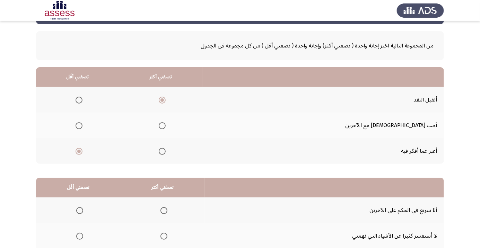
scroll to position [68, 0]
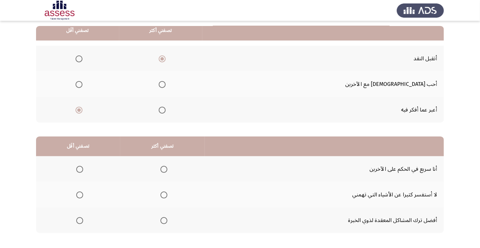
click at [164, 222] on span "Select an option" at bounding box center [164, 220] width 7 height 7
click at [164, 222] on input "Select an option" at bounding box center [164, 220] width 7 height 7
click at [79, 171] on span "Select an option" at bounding box center [79, 169] width 7 height 7
click at [79, 171] on input "Select an option" at bounding box center [79, 169] width 7 height 7
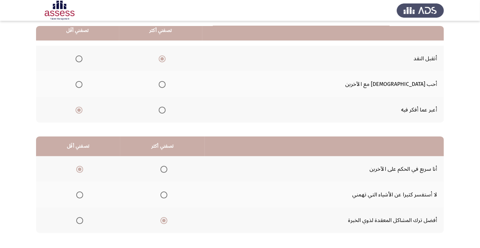
scroll to position [0, 0]
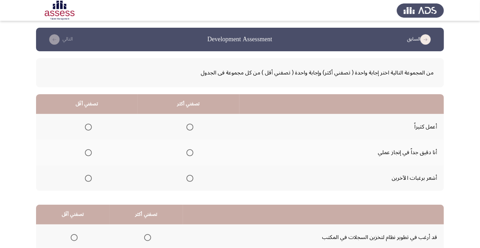
click at [190, 153] on span "Select an option" at bounding box center [190, 153] width 0 height 0
click at [189, 153] on input "Select an option" at bounding box center [190, 152] width 7 height 7
click at [88, 127] on span "Select an option" at bounding box center [88, 127] width 0 height 0
click at [88, 127] on input "Select an option" at bounding box center [88, 127] width 7 height 7
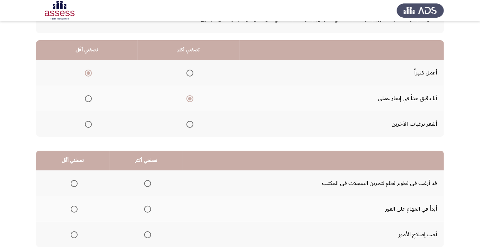
scroll to position [68, 0]
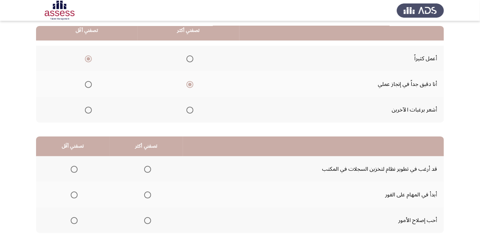
click at [148, 221] on span "Select an option" at bounding box center [147, 220] width 7 height 7
click at [148, 221] on input "Select an option" at bounding box center [147, 220] width 7 height 7
click at [74, 170] on span "Select an option" at bounding box center [74, 170] width 0 height 0
click at [74, 169] on input "Select an option" at bounding box center [74, 169] width 7 height 7
click at [81, 190] on th at bounding box center [73, 195] width 74 height 26
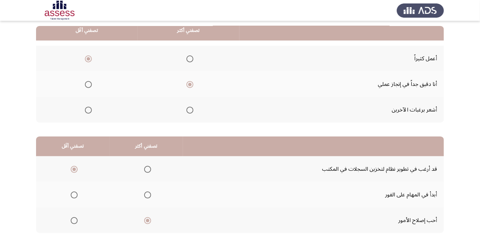
click at [74, 195] on span "Select an option" at bounding box center [74, 195] width 0 height 0
click at [74, 195] on input "Select an option" at bounding box center [74, 195] width 7 height 7
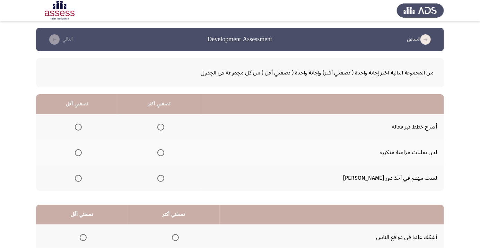
click at [78, 153] on span "Select an option" at bounding box center [78, 153] width 0 height 0
click at [82, 153] on input "Select an option" at bounding box center [78, 152] width 7 height 7
click at [164, 178] on span "Select an option" at bounding box center [160, 178] width 7 height 7
click at [164, 178] on input "Select an option" at bounding box center [160, 178] width 7 height 7
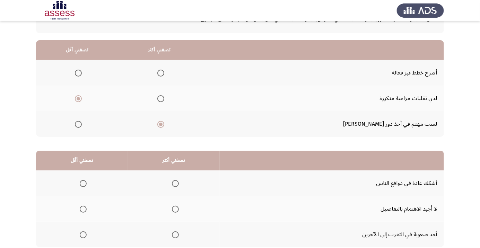
scroll to position [55, 0]
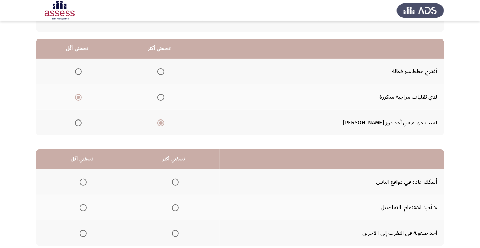
click at [86, 182] on span "Select an option" at bounding box center [83, 182] width 7 height 7
click at [86, 182] on input "Select an option" at bounding box center [83, 182] width 7 height 7
click at [181, 234] on th at bounding box center [174, 234] width 92 height 26
click at [175, 234] on span "Select an option" at bounding box center [175, 234] width 0 height 0
click at [174, 233] on input "Select an option" at bounding box center [175, 233] width 7 height 7
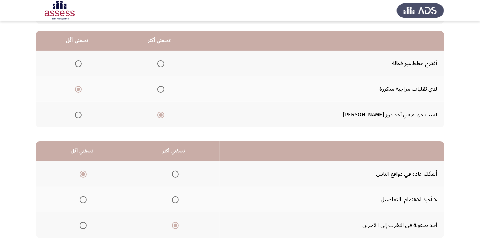
scroll to position [68, 0]
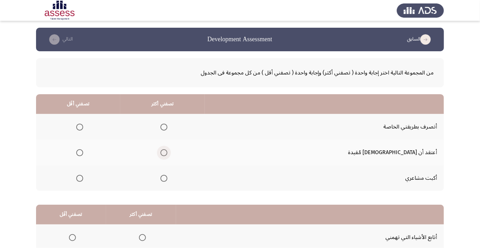
click at [168, 153] on span "Select an option" at bounding box center [164, 152] width 7 height 7
click at [168, 153] on input "Select an option" at bounding box center [164, 152] width 7 height 7
click at [83, 125] on span "Select an option" at bounding box center [79, 127] width 7 height 7
click at [83, 125] on input "Select an option" at bounding box center [79, 127] width 7 height 7
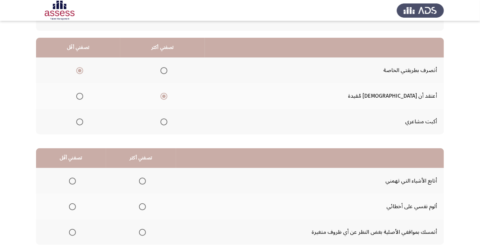
scroll to position [57, 0]
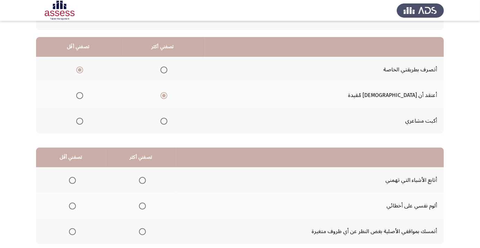
click at [143, 206] on span "Select an option" at bounding box center [143, 206] width 0 height 0
click at [142, 206] on input "Select an option" at bounding box center [142, 206] width 7 height 7
click at [69, 234] on span "Select an option" at bounding box center [72, 232] width 7 height 7
click at [69, 234] on input "Select an option" at bounding box center [72, 232] width 7 height 7
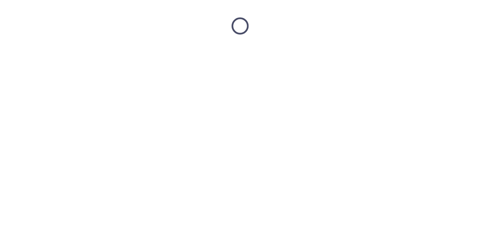
scroll to position [0, 0]
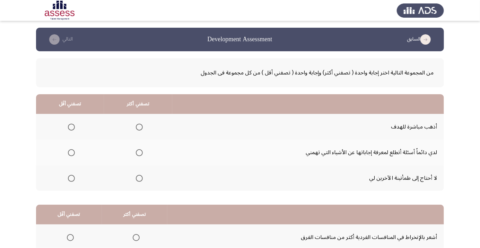
click at [71, 127] on span "Select an option" at bounding box center [71, 127] width 0 height 0
click at [71, 127] on input "Select an option" at bounding box center [71, 127] width 7 height 7
click at [70, 181] on span "Select an option" at bounding box center [71, 178] width 7 height 7
click at [70, 181] on input "Select an option" at bounding box center [71, 178] width 7 height 7
click at [139, 150] on span "Select an option" at bounding box center [139, 152] width 7 height 7
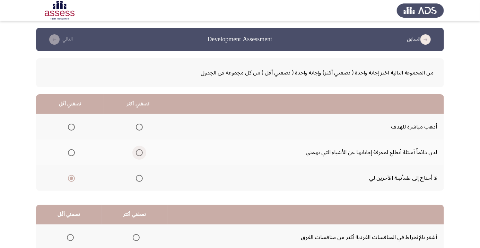
click at [139, 150] on input "Select an option" at bounding box center [139, 152] width 7 height 7
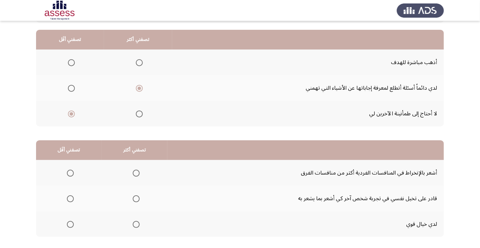
scroll to position [65, 0]
click at [139, 62] on span "Select an option" at bounding box center [139, 62] width 0 height 0
click at [139, 61] on input "Select an option" at bounding box center [139, 62] width 7 height 7
click at [137, 223] on span "Select an option" at bounding box center [136, 224] width 7 height 7
click at [137, 223] on input "Select an option" at bounding box center [136, 224] width 7 height 7
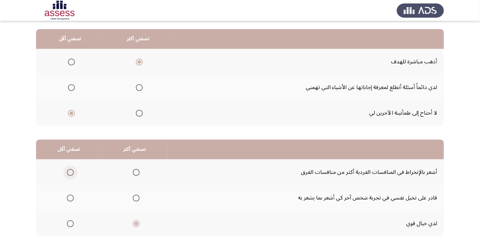
click at [70, 173] on span "Select an option" at bounding box center [70, 173] width 0 height 0
click at [70, 172] on input "Select an option" at bounding box center [70, 172] width 7 height 7
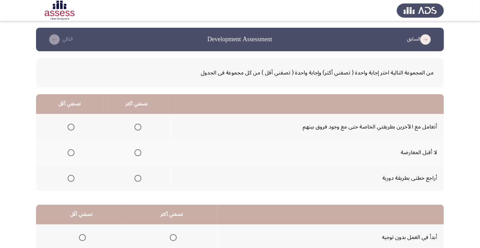
click at [138, 178] on span "Select an option" at bounding box center [138, 178] width 7 height 7
click at [138, 178] on input "Select an option" at bounding box center [138, 178] width 7 height 7
click at [68, 126] on span "Select an option" at bounding box center [71, 127] width 7 height 7
click at [68, 126] on input "Select an option" at bounding box center [71, 127] width 7 height 7
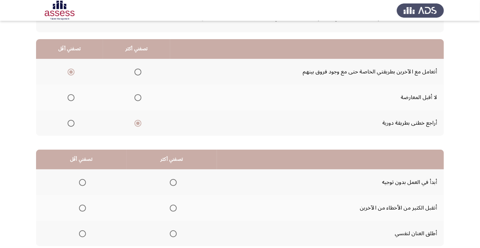
scroll to position [55, 0]
click at [173, 208] on span "Select an option" at bounding box center [173, 208] width 0 height 0
click at [172, 207] on input "Select an option" at bounding box center [173, 208] width 7 height 7
click at [77, 232] on label "Select an option" at bounding box center [81, 233] width 10 height 7
click at [79, 232] on input "Select an option" at bounding box center [82, 233] width 7 height 7
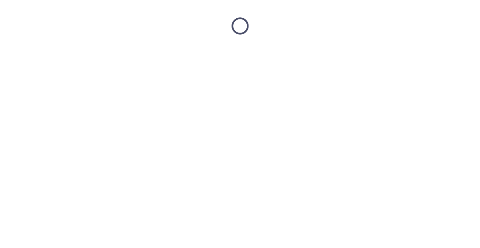
scroll to position [0, 0]
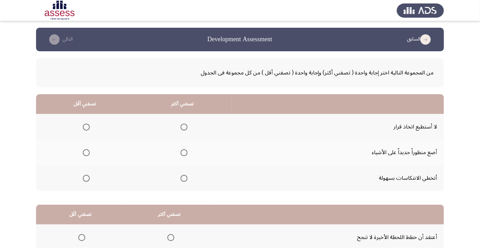
click at [88, 127] on span "Select an option" at bounding box center [86, 127] width 7 height 7
click at [88, 127] on input "Select an option" at bounding box center [86, 127] width 7 height 7
click at [178, 153] on label "Select an option" at bounding box center [183, 152] width 10 height 7
click at [181, 153] on input "Select an option" at bounding box center [184, 152] width 7 height 7
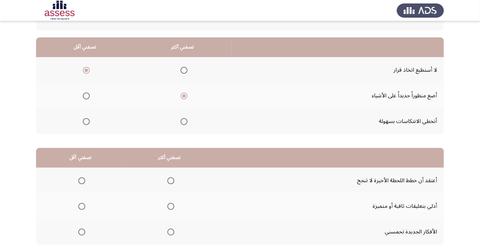
scroll to position [68, 0]
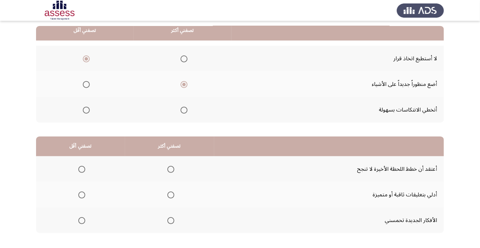
click at [171, 195] on span "Select an option" at bounding box center [171, 195] width 0 height 0
click at [169, 195] on input "Select an option" at bounding box center [171, 195] width 7 height 7
click at [171, 219] on span "Select an option" at bounding box center [171, 220] width 7 height 7
click at [171, 219] on input "Select an option" at bounding box center [171, 220] width 7 height 7
click at [82, 170] on span "Select an option" at bounding box center [82, 170] width 0 height 0
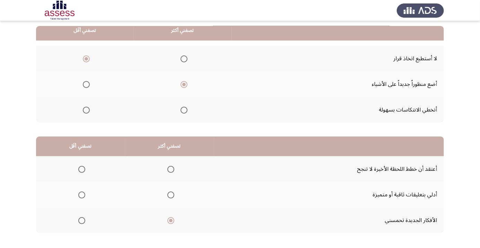
click at [81, 169] on input "Select an option" at bounding box center [81, 169] width 7 height 7
click at [82, 195] on span "Select an option" at bounding box center [82, 195] width 0 height 0
click at [81, 195] on input "Select an option" at bounding box center [81, 195] width 7 height 7
click at [82, 170] on span "Select an option" at bounding box center [82, 170] width 0 height 0
click at [81, 169] on input "Select an option" at bounding box center [81, 169] width 7 height 7
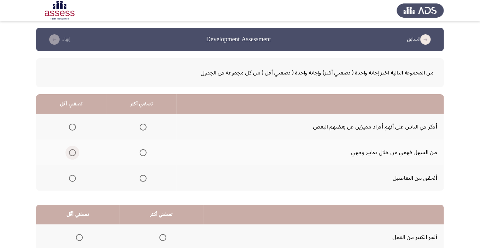
click at [74, 155] on span "Select an option" at bounding box center [72, 152] width 7 height 7
click at [74, 155] on input "Select an option" at bounding box center [72, 152] width 7 height 7
click at [143, 127] on span "Select an option" at bounding box center [143, 127] width 0 height 0
click at [143, 127] on input "Select an option" at bounding box center [143, 127] width 7 height 7
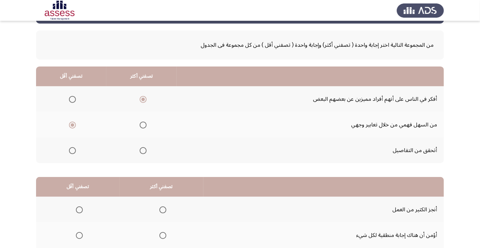
scroll to position [68, 0]
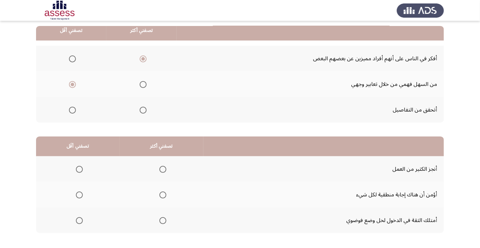
click at [163, 195] on span "Select an option" at bounding box center [163, 195] width 0 height 0
click at [162, 195] on input "Select an option" at bounding box center [163, 195] width 7 height 7
click at [77, 194] on span "Select an option" at bounding box center [79, 195] width 7 height 7
click at [77, 194] on input "Select an option" at bounding box center [79, 195] width 7 height 7
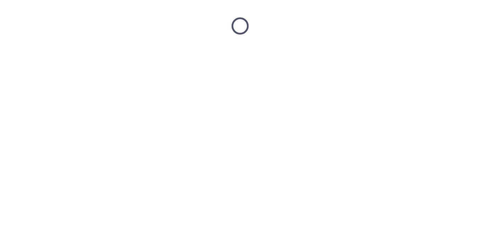
scroll to position [0, 0]
